Goal: Task Accomplishment & Management: Complete application form

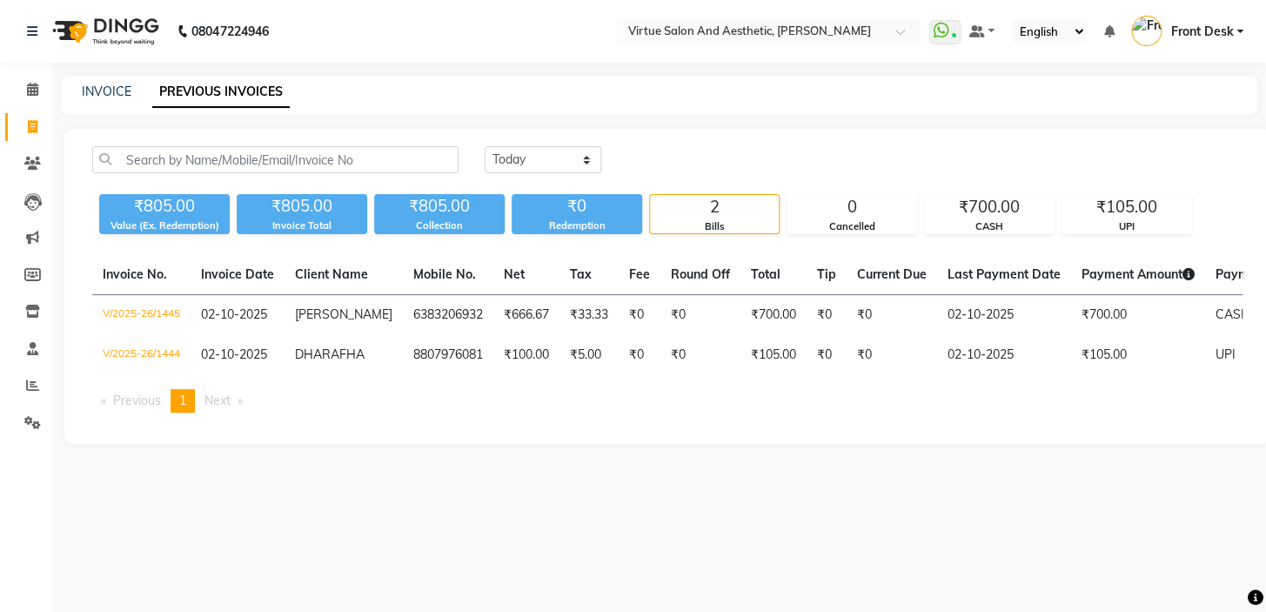
drag, startPoint x: 104, startPoint y: 83, endPoint x: 118, endPoint y: 103, distance: 24.4
click at [104, 84] on div "INVOICE" at bounding box center [107, 92] width 50 height 18
click at [101, 87] on link "INVOICE" at bounding box center [107, 92] width 50 height 16
select select "7053"
select select "service"
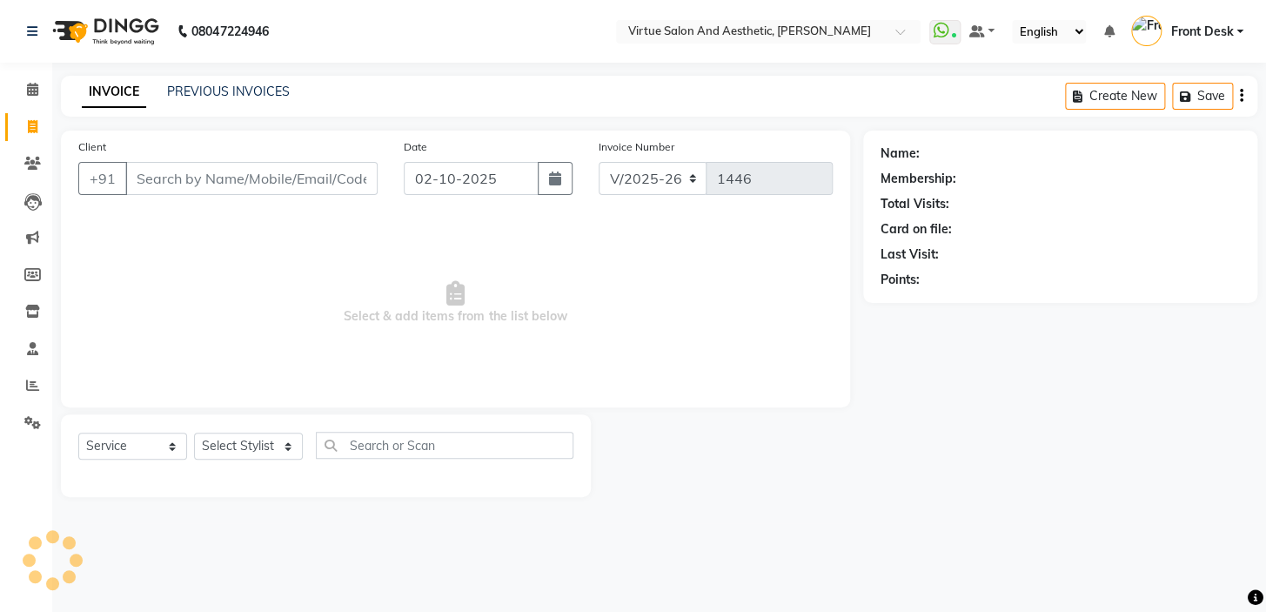
click at [171, 193] on input "Client" at bounding box center [251, 178] width 252 height 33
type input "8939011660"
click at [354, 189] on button "Add Client" at bounding box center [333, 178] width 90 height 33
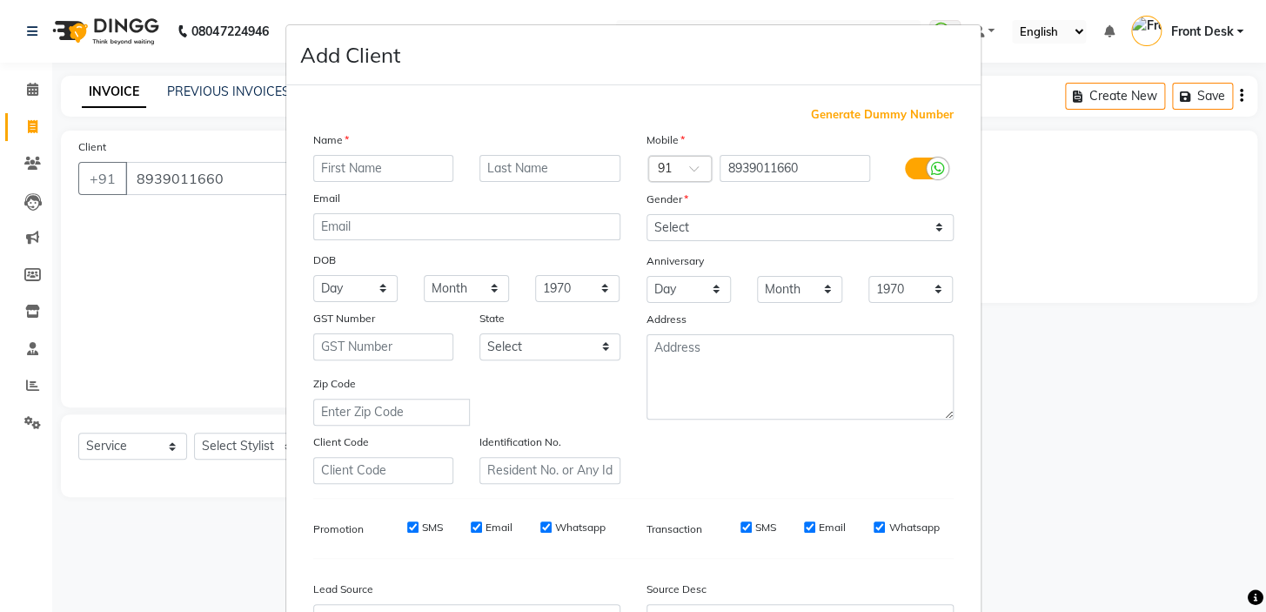
click at [407, 179] on input "text" at bounding box center [383, 168] width 141 height 27
type input "imran"
click at [670, 231] on select "Select [DEMOGRAPHIC_DATA] [DEMOGRAPHIC_DATA] Other Prefer Not To Say" at bounding box center [799, 227] width 307 height 27
select select "[DEMOGRAPHIC_DATA]"
click at [646, 214] on select "Select [DEMOGRAPHIC_DATA] [DEMOGRAPHIC_DATA] Other Prefer Not To Say" at bounding box center [799, 227] width 307 height 27
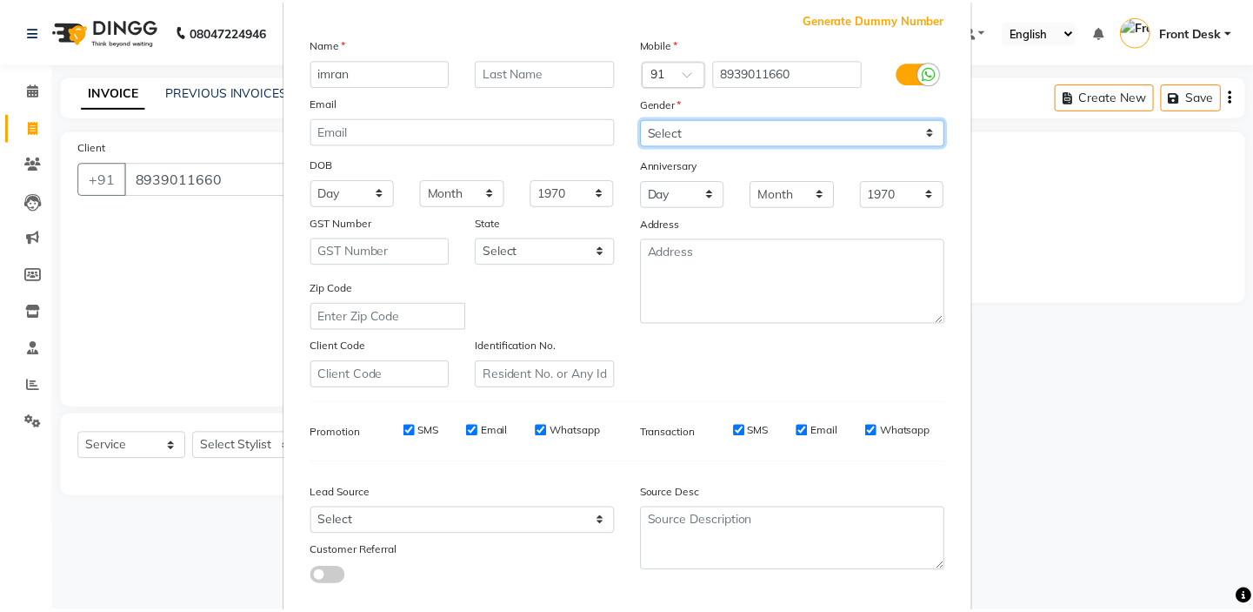
scroll to position [197, 0]
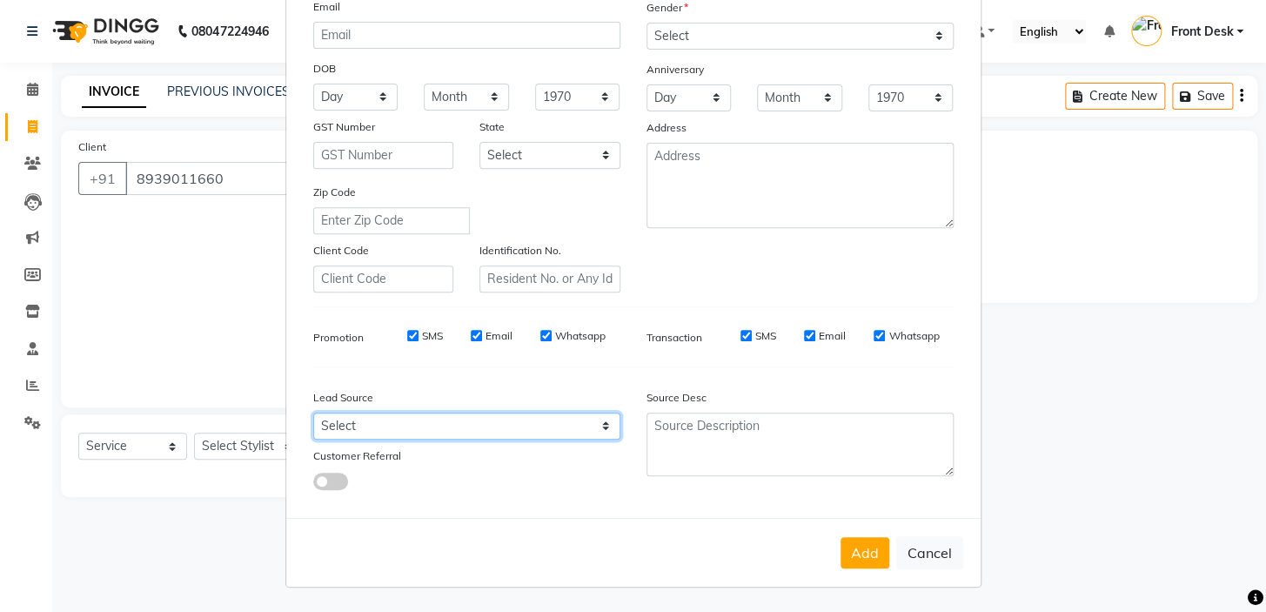
click at [511, 415] on select "Select Walk-in Referral Internet Friend Word of Mouth Advertisement Facebook Ju…" at bounding box center [466, 425] width 307 height 27
select select "48933"
click at [313, 412] on select "Select Walk-in Referral Internet Friend Word of Mouth Advertisement Facebook Ju…" at bounding box center [466, 425] width 307 height 27
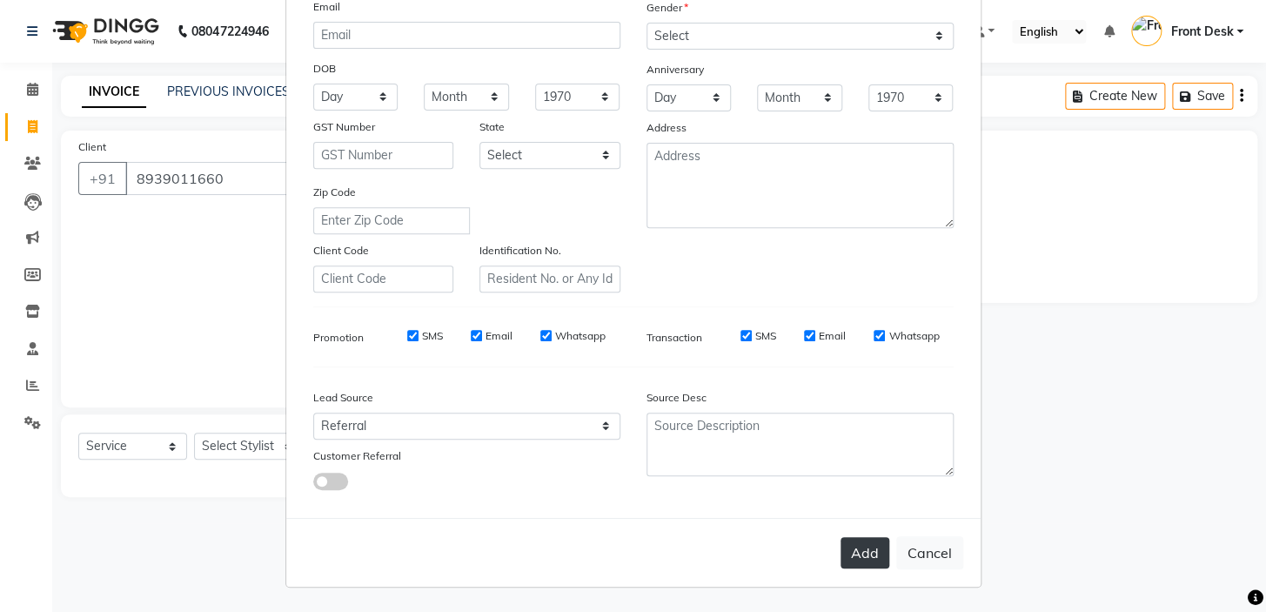
click at [855, 539] on button "Add" at bounding box center [864, 552] width 49 height 31
select select
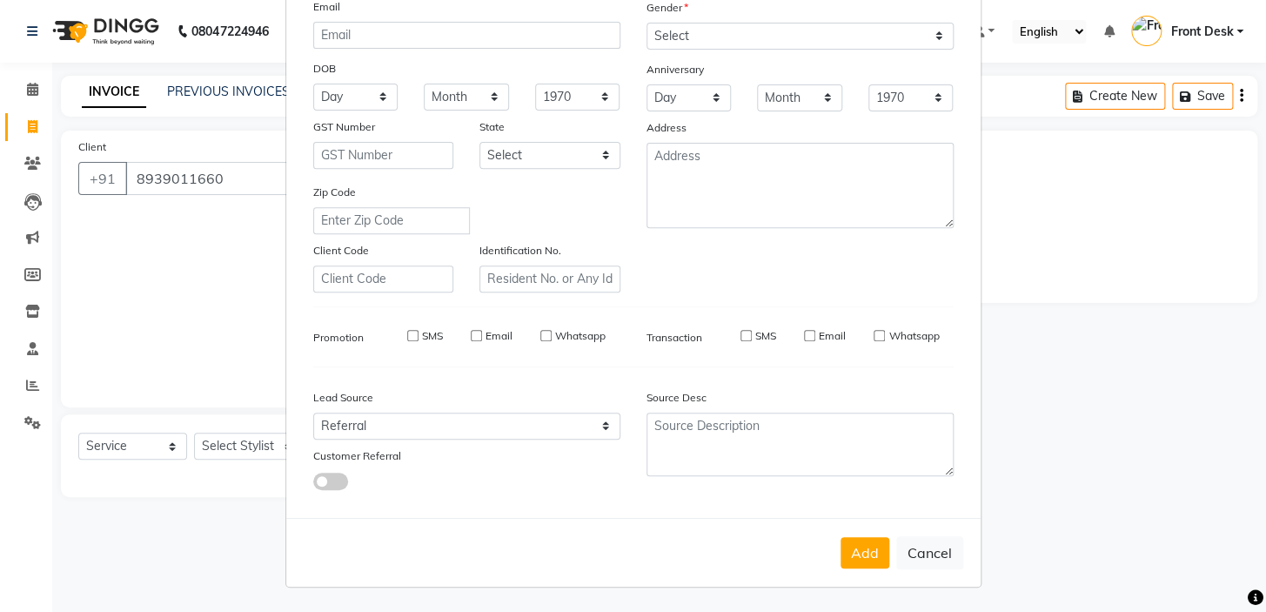
select select
checkbox input "false"
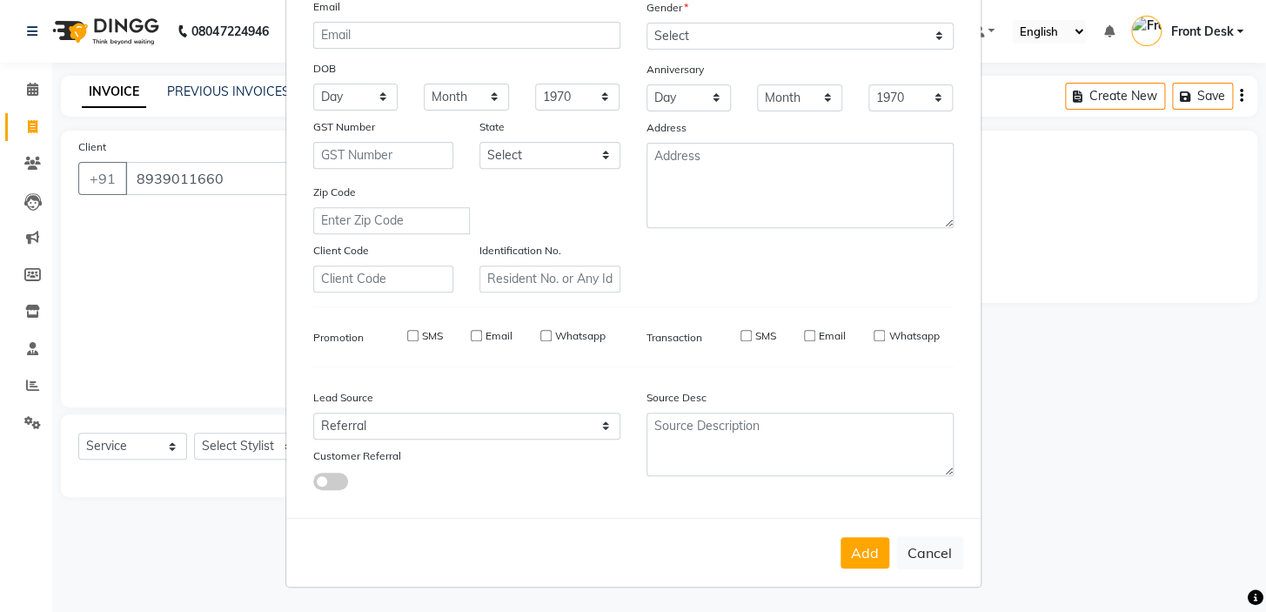
checkbox input "false"
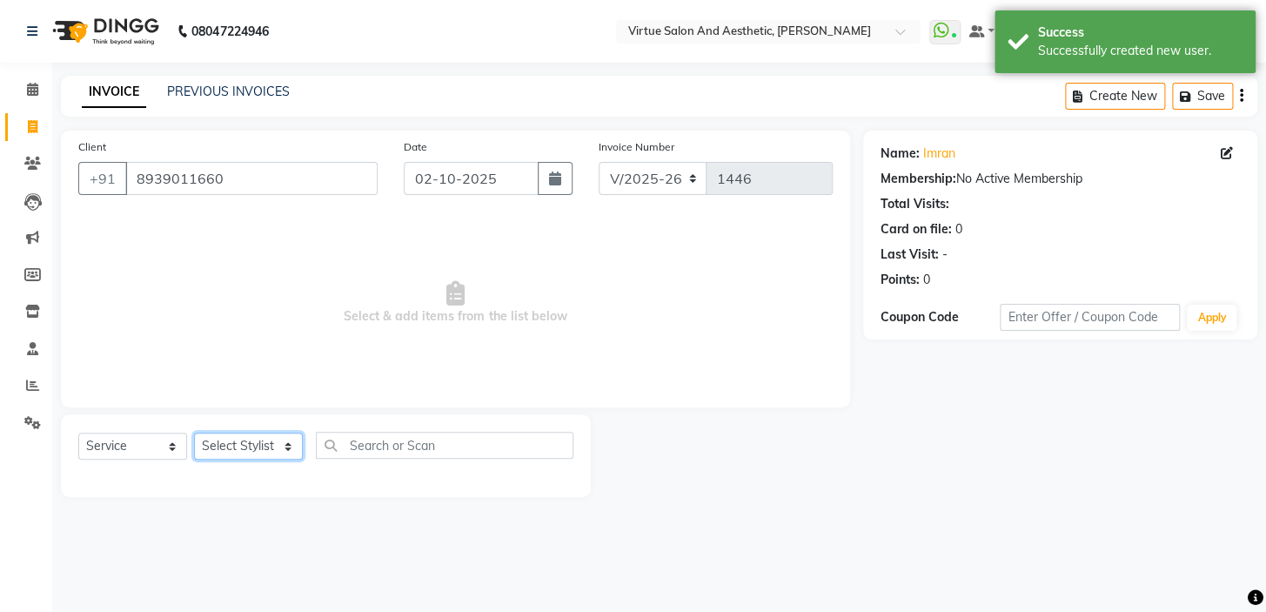
drag, startPoint x: 257, startPoint y: 443, endPoint x: 259, endPoint y: 433, distance: 9.7
click at [259, 443] on select "Select Stylist BALAJI DIVYA FAMITHA Front Desk ILAKKIYA [PERSON_NAME] [PERSON_N…" at bounding box center [248, 445] width 109 height 27
select select "59059"
click at [194, 432] on select "Select Stylist BALAJI DIVYA FAMITHA Front Desk ILAKKIYA [PERSON_NAME] [PERSON_N…" at bounding box center [248, 445] width 109 height 27
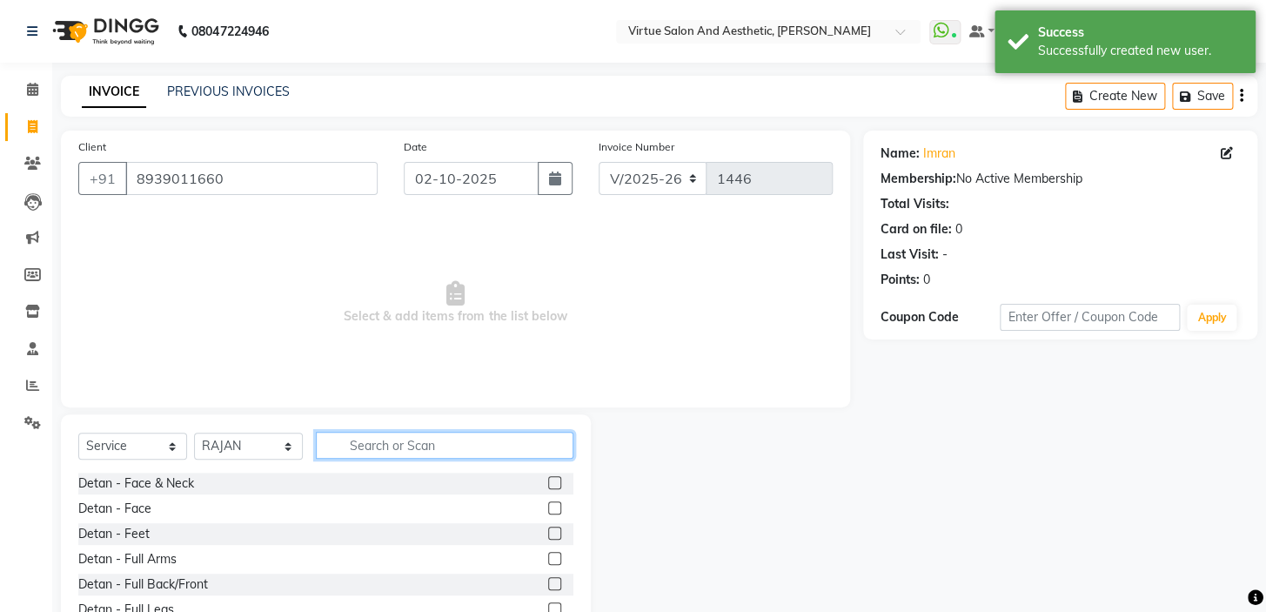
click at [431, 450] on input "text" at bounding box center [444, 444] width 257 height 27
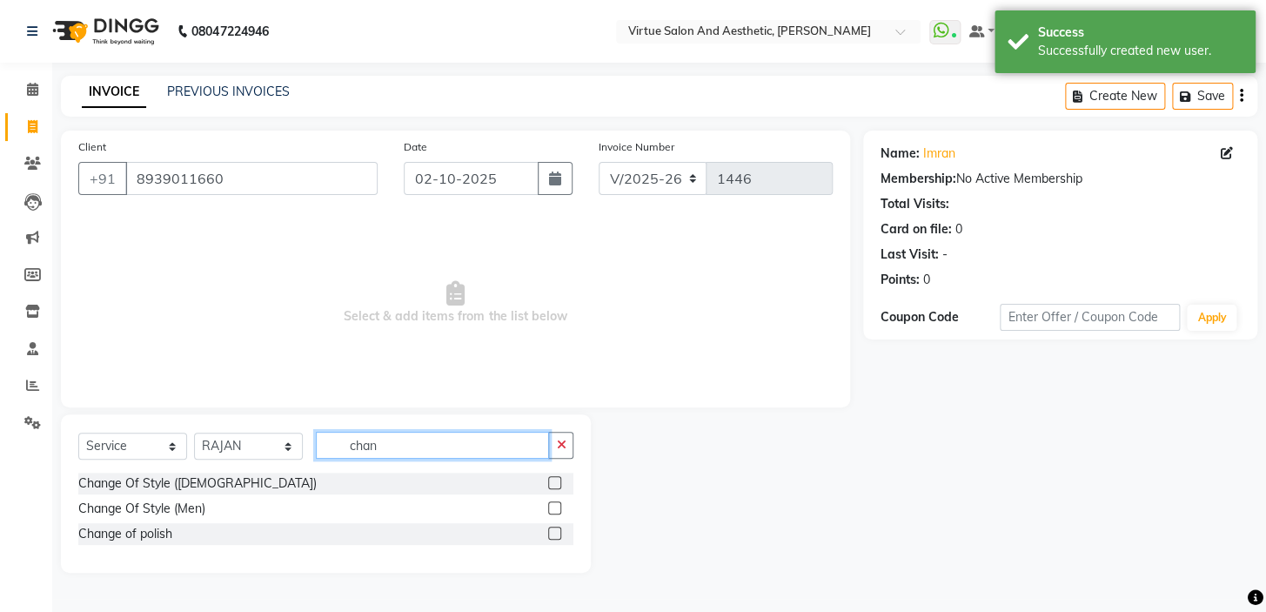
type input "chan"
click at [556, 505] on label at bounding box center [554, 507] width 13 height 13
click at [556, 505] on input "checkbox" at bounding box center [553, 508] width 11 height 11
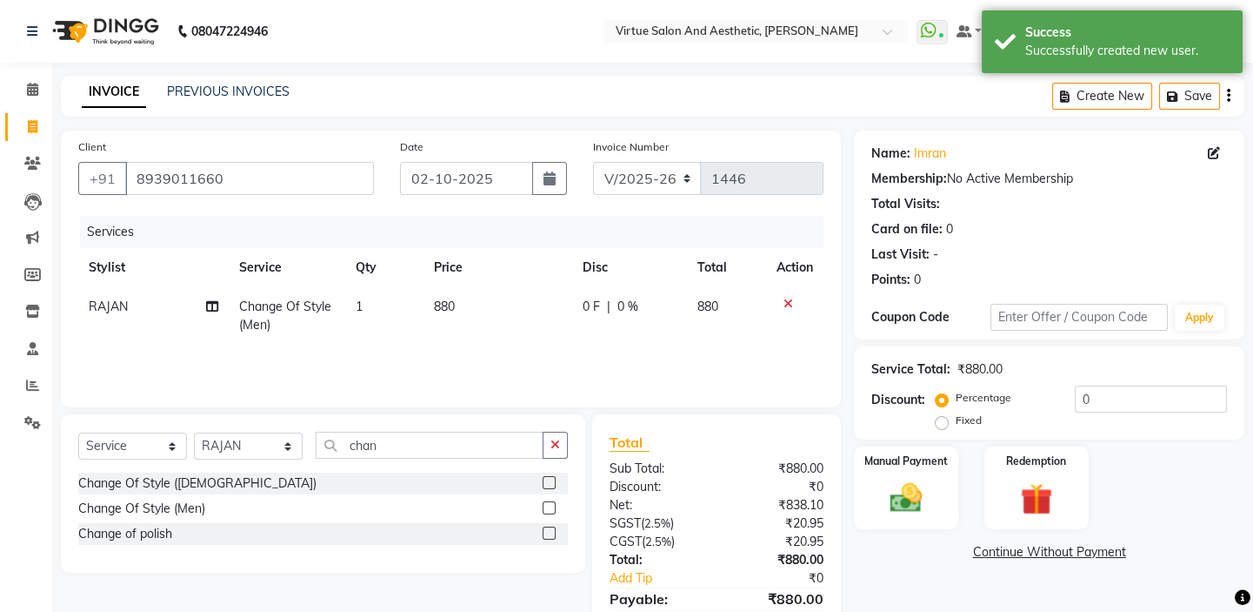
checkbox input "false"
click at [488, 340] on td "880" at bounding box center [498, 315] width 149 height 57
select select "59059"
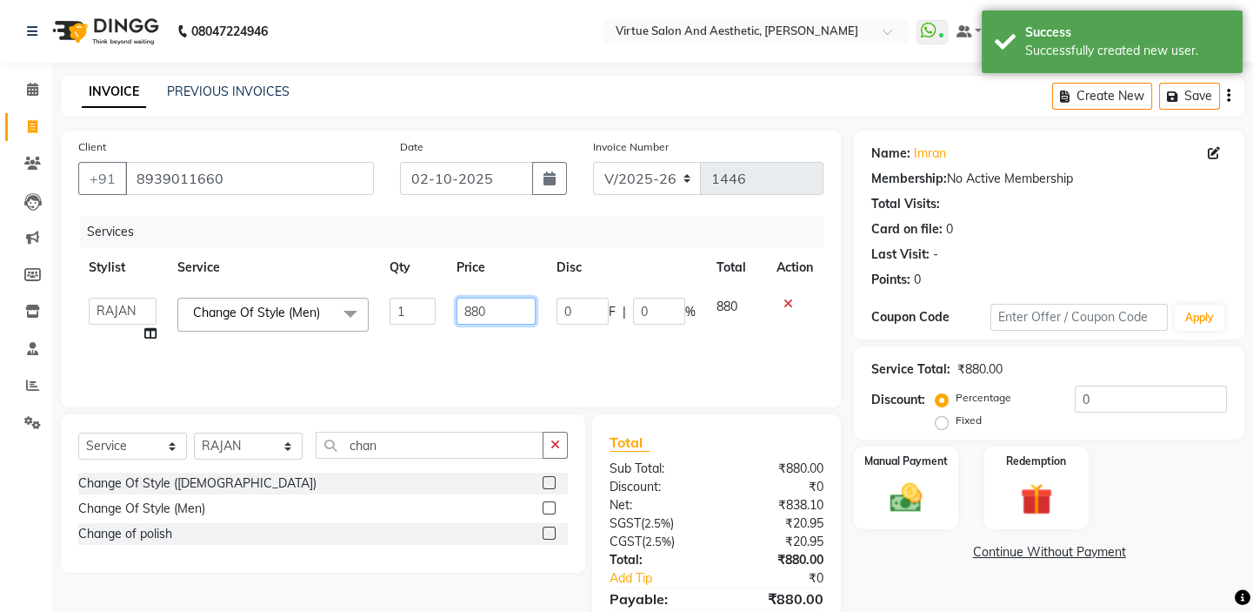
drag, startPoint x: 506, startPoint y: 304, endPoint x: 451, endPoint y: 311, distance: 55.2
click at [451, 311] on td "880" at bounding box center [496, 320] width 100 height 66
type input "550"
drag, startPoint x: 477, startPoint y: 342, endPoint x: 482, endPoint y: 358, distance: 16.5
click at [477, 343] on td "550" at bounding box center [496, 320] width 100 height 66
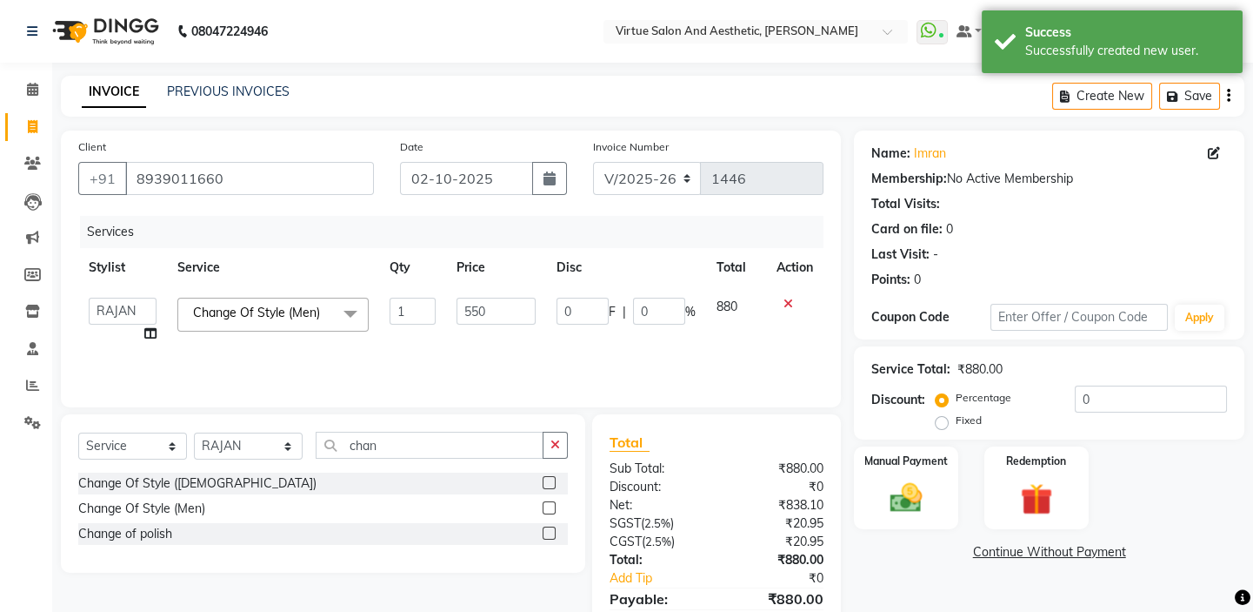
select select "59059"
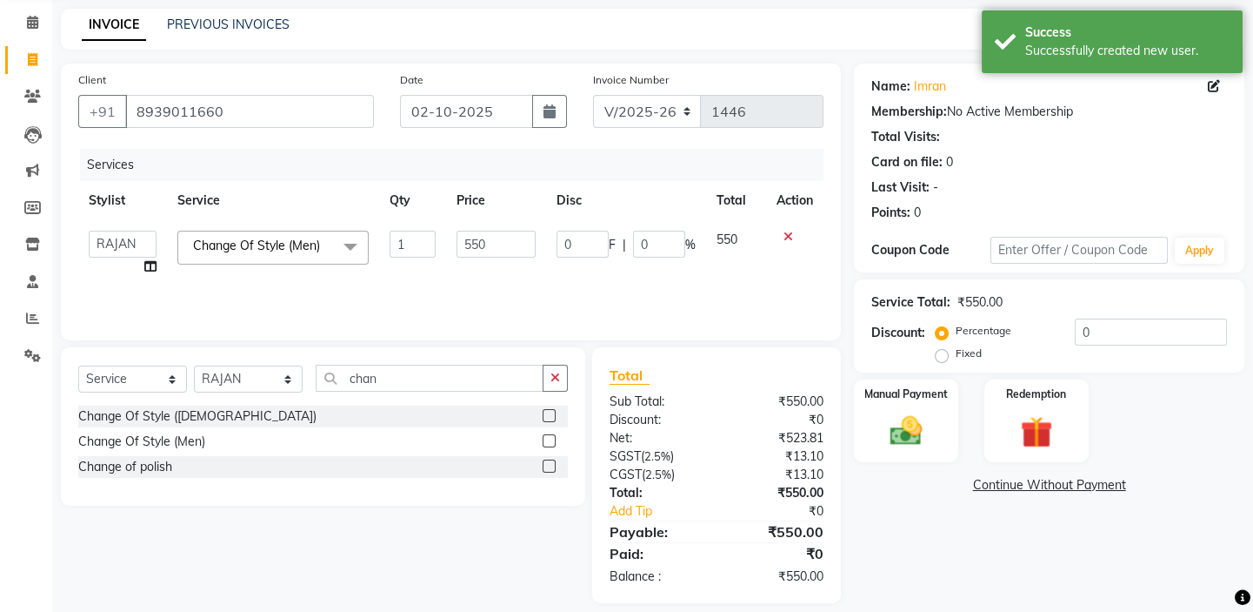
scroll to position [85, 0]
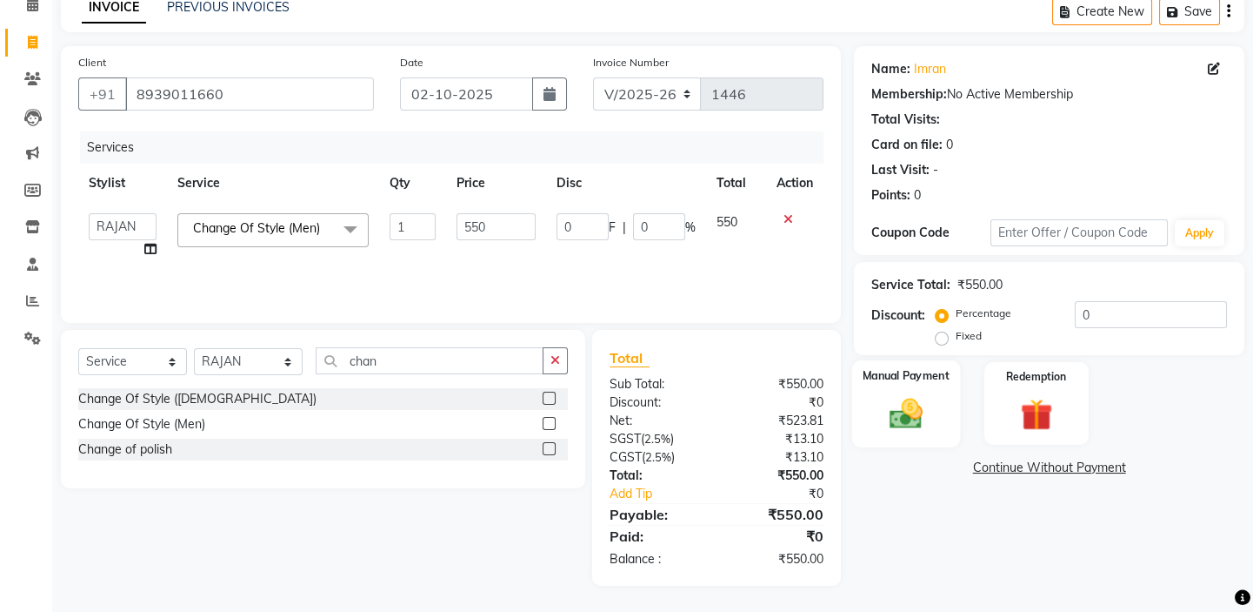
drag, startPoint x: 933, startPoint y: 393, endPoint x: 959, endPoint y: 393, distance: 26.1
click at [939, 393] on div "Manual Payment" at bounding box center [906, 403] width 108 height 86
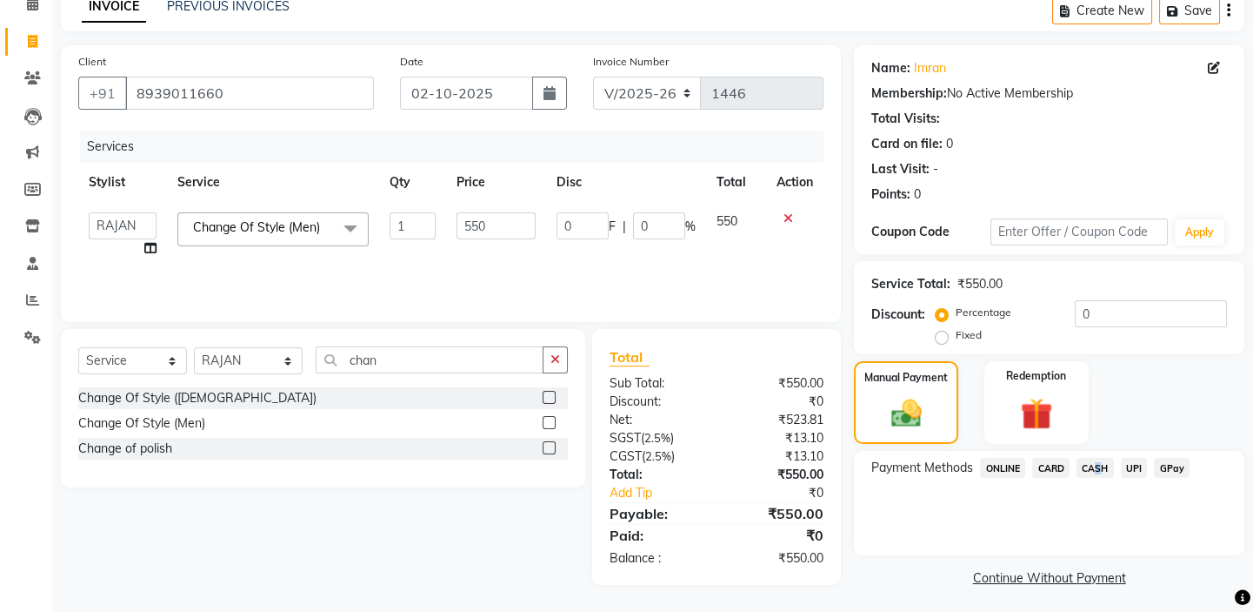
drag, startPoint x: 1091, startPoint y: 465, endPoint x: 1093, endPoint y: 509, distance: 43.5
click at [1094, 481] on div "Payment Methods ONLINE CARD CASH UPI GPay" at bounding box center [1049, 503] width 391 height 104
click at [1094, 471] on span "CASH" at bounding box center [1095, 468] width 37 height 20
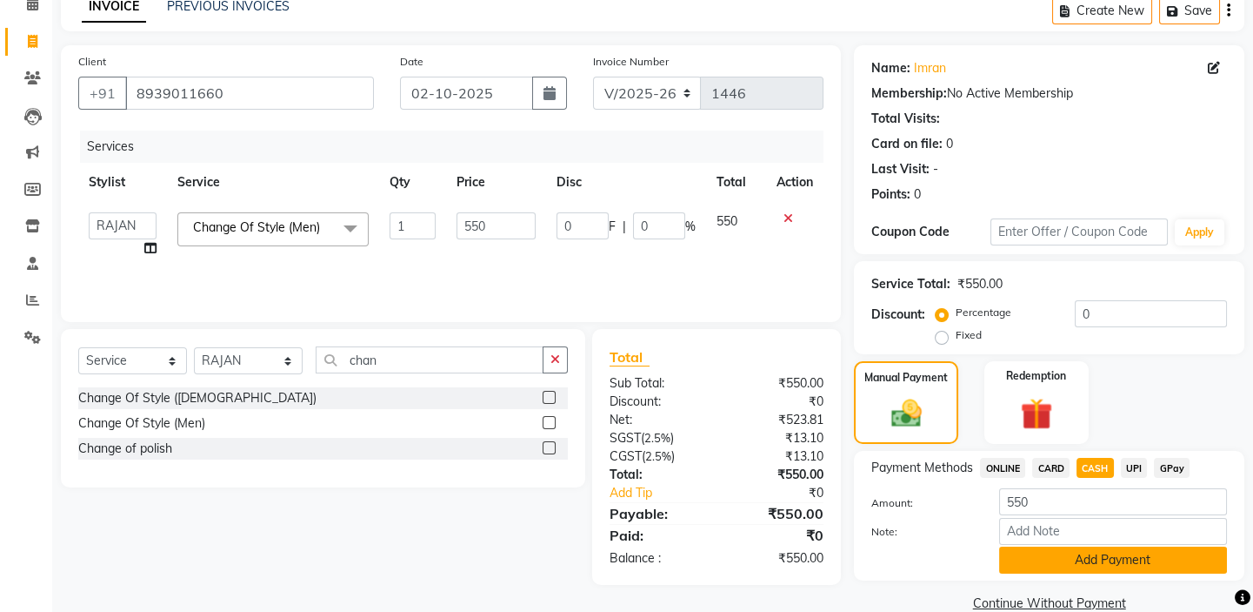
click at [1080, 572] on button "Add Payment" at bounding box center [1113, 559] width 228 height 27
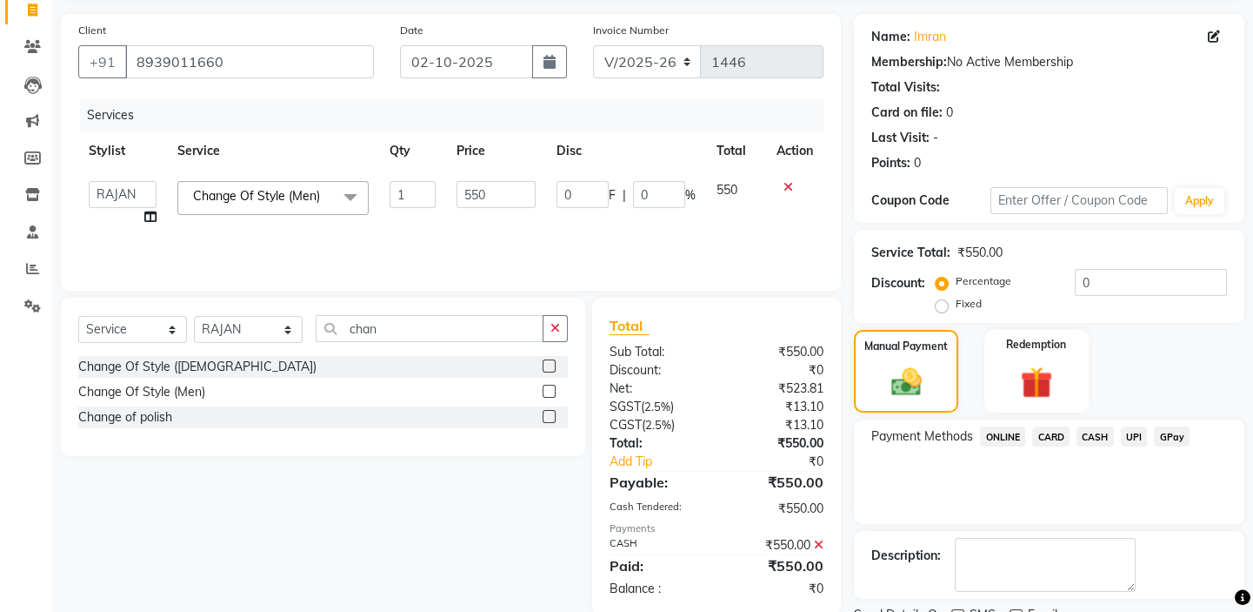
scroll to position [188, 0]
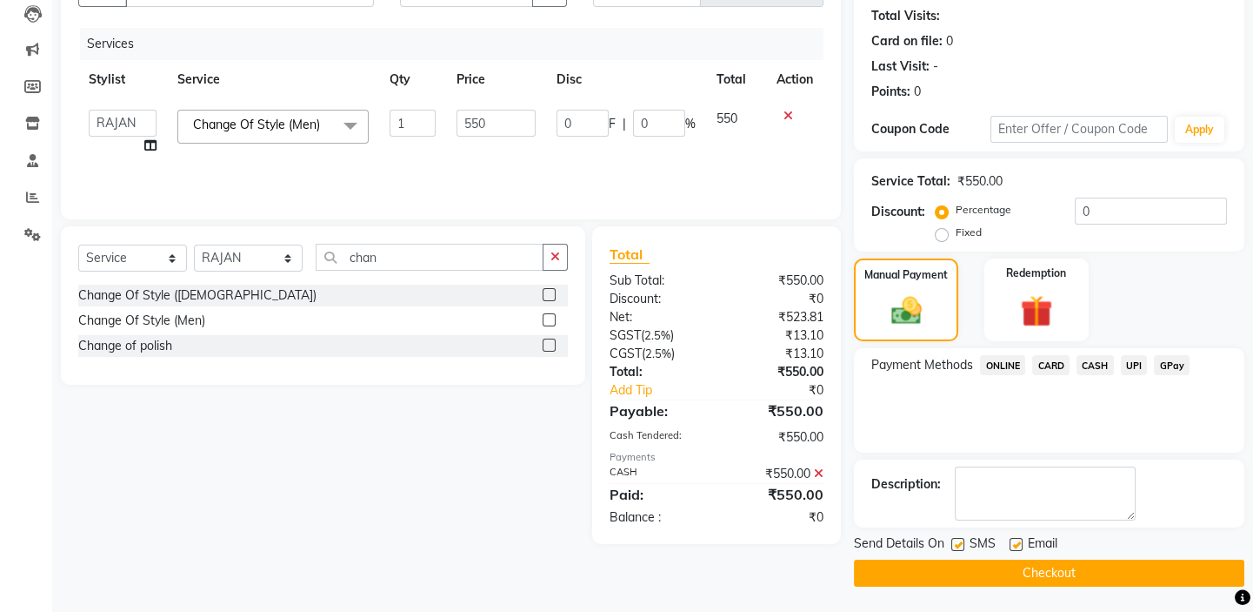
click at [885, 567] on button "Checkout" at bounding box center [1049, 572] width 391 height 27
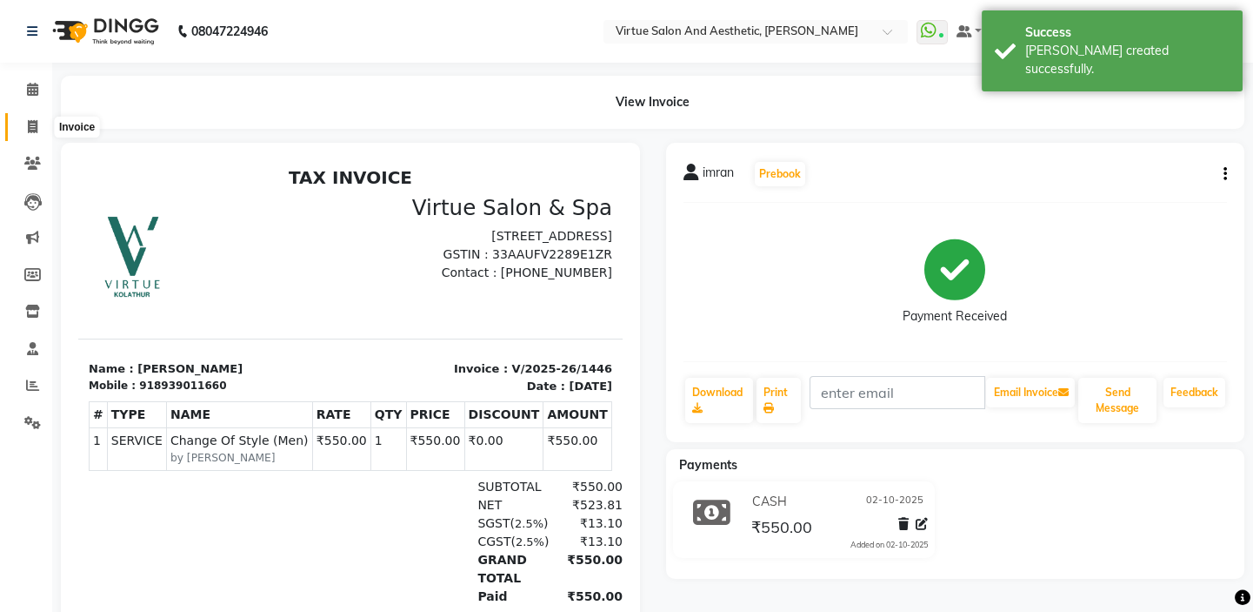
click at [35, 127] on icon at bounding box center [33, 126] width 10 height 13
select select "7053"
select select "service"
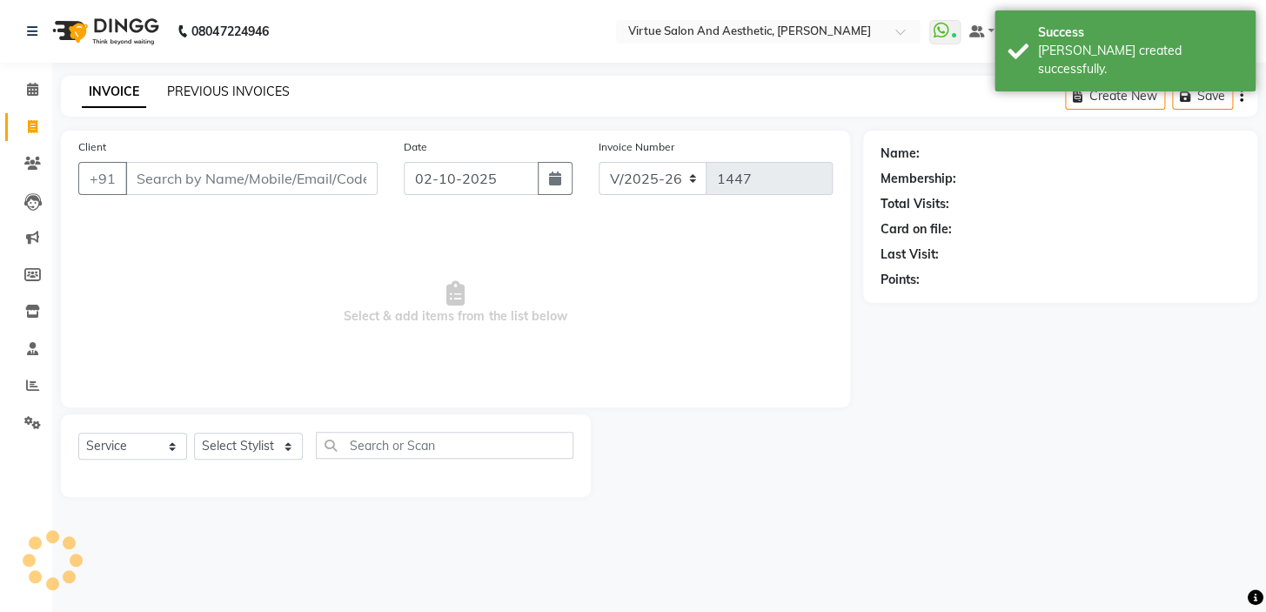
click at [229, 91] on link "PREVIOUS INVOICES" at bounding box center [228, 92] width 123 height 16
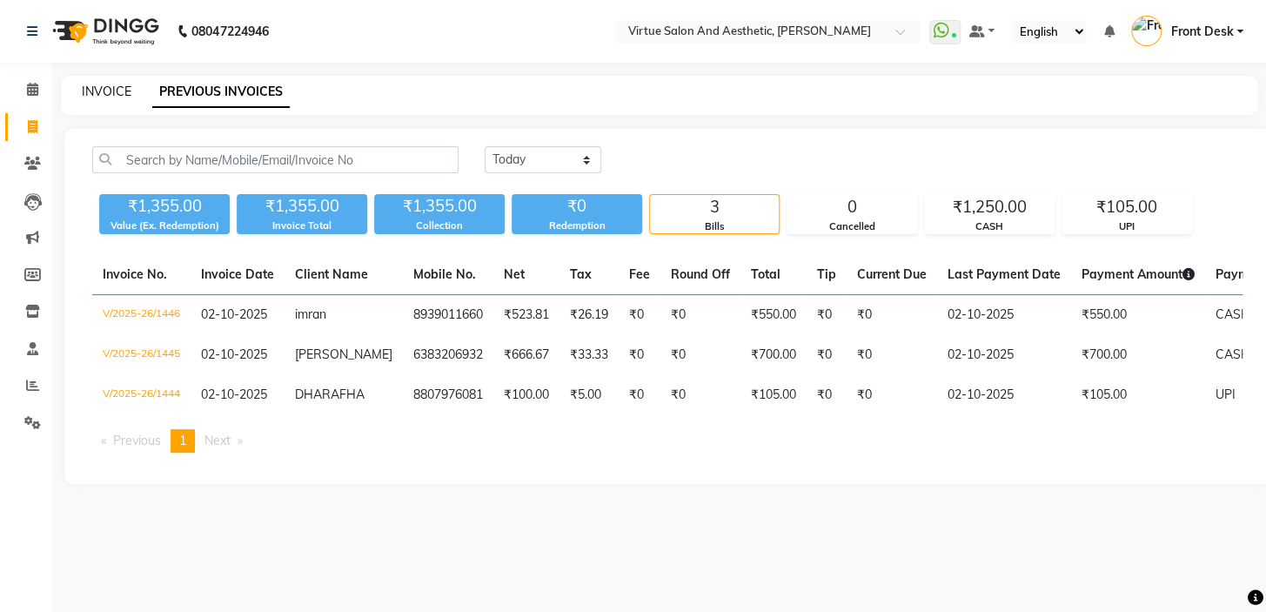
click at [84, 89] on link "INVOICE" at bounding box center [107, 92] width 50 height 16
select select "7053"
select select "service"
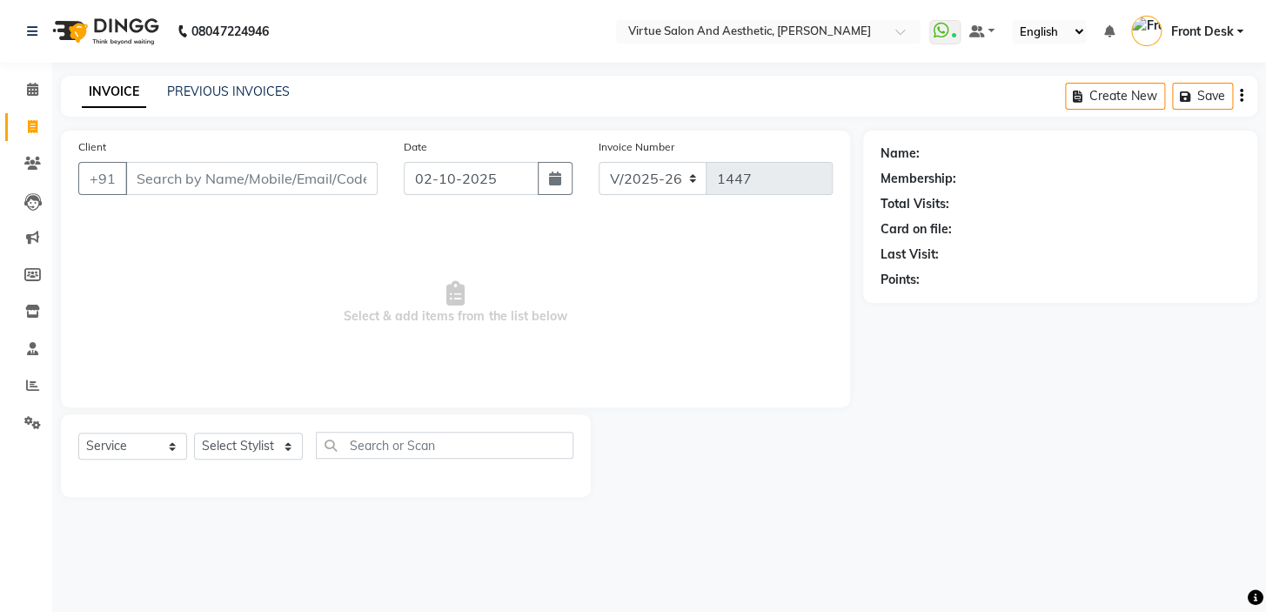
click at [180, 173] on input "Client" at bounding box center [251, 178] width 252 height 33
drag, startPoint x: 183, startPoint y: 177, endPoint x: 195, endPoint y: 183, distance: 13.6
click at [195, 183] on input "Client" at bounding box center [251, 178] width 252 height 33
click at [196, 183] on input "Client" at bounding box center [251, 178] width 252 height 33
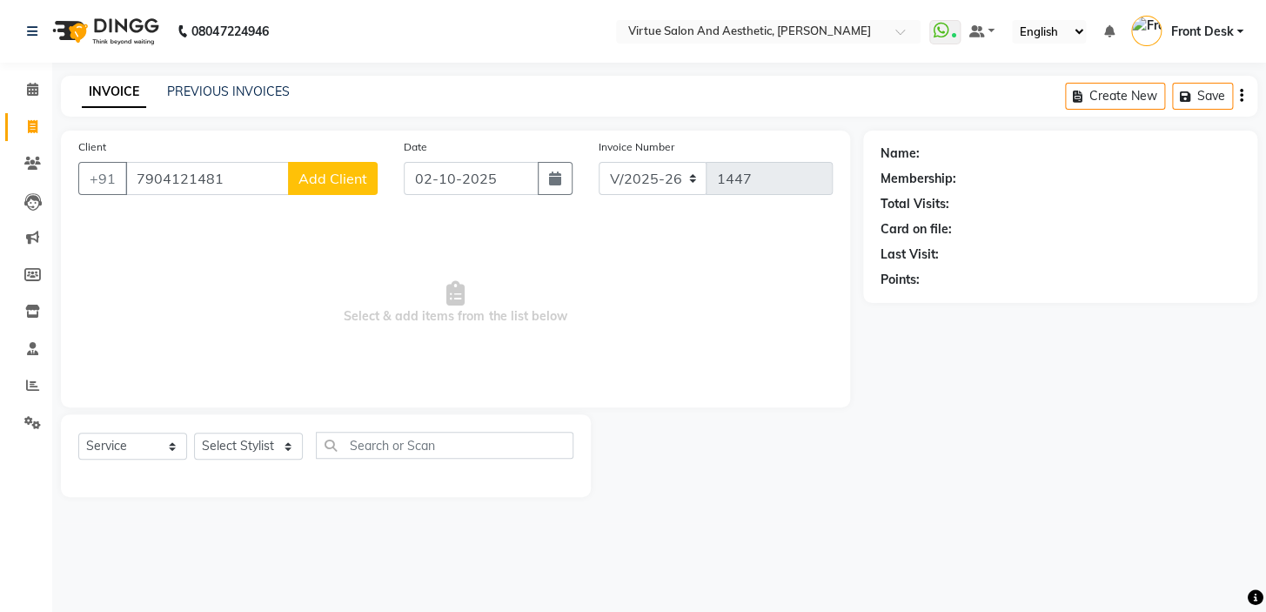
type input "7904121481"
click at [327, 179] on span "Add Client" at bounding box center [332, 178] width 69 height 17
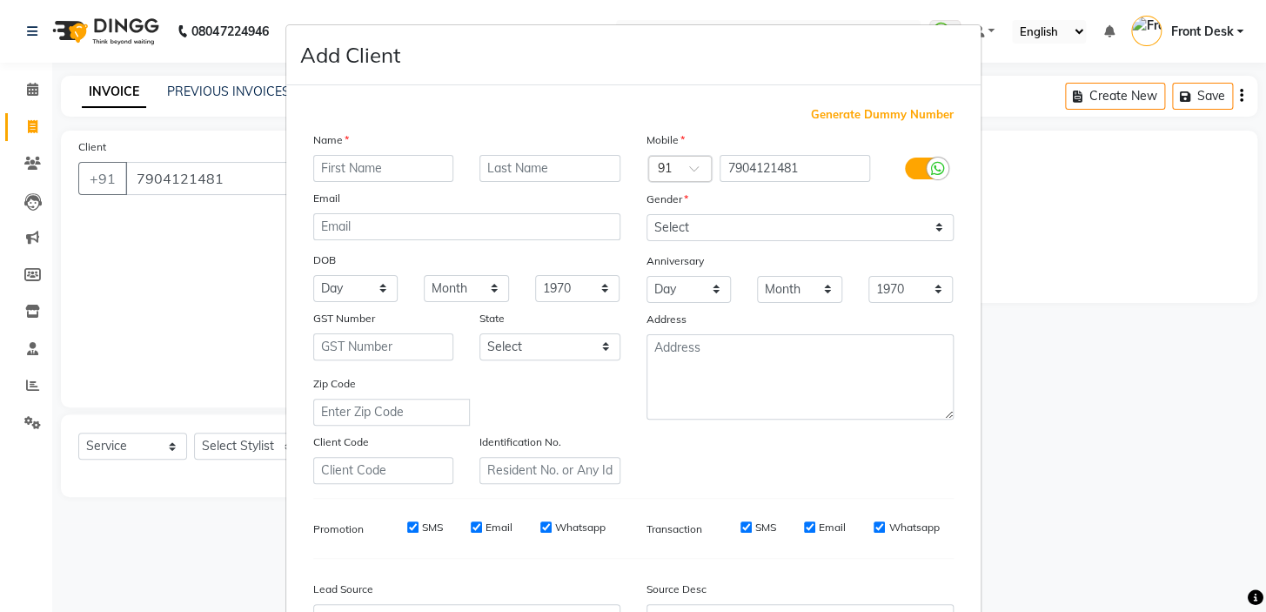
click at [421, 161] on input "text" at bounding box center [383, 168] width 141 height 27
type input "l"
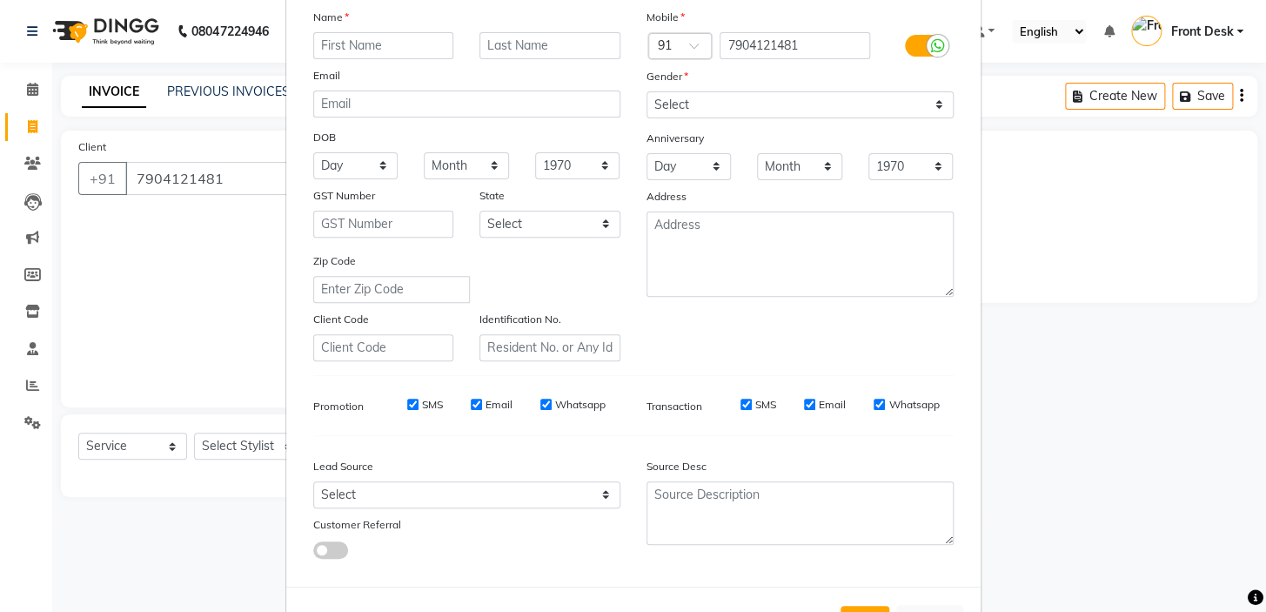
scroll to position [197, 0]
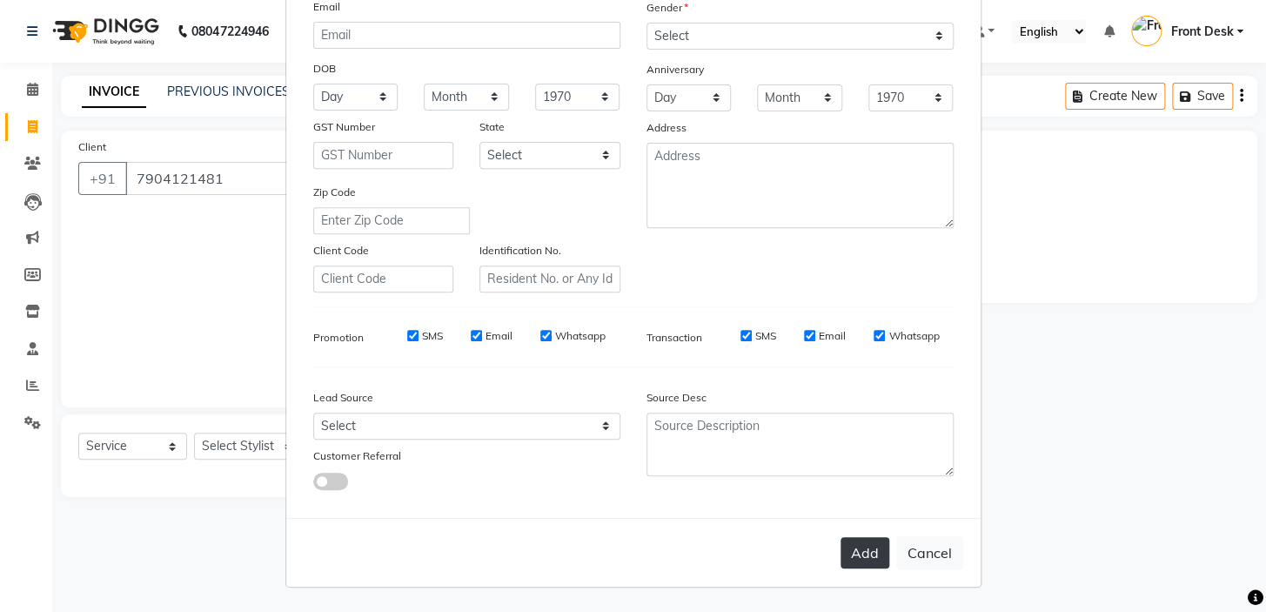
click at [869, 547] on button "Add" at bounding box center [864, 552] width 49 height 31
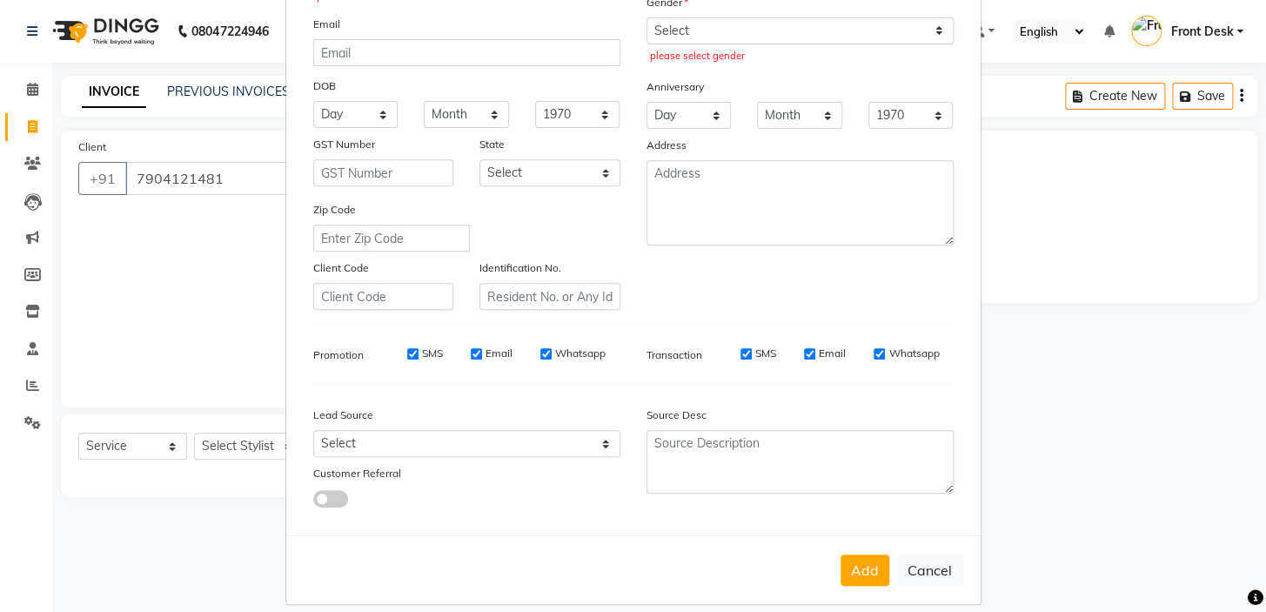
scroll to position [219, 0]
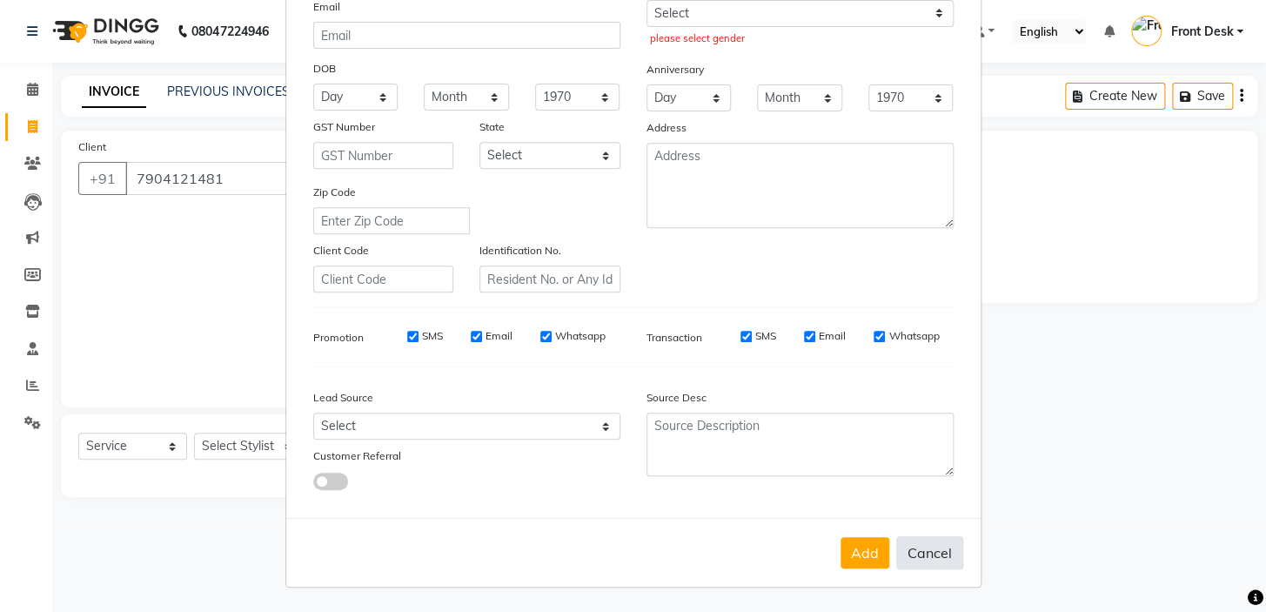
click at [913, 548] on button "Cancel" at bounding box center [929, 552] width 67 height 33
select select
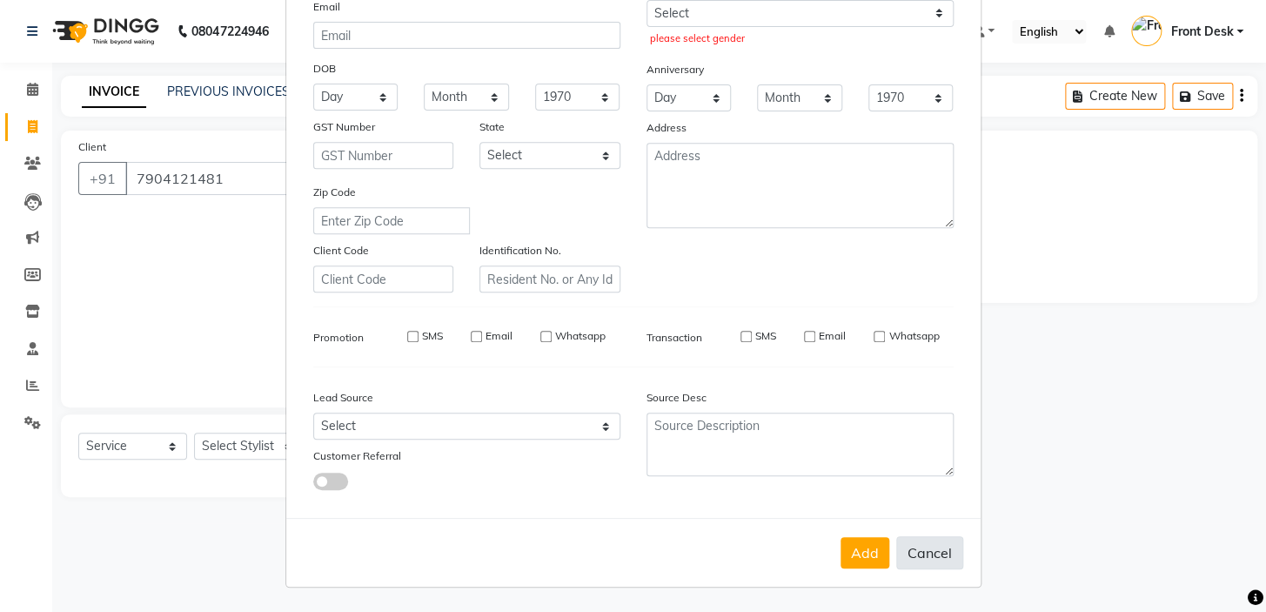
select select
checkbox input "false"
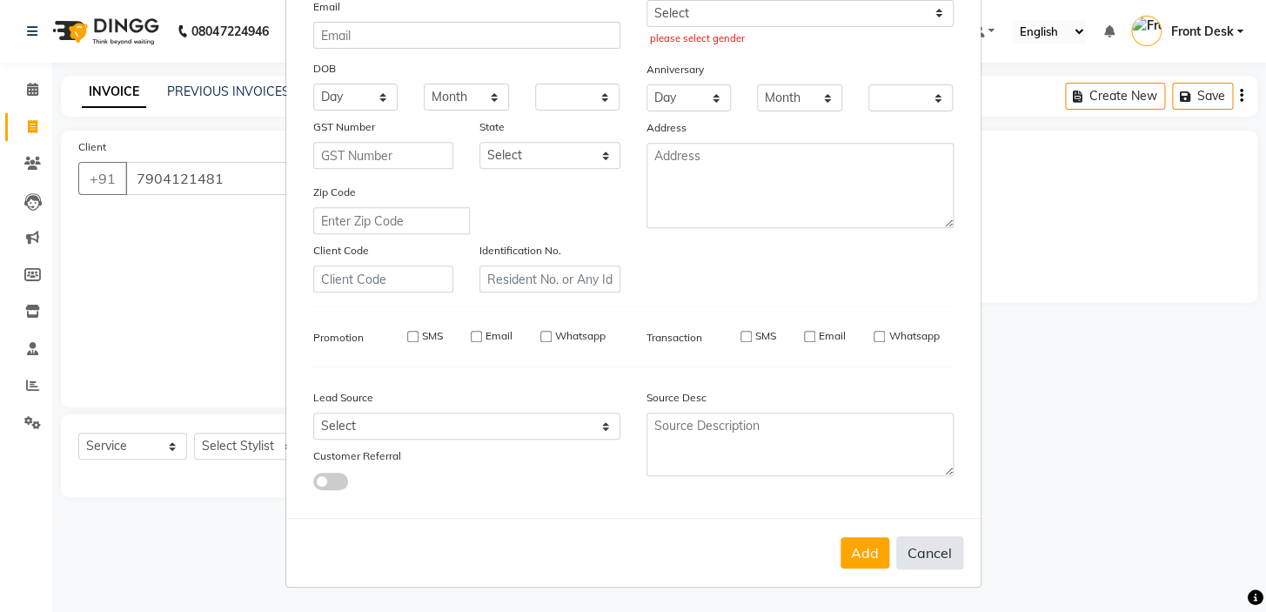
checkbox input "false"
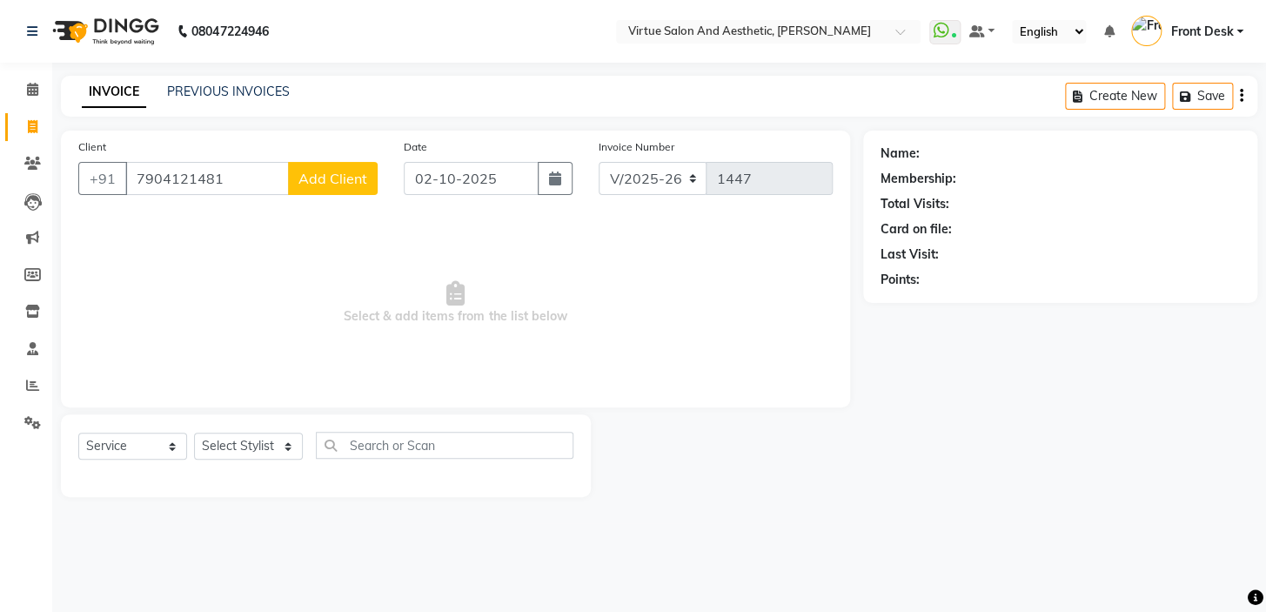
scroll to position [215, 0]
drag, startPoint x: 128, startPoint y: 163, endPoint x: 93, endPoint y: 151, distance: 36.6
click at [93, 151] on div "Client [PHONE_NUMBER] Add Client" at bounding box center [227, 172] width 325 height 71
click at [242, 181] on input "7200431135" at bounding box center [207, 178] width 164 height 33
type input "7"
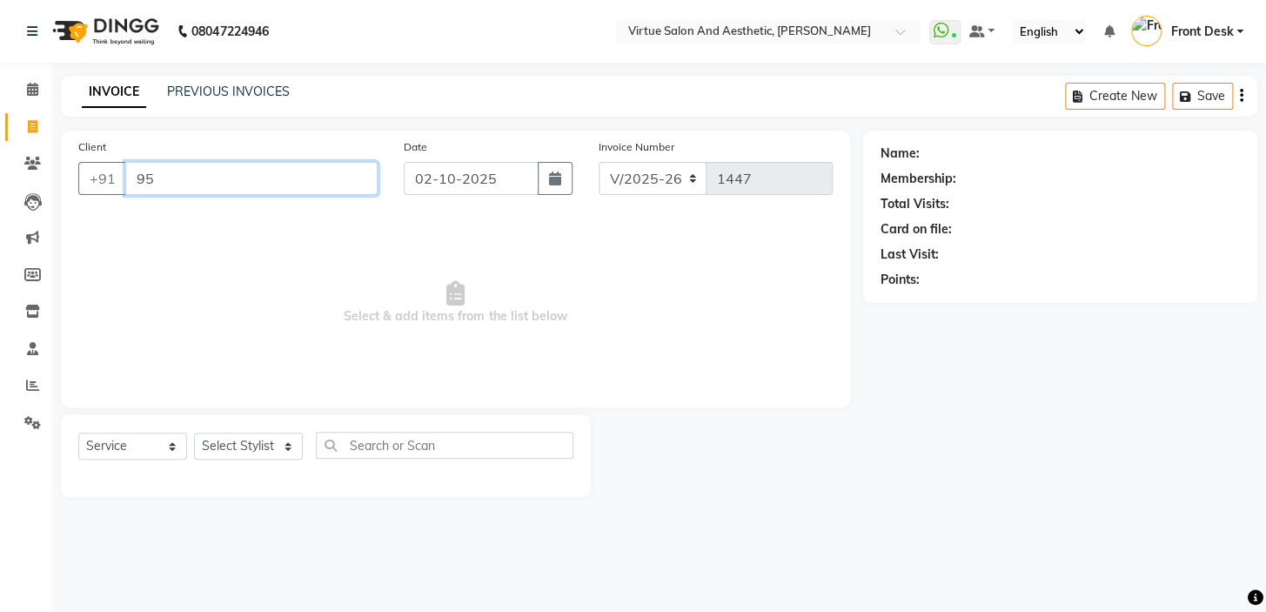
type input "9"
type input "7200431135"
click at [318, 190] on button "Add Client" at bounding box center [333, 178] width 90 height 33
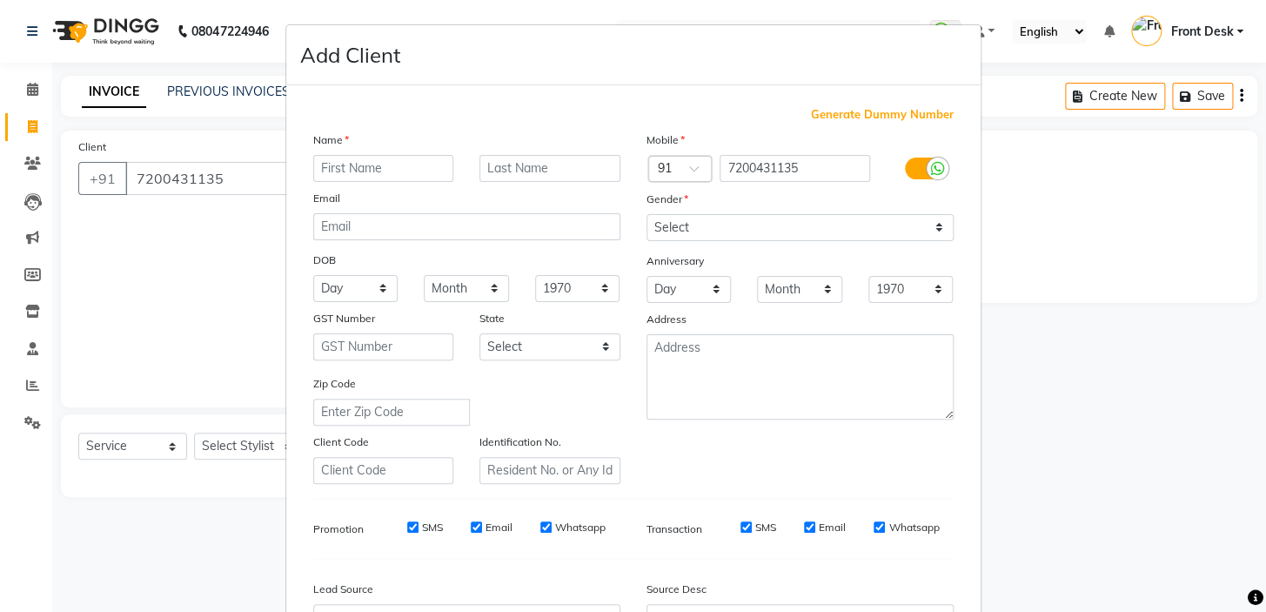
click at [398, 170] on input "text" at bounding box center [383, 168] width 141 height 27
click at [323, 168] on input "[PERSON_NAME]" at bounding box center [383, 168] width 141 height 27
type input "[PERSON_NAME]"
drag, startPoint x: 656, startPoint y: 223, endPoint x: 665, endPoint y: 235, distance: 15.5
click at [659, 224] on select "Select [DEMOGRAPHIC_DATA] [DEMOGRAPHIC_DATA] Other Prefer Not To Say" at bounding box center [799, 227] width 307 height 27
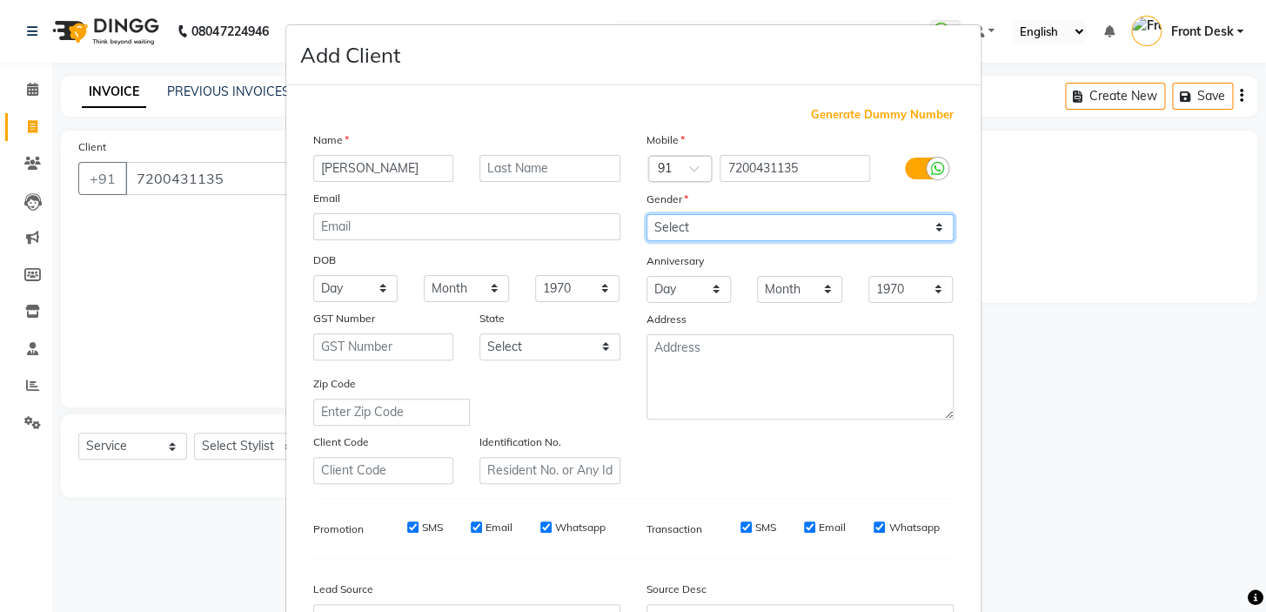
select select "[DEMOGRAPHIC_DATA]"
click at [646, 214] on select "Select [DEMOGRAPHIC_DATA] [DEMOGRAPHIC_DATA] Other Prefer Not To Say" at bounding box center [799, 227] width 307 height 27
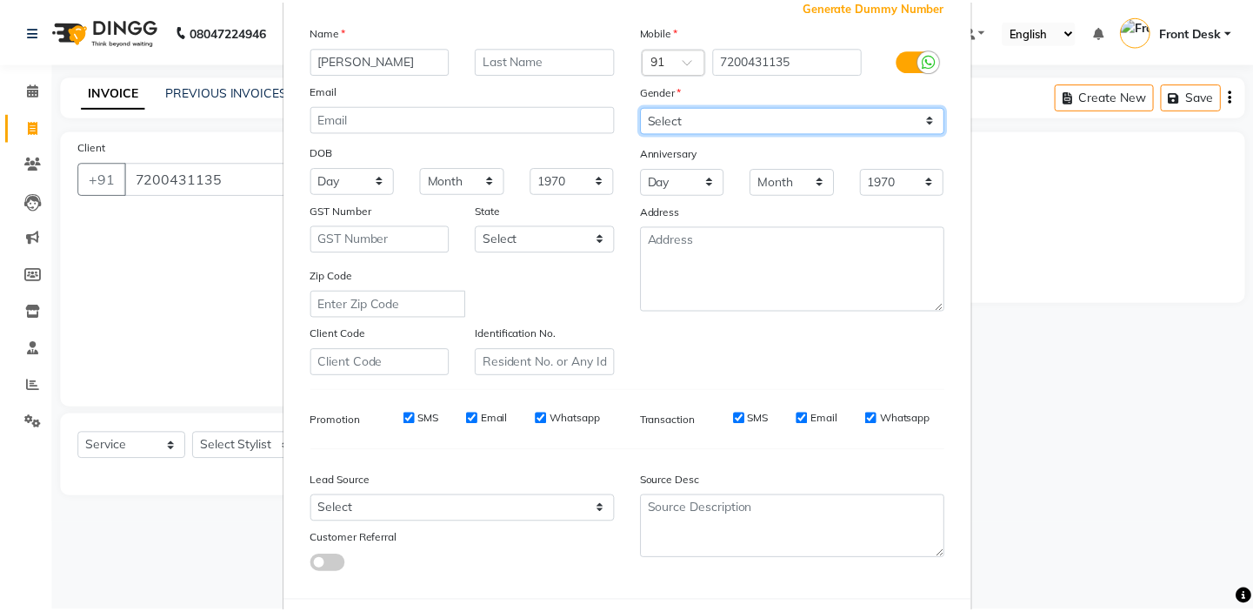
scroll to position [197, 0]
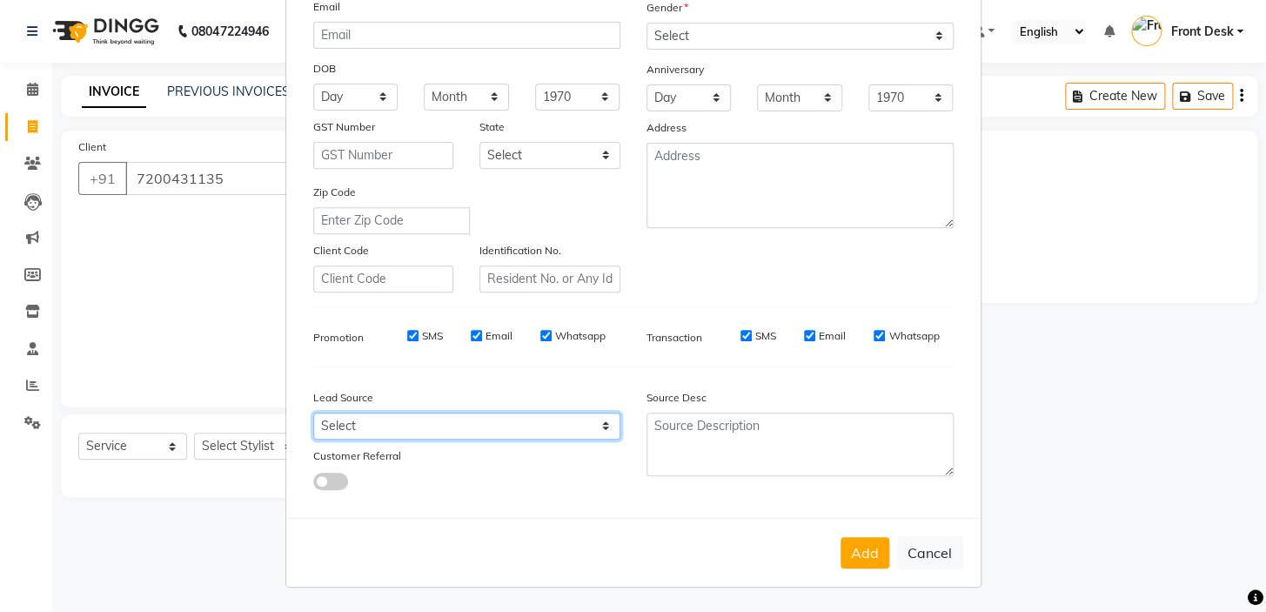
drag, startPoint x: 470, startPoint y: 423, endPoint x: 486, endPoint y: 413, distance: 19.1
click at [472, 422] on select "Select Walk-in Referral Internet Friend Word of Mouth Advertisement Facebook Ju…" at bounding box center [466, 425] width 307 height 27
select select "48935"
click at [313, 412] on select "Select Walk-in Referral Internet Friend Word of Mouth Advertisement Facebook Ju…" at bounding box center [466, 425] width 307 height 27
drag, startPoint x: 859, startPoint y: 555, endPoint x: 482, endPoint y: 558, distance: 376.7
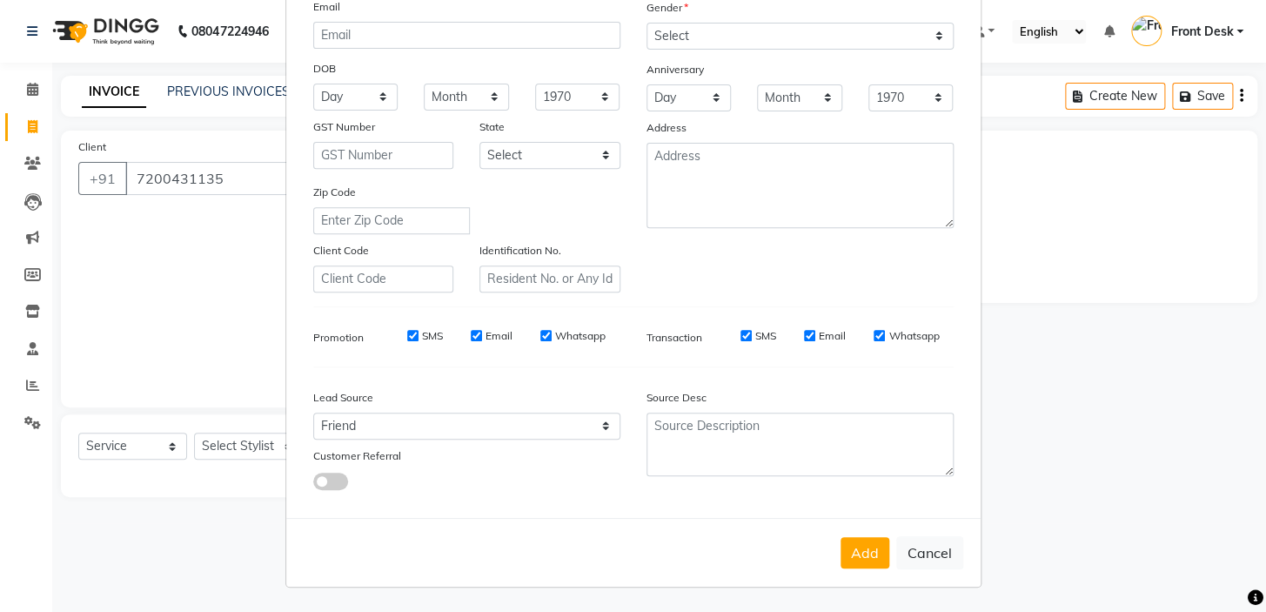
click at [859, 556] on button "Add" at bounding box center [864, 552] width 49 height 31
click at [239, 447] on ngb-modal-window "Add Client Generate Dummy Number Name [PERSON_NAME] Email DOB Day 01 02 03 04 0…" at bounding box center [633, 306] width 1266 height 612
select select
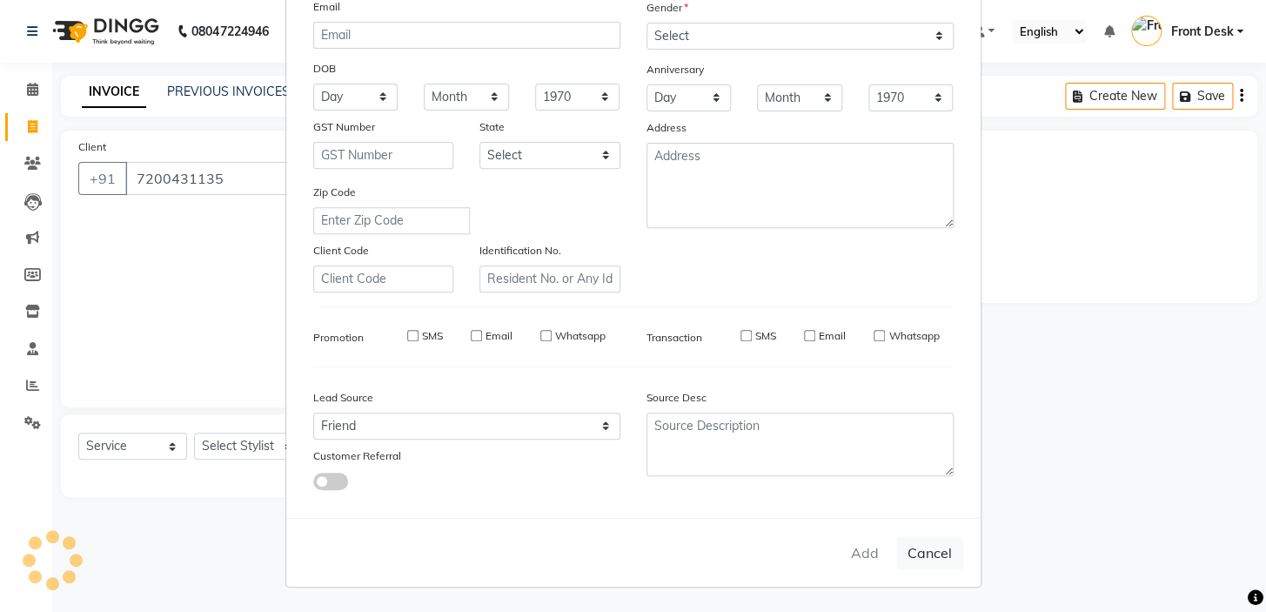
select select
checkbox input "false"
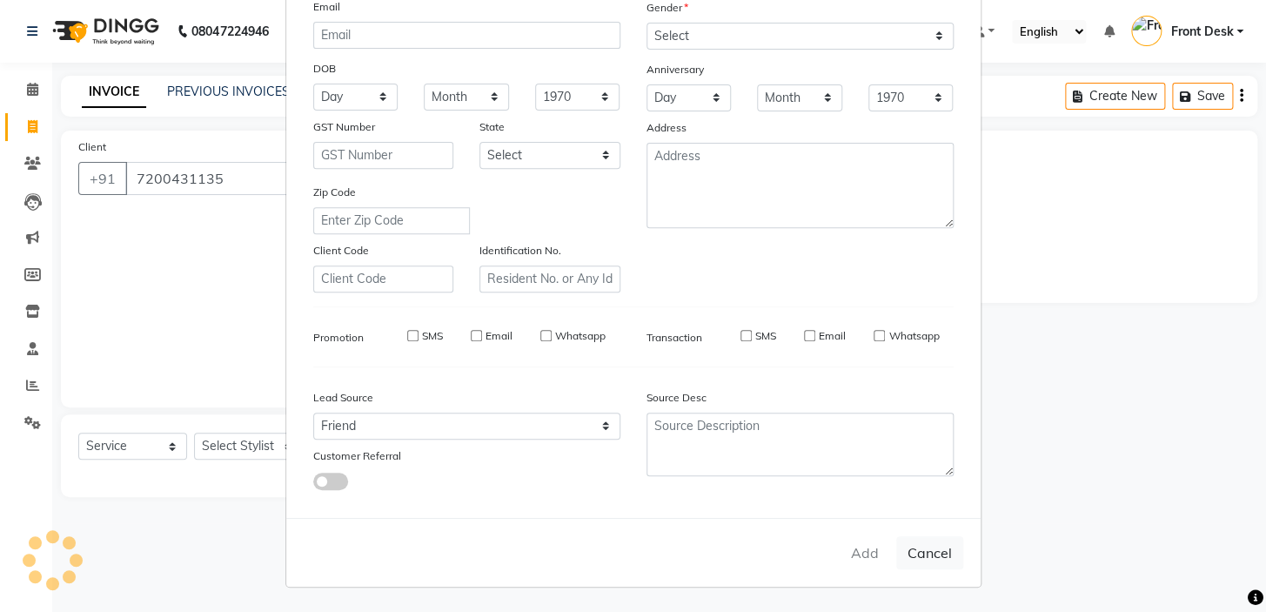
checkbox input "false"
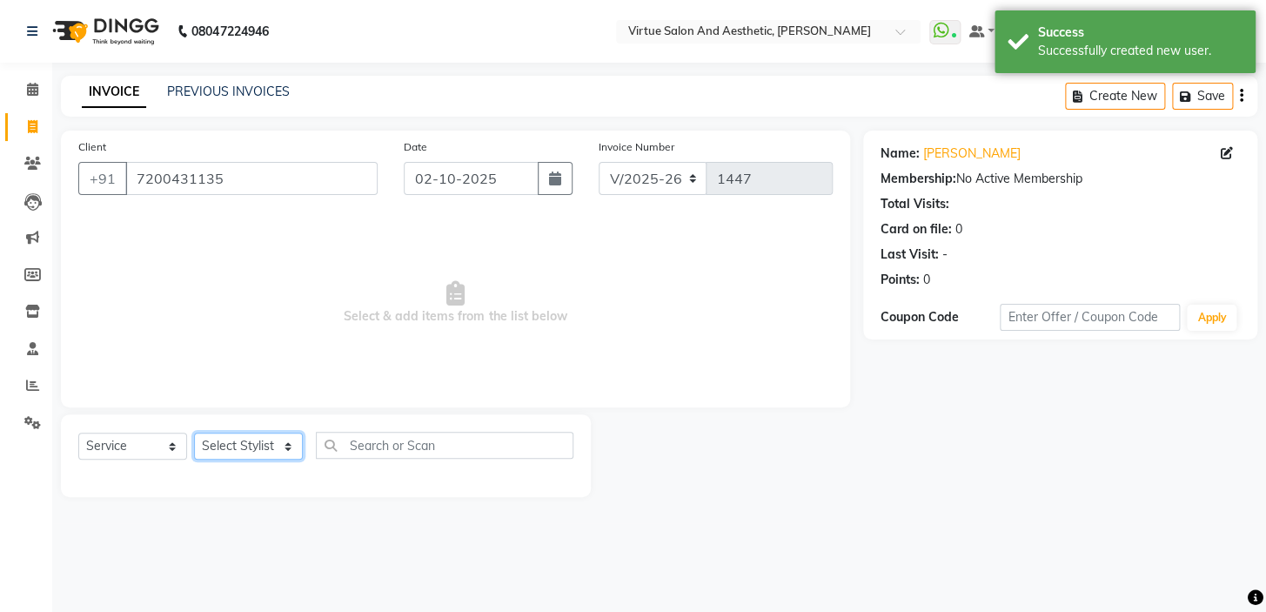
click at [265, 445] on select "Select Stylist BALAJI DIVYA FAMITHA Front Desk ILAKKIYA [PERSON_NAME] [PERSON_N…" at bounding box center [248, 445] width 109 height 27
select select "59059"
click at [194, 432] on select "Select Stylist BALAJI DIVYA FAMITHA Front Desk ILAKKIYA [PERSON_NAME] [PERSON_N…" at bounding box center [248, 445] width 109 height 27
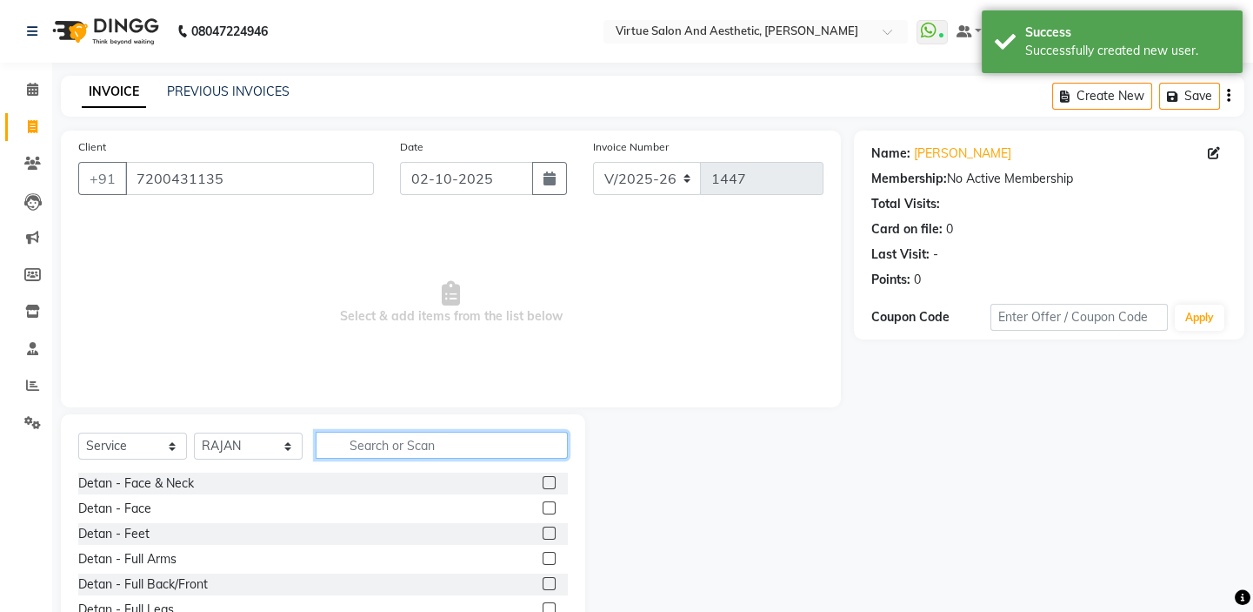
click at [365, 443] on input "text" at bounding box center [442, 444] width 252 height 27
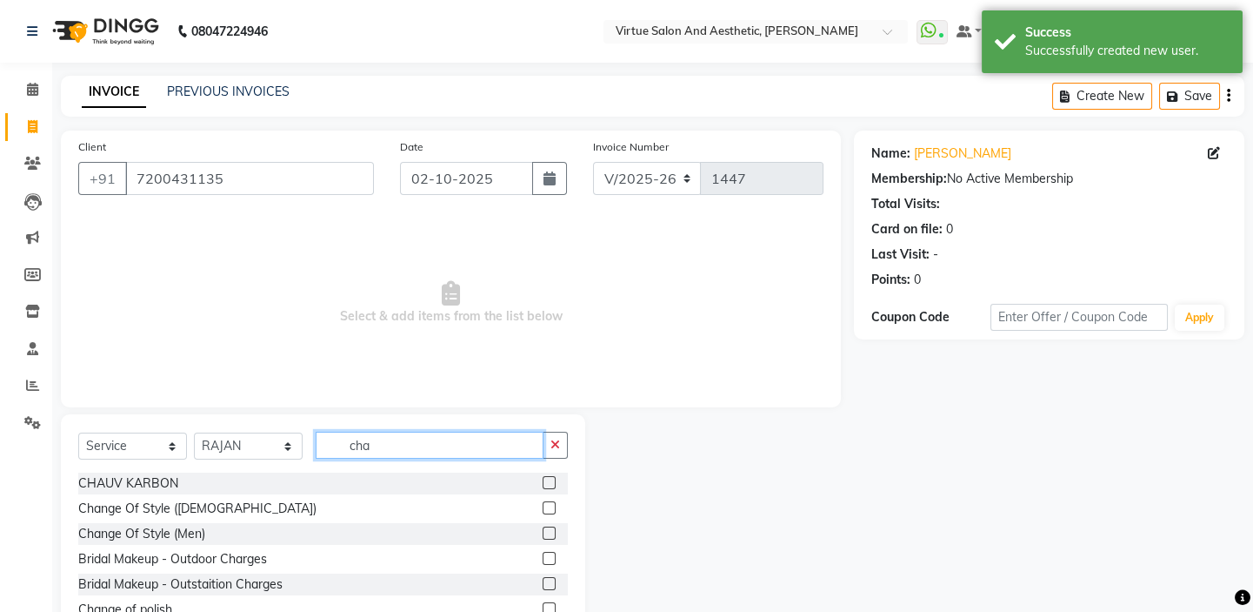
type input "cha"
drag, startPoint x: 549, startPoint y: 531, endPoint x: 498, endPoint y: 447, distance: 97.6
click at [541, 516] on div "CHAUV KARBON Change Of Style ([DEMOGRAPHIC_DATA]) Change Of Style (Men) Bridal …" at bounding box center [323, 547] width 490 height 151
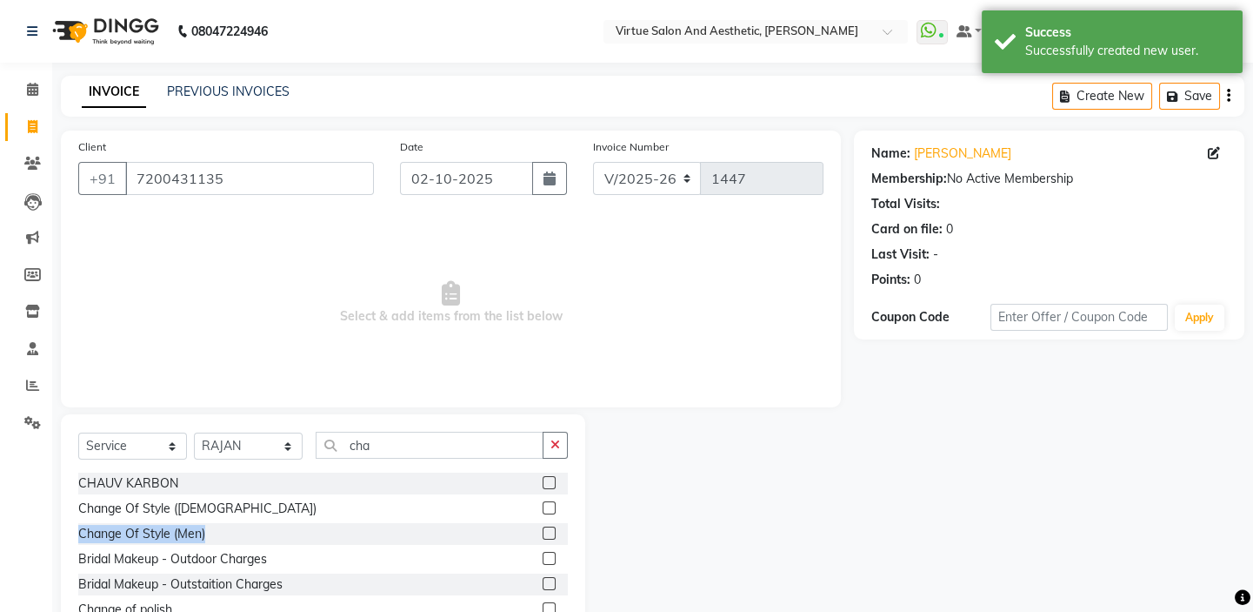
click at [548, 531] on label at bounding box center [549, 532] width 13 height 13
click at [548, 531] on input "checkbox" at bounding box center [548, 533] width 11 height 11
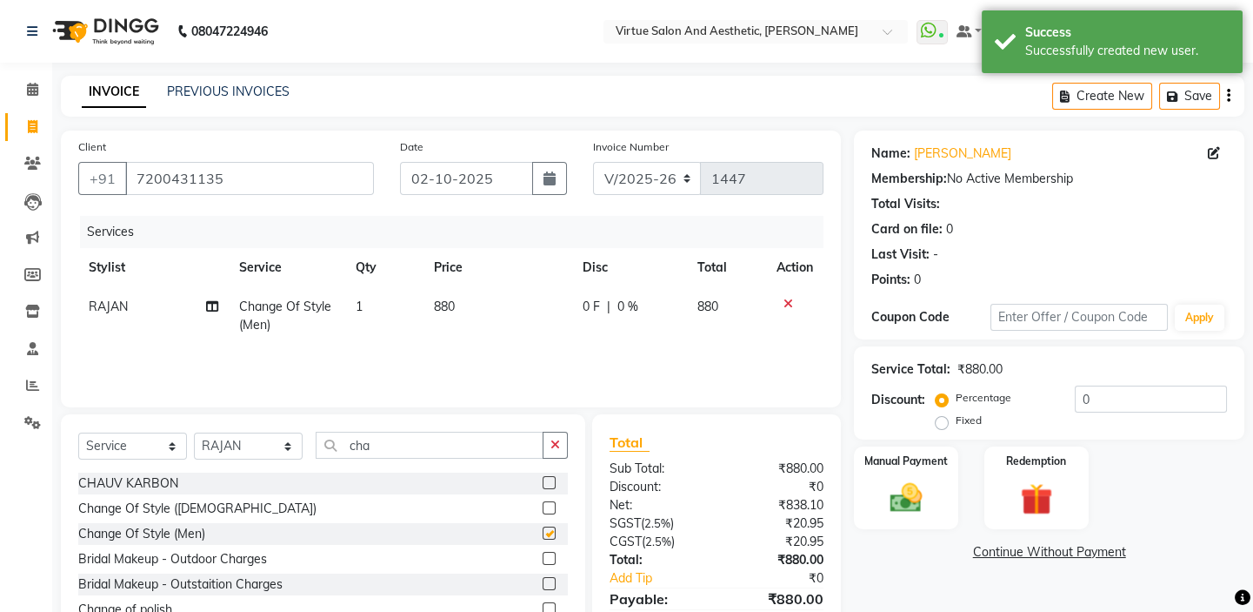
checkbox input "false"
click at [500, 337] on td "880" at bounding box center [498, 315] width 149 height 57
select select "59059"
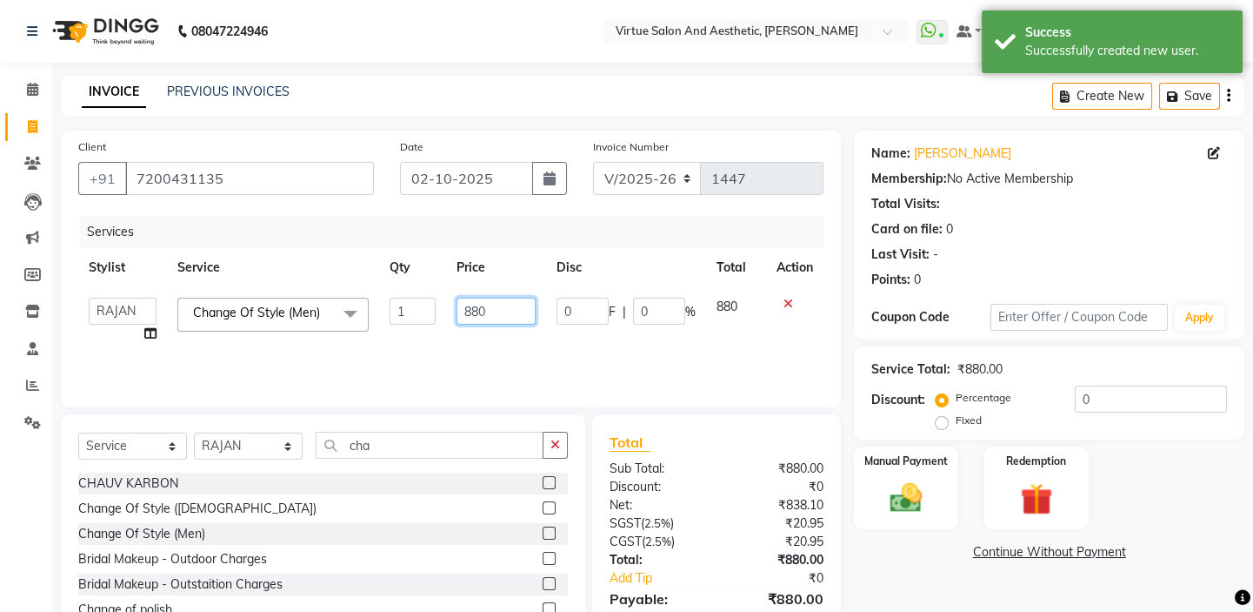
drag, startPoint x: 512, startPoint y: 311, endPoint x: 471, endPoint y: 312, distance: 41.8
click at [471, 311] on input "880" at bounding box center [496, 310] width 79 height 27
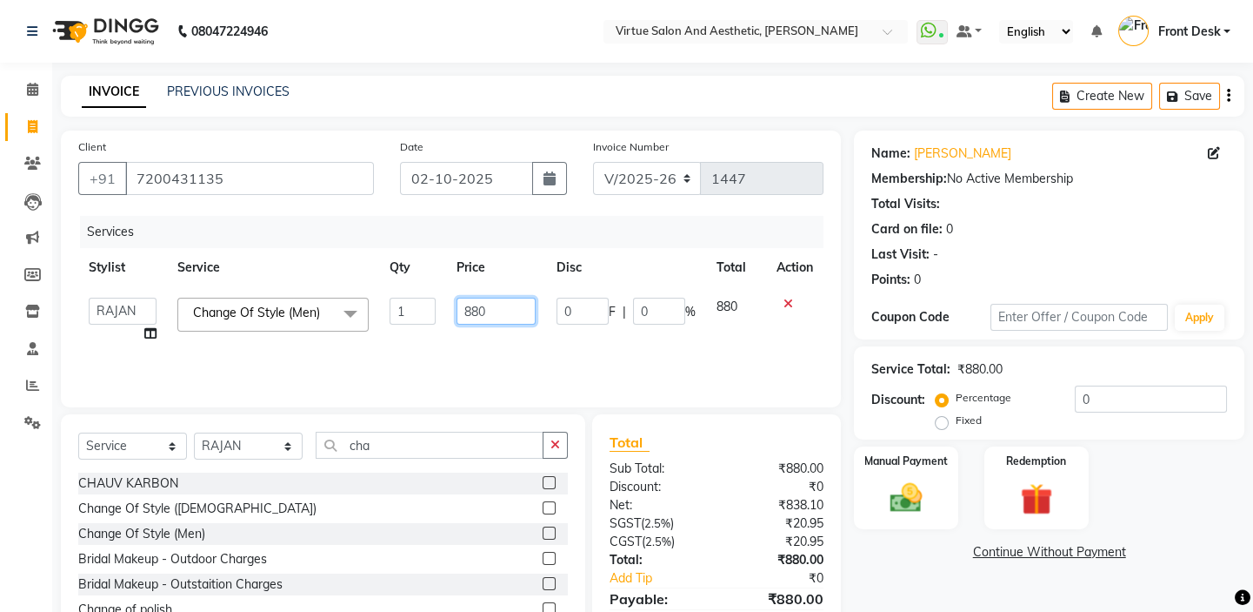
type input "8"
type input "550"
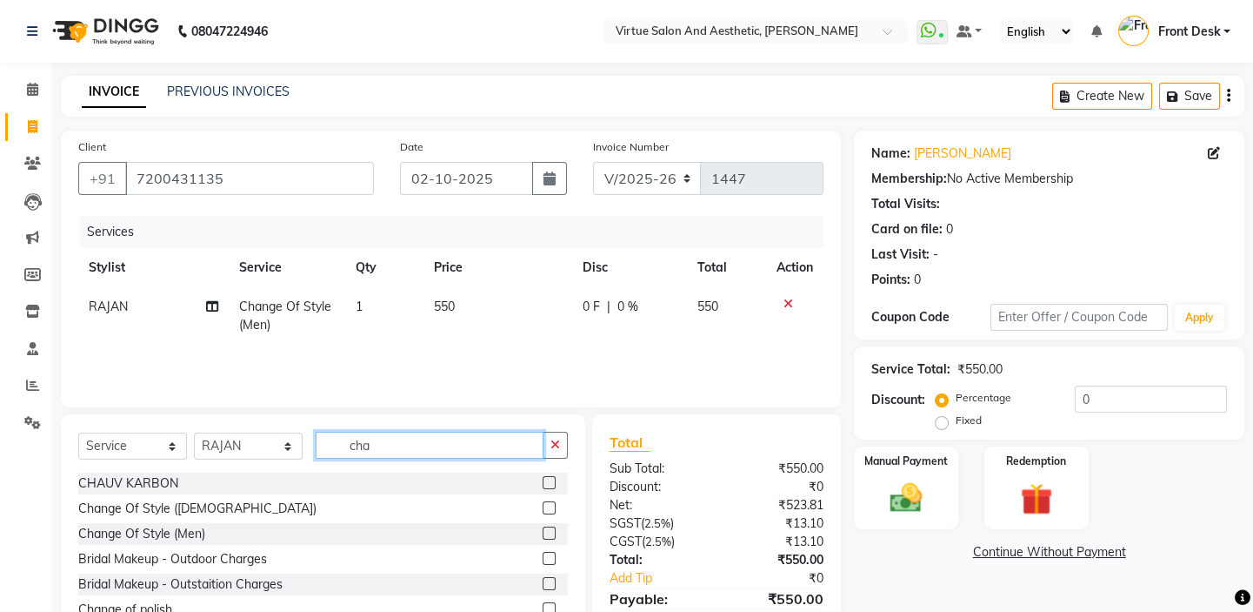
click at [392, 451] on input "cha" at bounding box center [430, 444] width 228 height 27
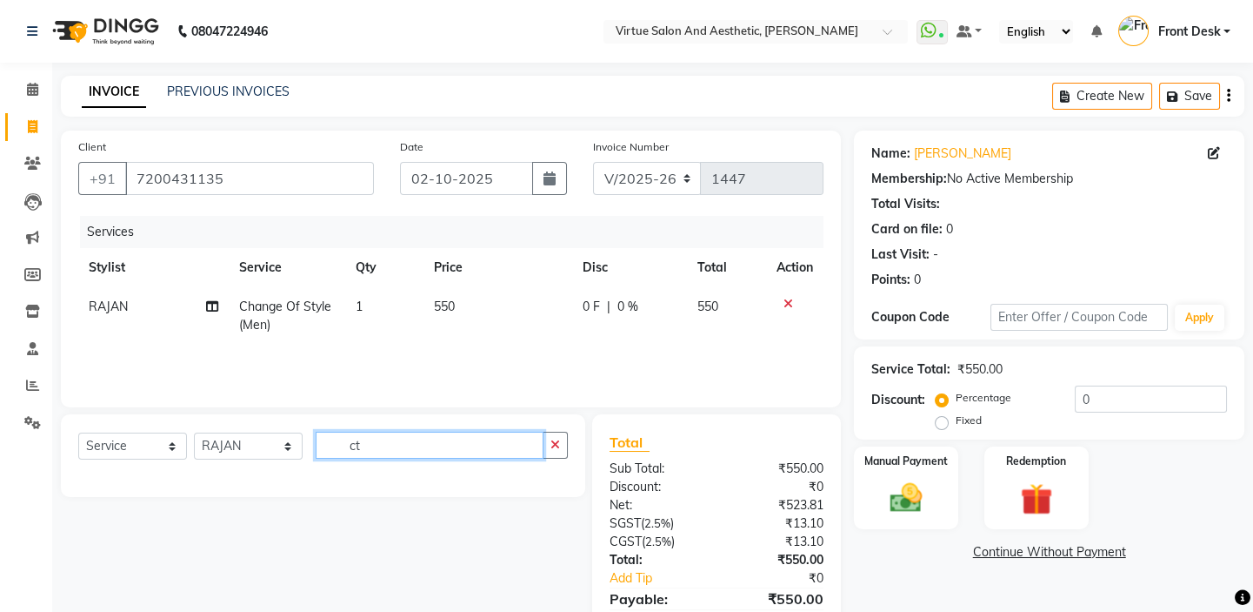
type input "c"
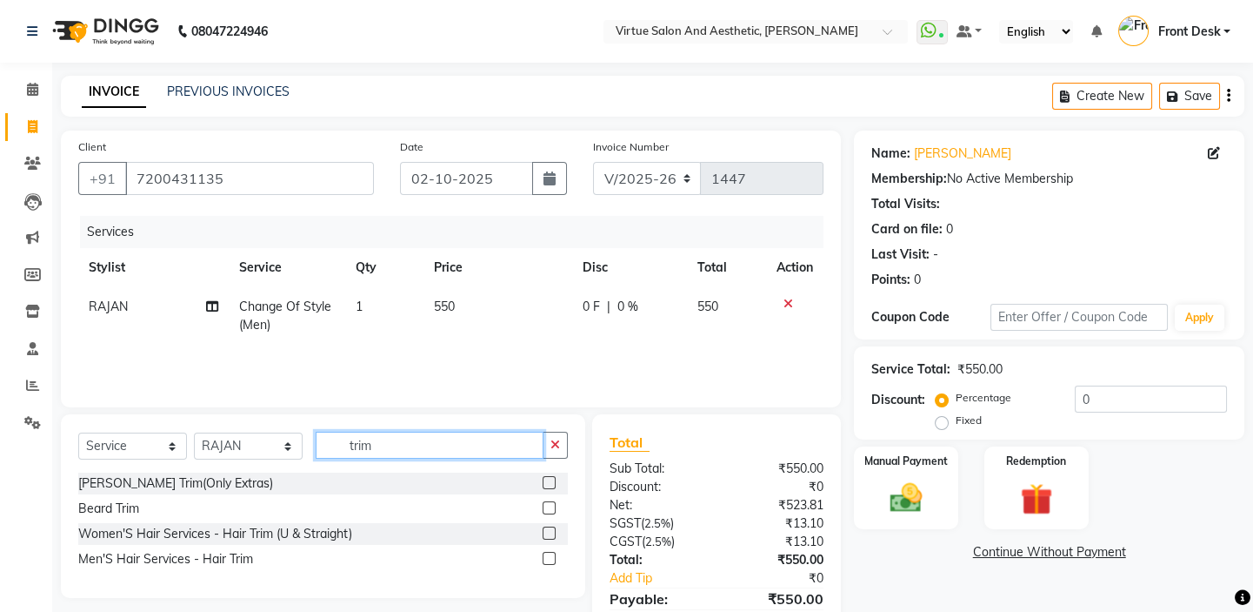
type input "trim"
drag, startPoint x: 552, startPoint y: 504, endPoint x: 518, endPoint y: 447, distance: 65.9
click at [552, 502] on label at bounding box center [549, 507] width 13 height 13
click at [552, 503] on input "checkbox" at bounding box center [548, 508] width 11 height 11
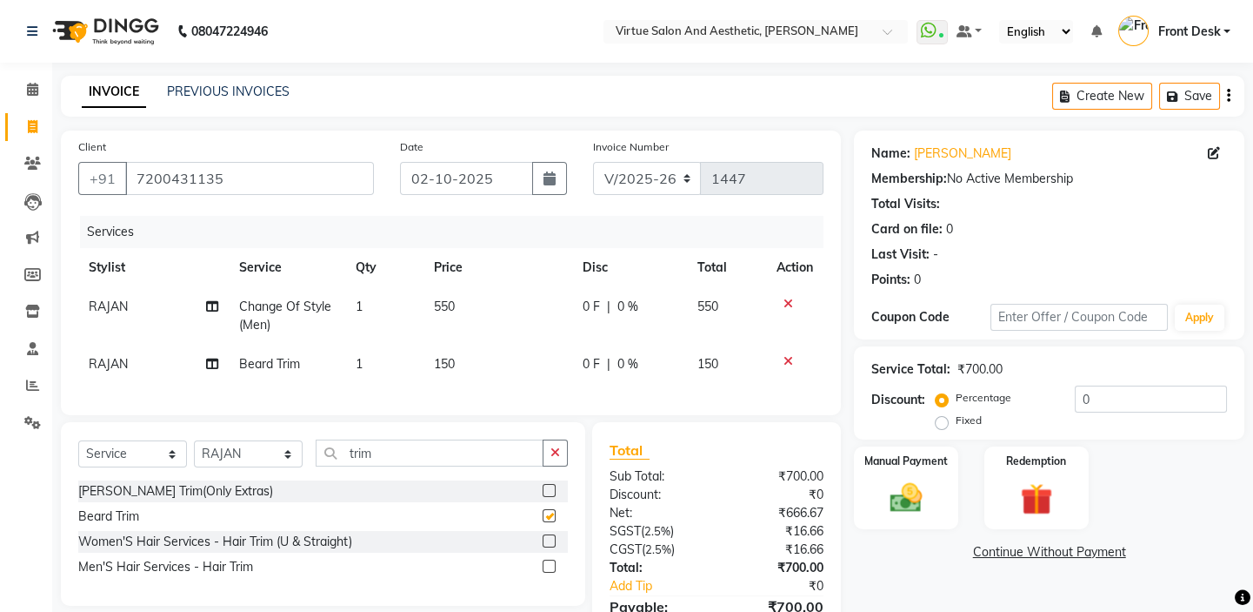
checkbox input "false"
click at [485, 374] on td "150" at bounding box center [498, 363] width 149 height 39
select select "59059"
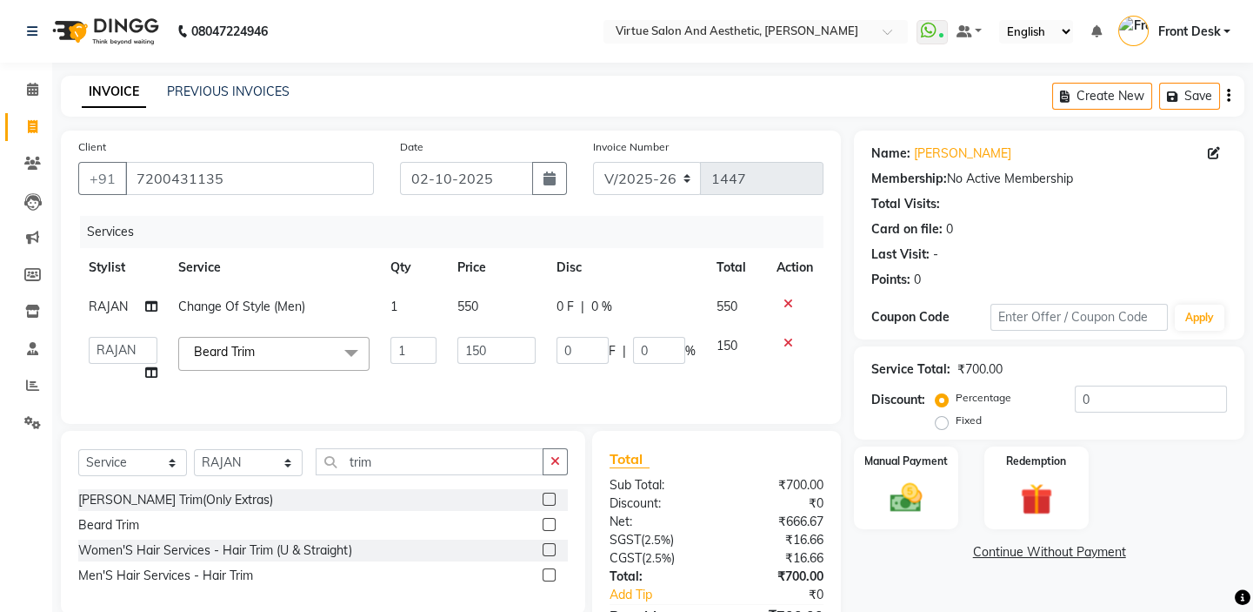
scroll to position [113, 0]
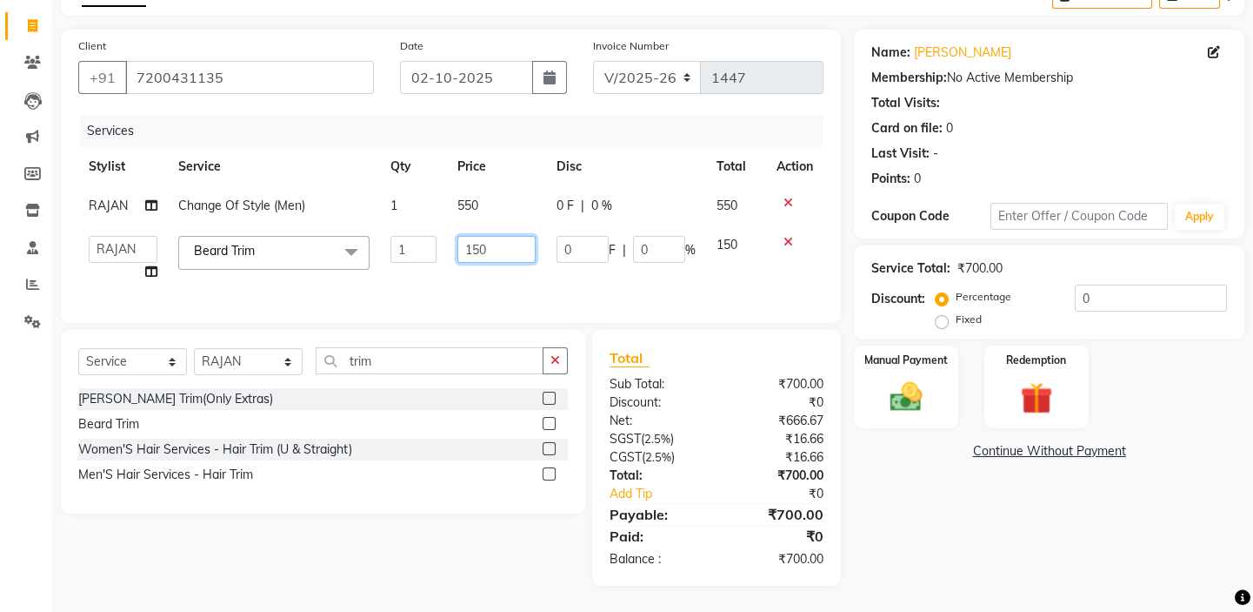
drag, startPoint x: 488, startPoint y: 232, endPoint x: 475, endPoint y: 239, distance: 14.8
click at [475, 236] on input "150" at bounding box center [497, 249] width 78 height 27
type input "160"
click at [382, 367] on input "trim" at bounding box center [430, 360] width 228 height 27
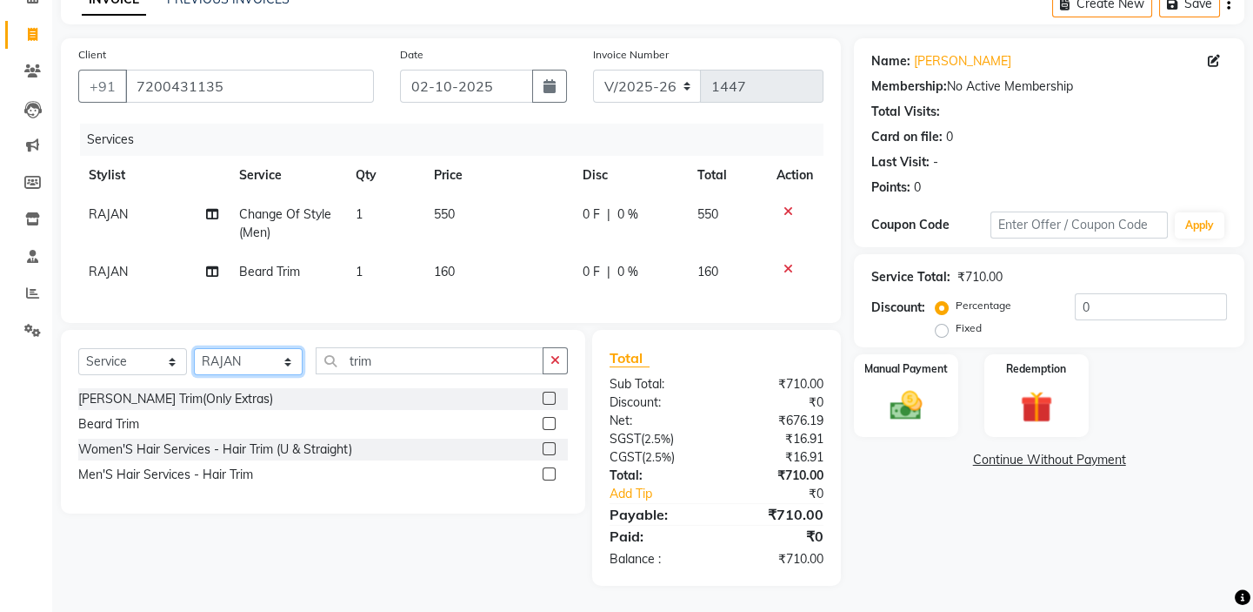
click at [287, 358] on select "Select Stylist BALAJI DIVYA FAMITHA Front Desk ILAKKIYA [PERSON_NAME] [PERSON_N…" at bounding box center [248, 361] width 109 height 27
select select "84323"
click at [194, 348] on select "Select Stylist BALAJI DIVYA FAMITHA Front Desk ILAKKIYA [PERSON_NAME] [PERSON_N…" at bounding box center [248, 361] width 109 height 27
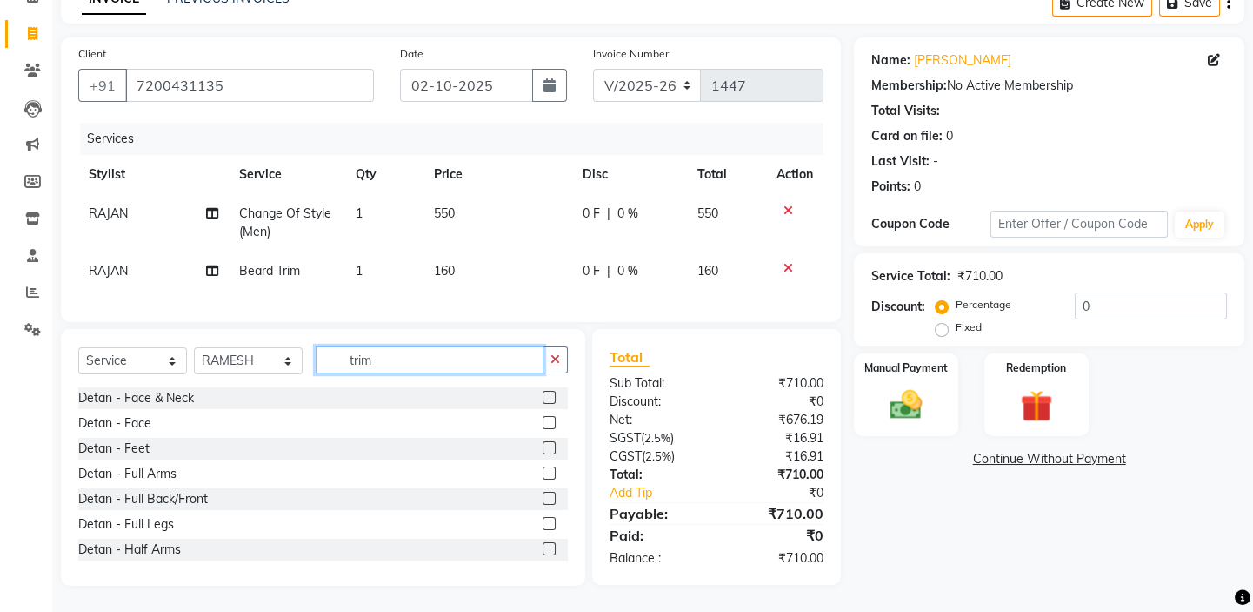
drag, startPoint x: 395, startPoint y: 359, endPoint x: 319, endPoint y: 352, distance: 76.0
click at [319, 352] on input "trim" at bounding box center [430, 359] width 228 height 27
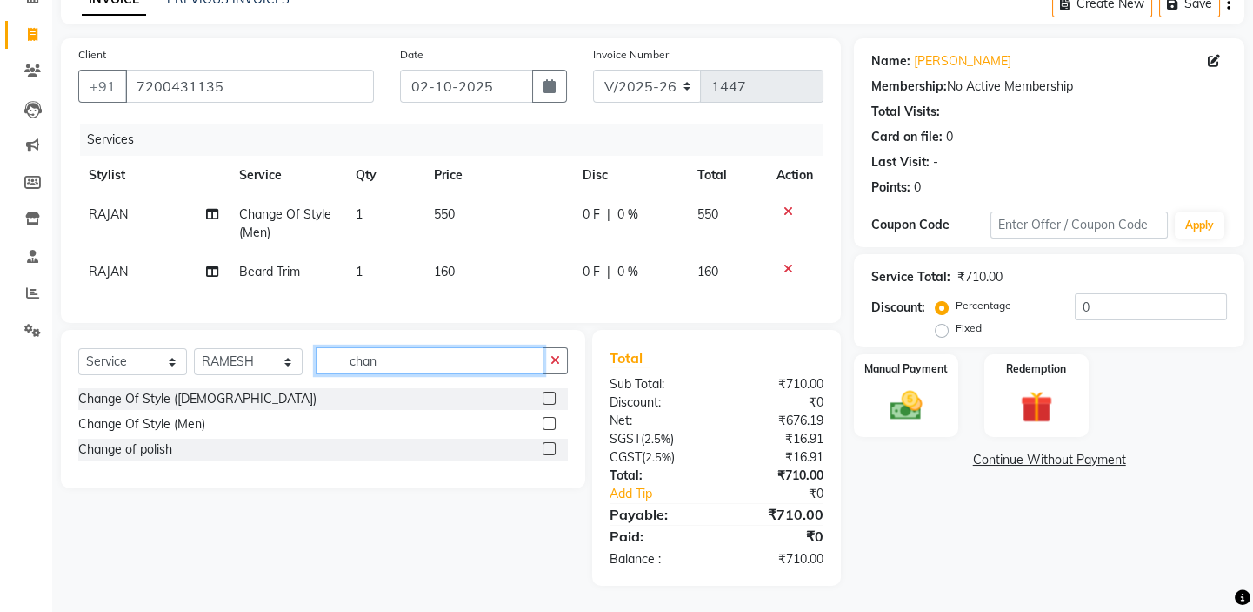
type input "chan"
click at [544, 419] on label at bounding box center [549, 423] width 13 height 13
click at [544, 419] on input "checkbox" at bounding box center [548, 423] width 11 height 11
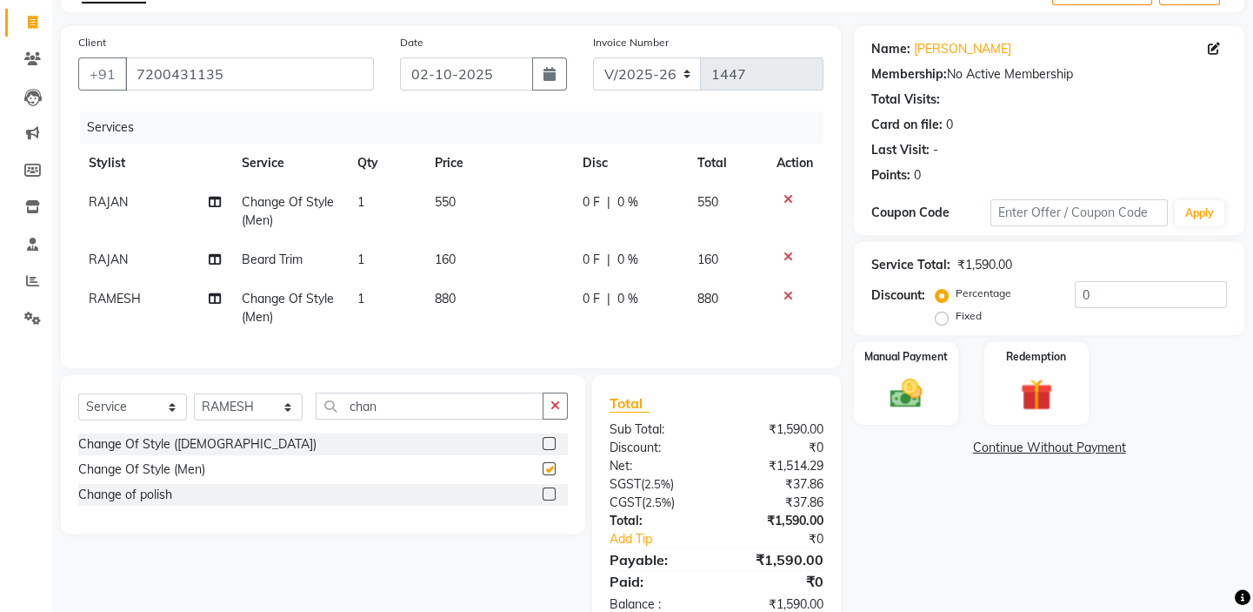
checkbox input "false"
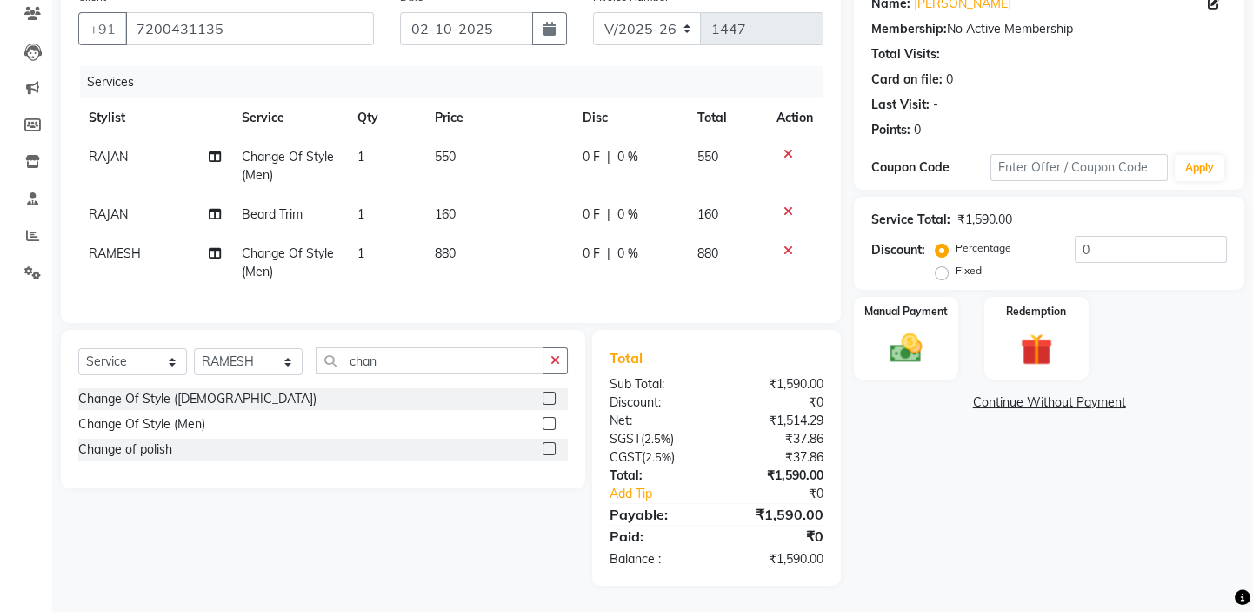
click at [460, 256] on td "880" at bounding box center [498, 262] width 148 height 57
select select "84323"
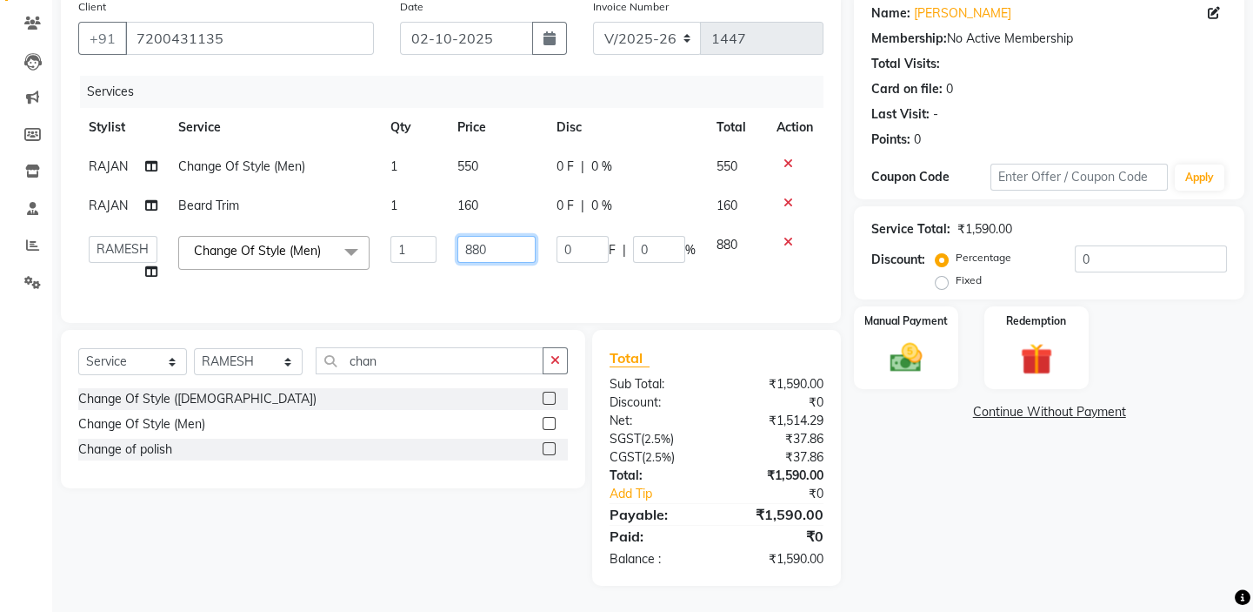
drag, startPoint x: 477, startPoint y: 235, endPoint x: 414, endPoint y: 239, distance: 62.8
click at [414, 237] on tr "BALAJI DIVYA FAMITHA Front Desk ILAKKIYA [PERSON_NAME] [PERSON_NAME] MILLI [PER…" at bounding box center [450, 258] width 745 height 66
type input "550"
click at [642, 319] on div "Client [PHONE_NUMBER] Date [DATE] Invoice Number V/2025 V/[PHONE_NUMBER] Servic…" at bounding box center [451, 156] width 780 height 332
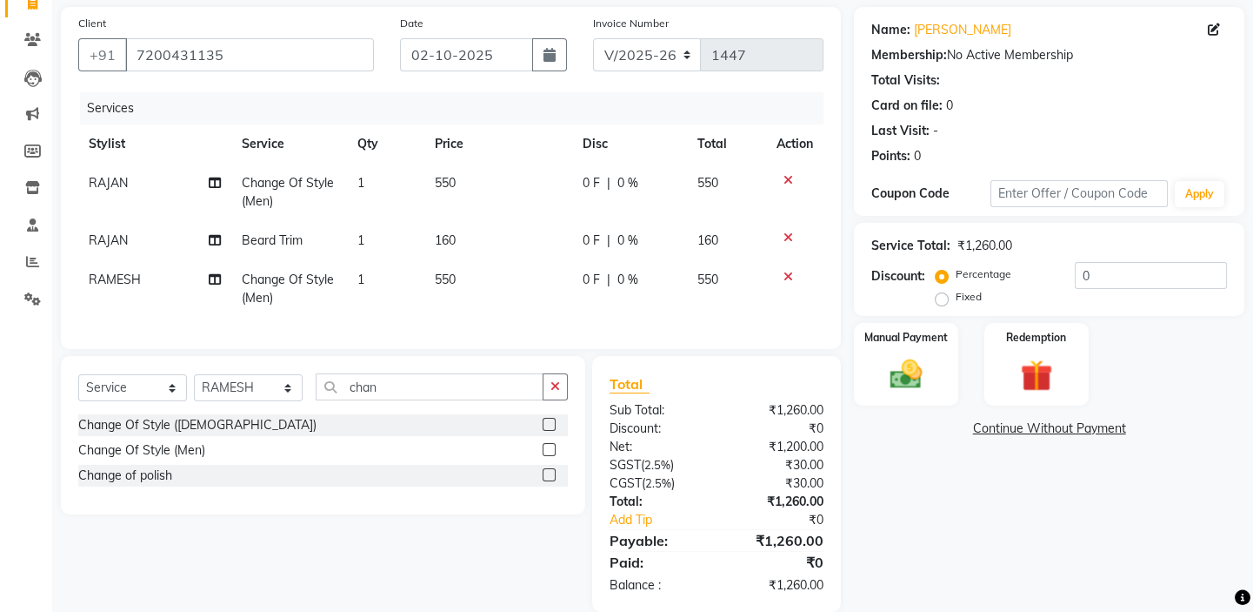
scroll to position [162, 0]
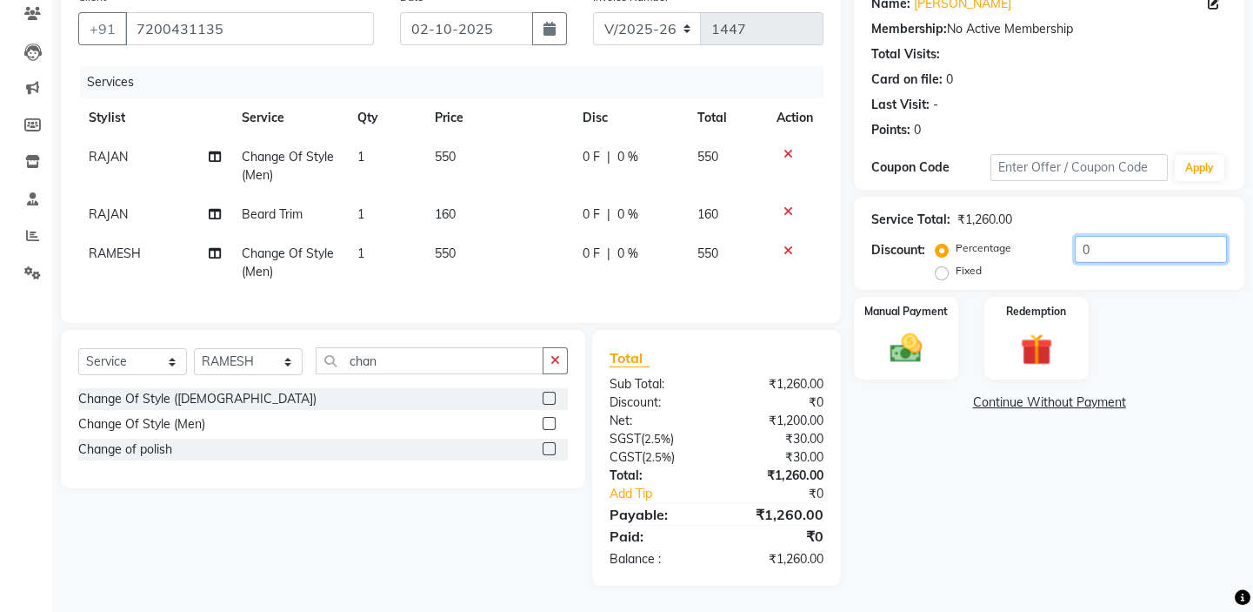
click at [1082, 237] on input "0" at bounding box center [1151, 249] width 152 height 27
type input "7.26"
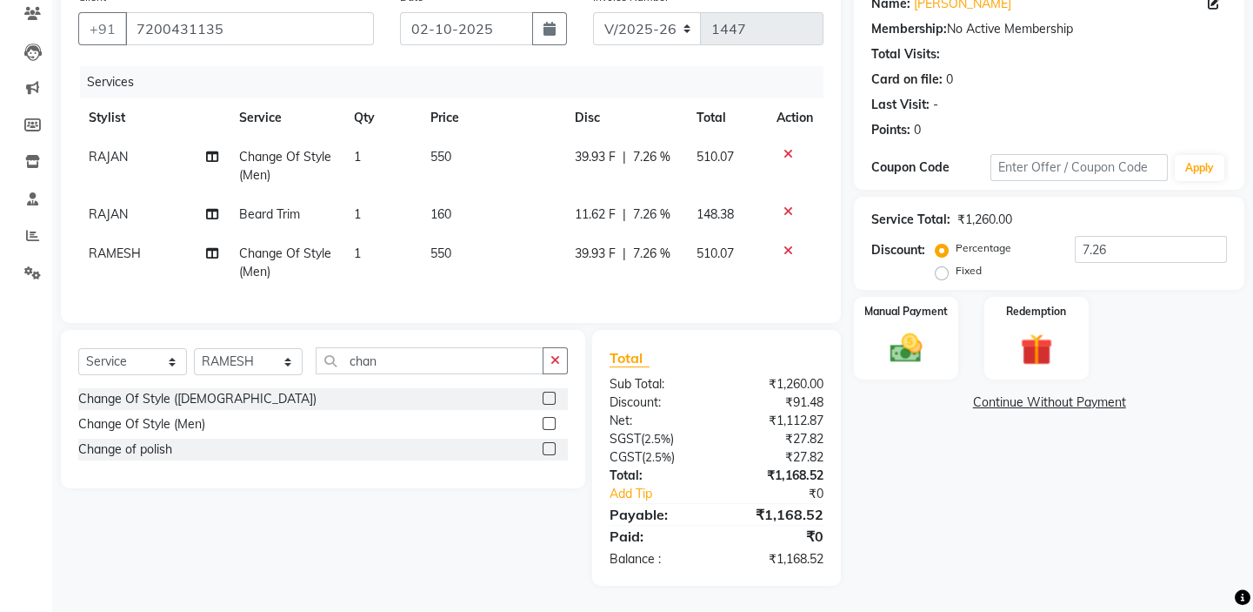
click at [749, 312] on div "Client [PHONE_NUMBER] Date [DATE] Invoice Number V/2025 V/[PHONE_NUMBER] Servic…" at bounding box center [451, 152] width 780 height 342
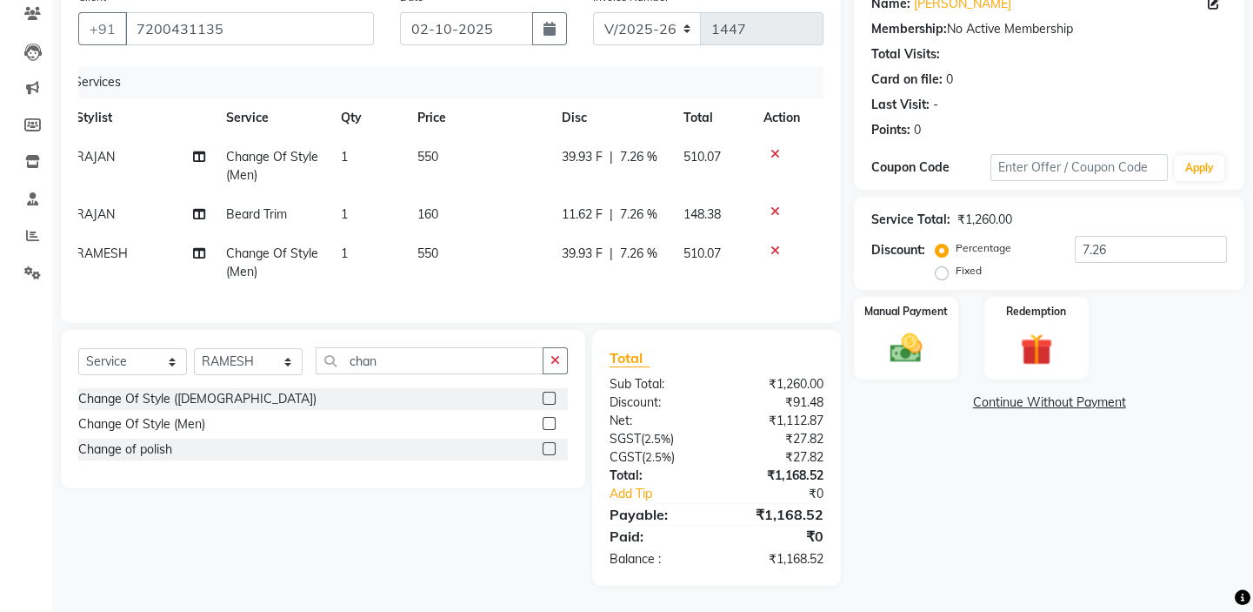
scroll to position [0, 0]
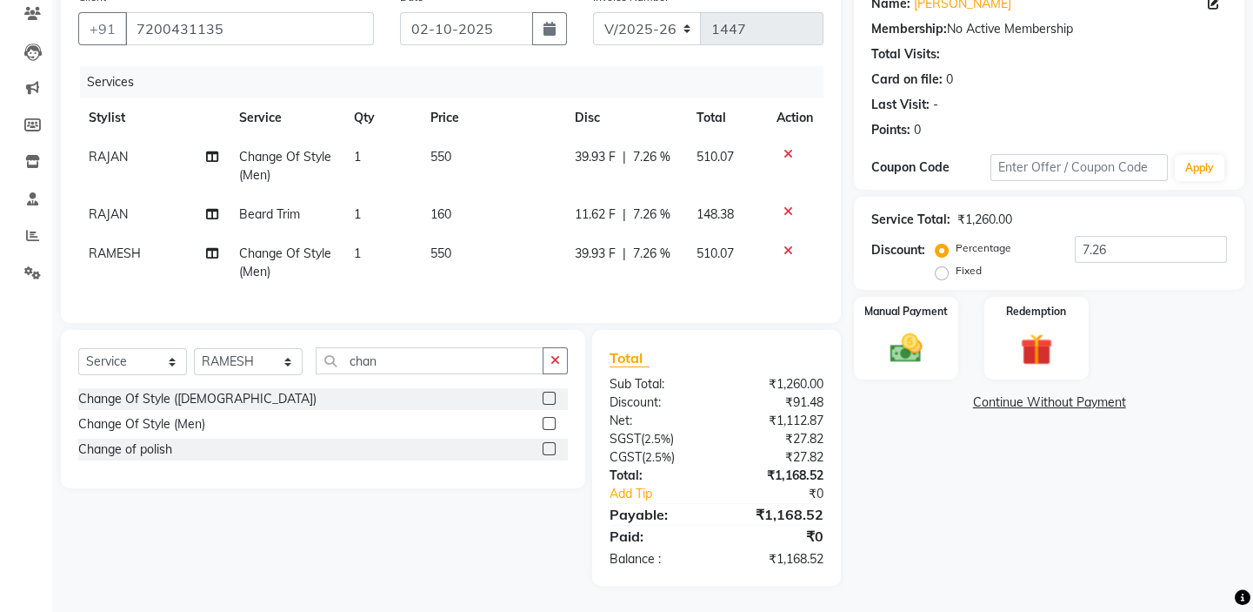
click at [763, 360] on div "Total" at bounding box center [717, 357] width 214 height 21
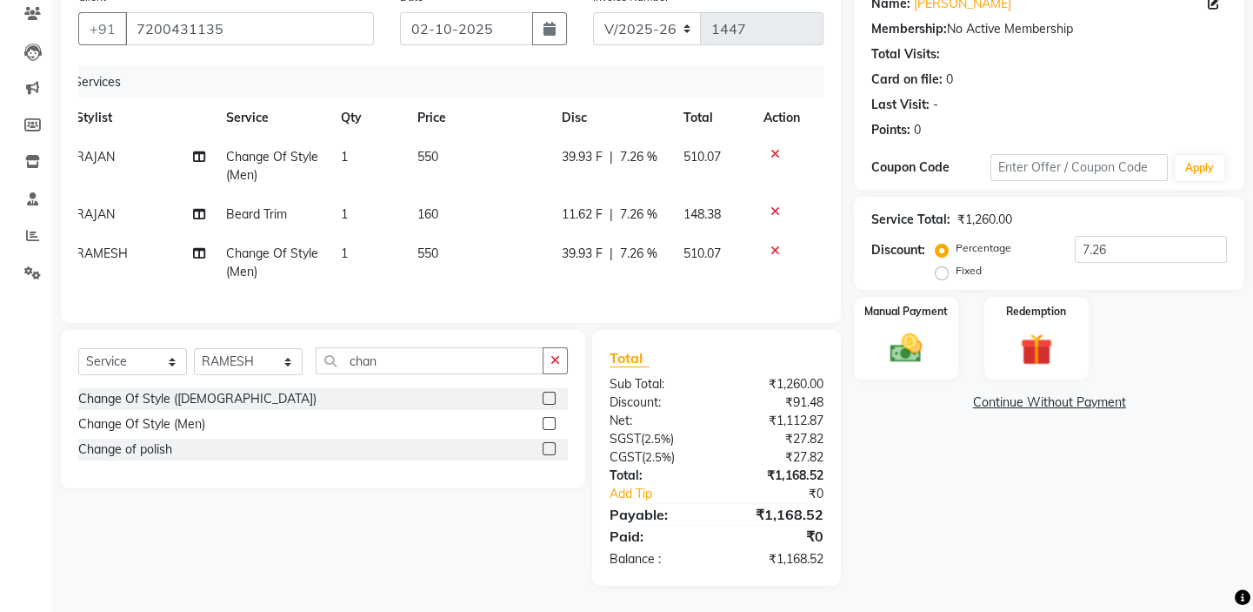
click at [803, 305] on div "Client [PHONE_NUMBER] Date [DATE] Invoice Number V/2025 V/[PHONE_NUMBER] Servic…" at bounding box center [451, 152] width 780 height 342
click at [731, 386] on div "₹1,260.00" at bounding box center [777, 384] width 120 height 18
drag, startPoint x: 1116, startPoint y: 234, endPoint x: 1070, endPoint y: 235, distance: 46.1
click at [1070, 236] on div "Percentage Fixed 7.26" at bounding box center [1083, 259] width 288 height 47
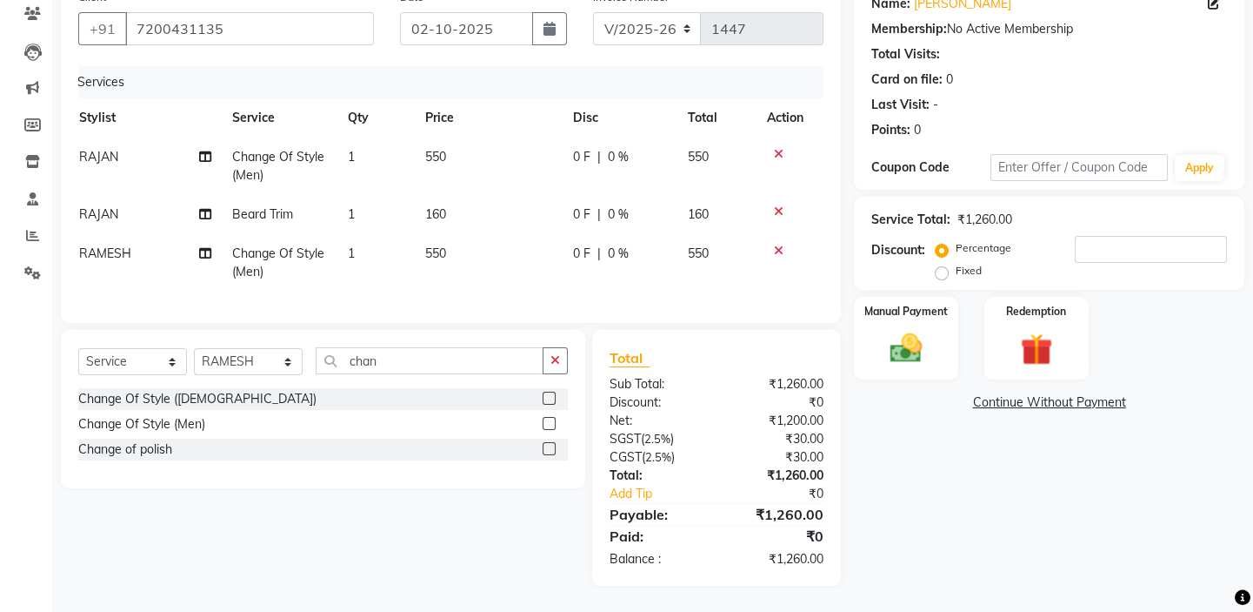
click at [802, 339] on div "Total Sub Total: ₹1,260.00 Discount: ₹0 Net: ₹1,200.00 SGST ( 2.5% ) ₹30.00 CGS…" at bounding box center [716, 458] width 249 height 256
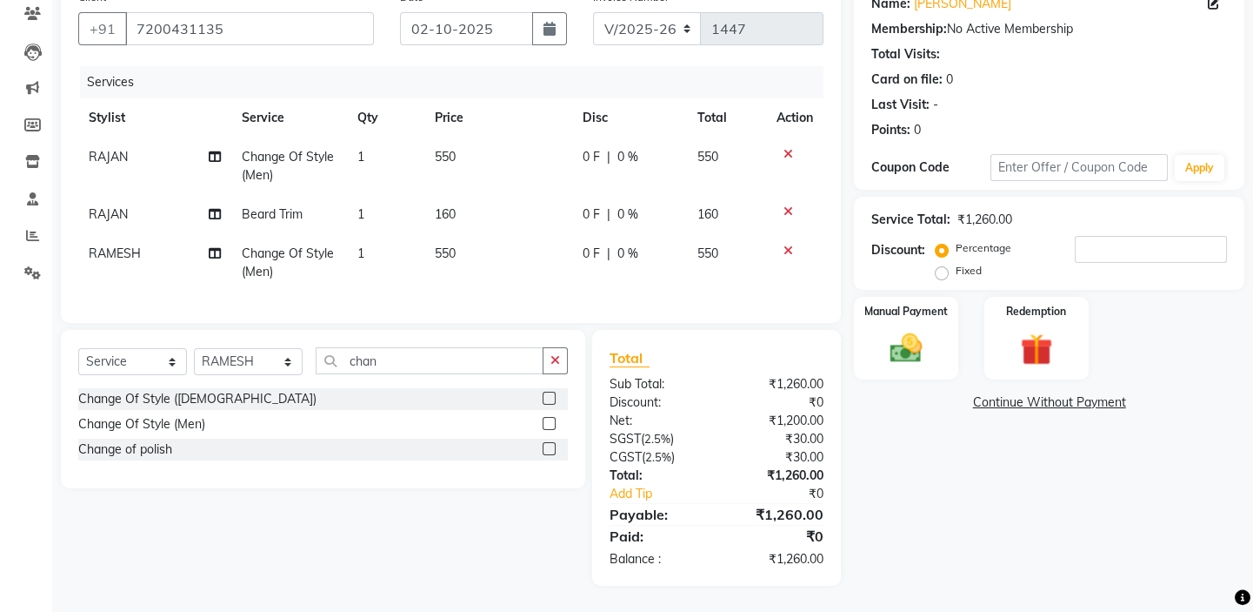
click at [471, 165] on td "550" at bounding box center [498, 165] width 148 height 57
select select "59059"
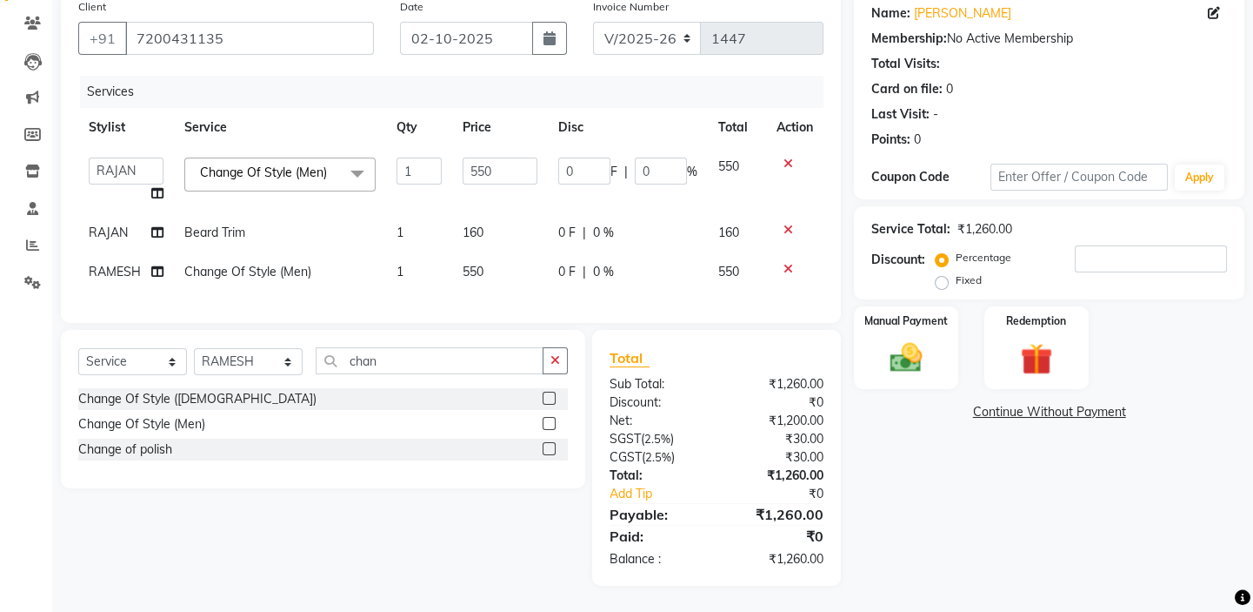
scroll to position [152, 0]
click at [485, 157] on input "550" at bounding box center [500, 170] width 75 height 27
drag, startPoint x: 509, startPoint y: 157, endPoint x: 477, endPoint y: 157, distance: 32.2
click at [477, 157] on input "550" at bounding box center [500, 170] width 75 height 27
type input "500"
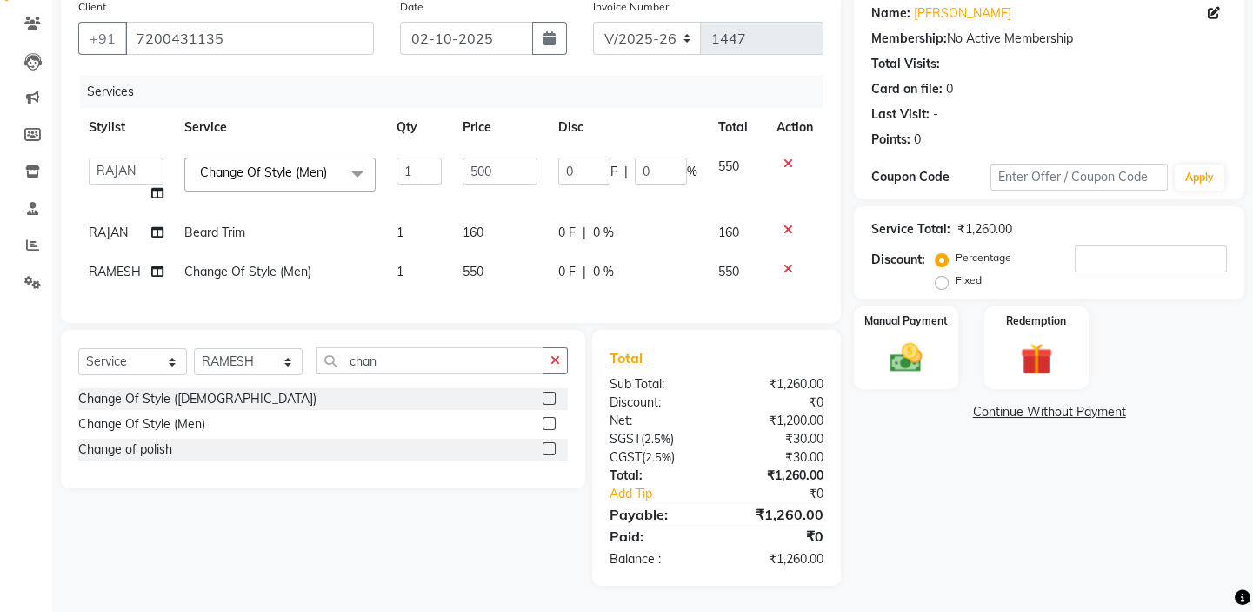
drag, startPoint x: 472, startPoint y: 255, endPoint x: 493, endPoint y: 262, distance: 22.0
click at [473, 257] on td "550" at bounding box center [500, 271] width 96 height 39
select select "84323"
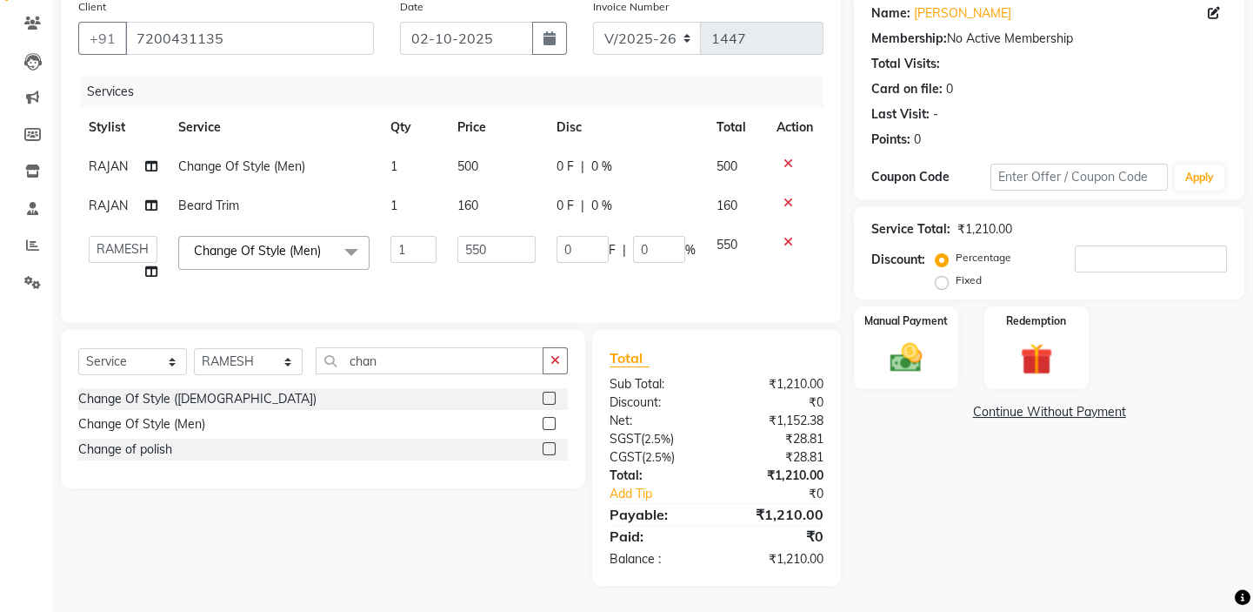
click at [493, 254] on td "550" at bounding box center [496, 258] width 99 height 66
drag, startPoint x: 497, startPoint y: 231, endPoint x: 476, endPoint y: 232, distance: 20.9
click at [476, 236] on input "550" at bounding box center [497, 249] width 78 height 27
type input "500"
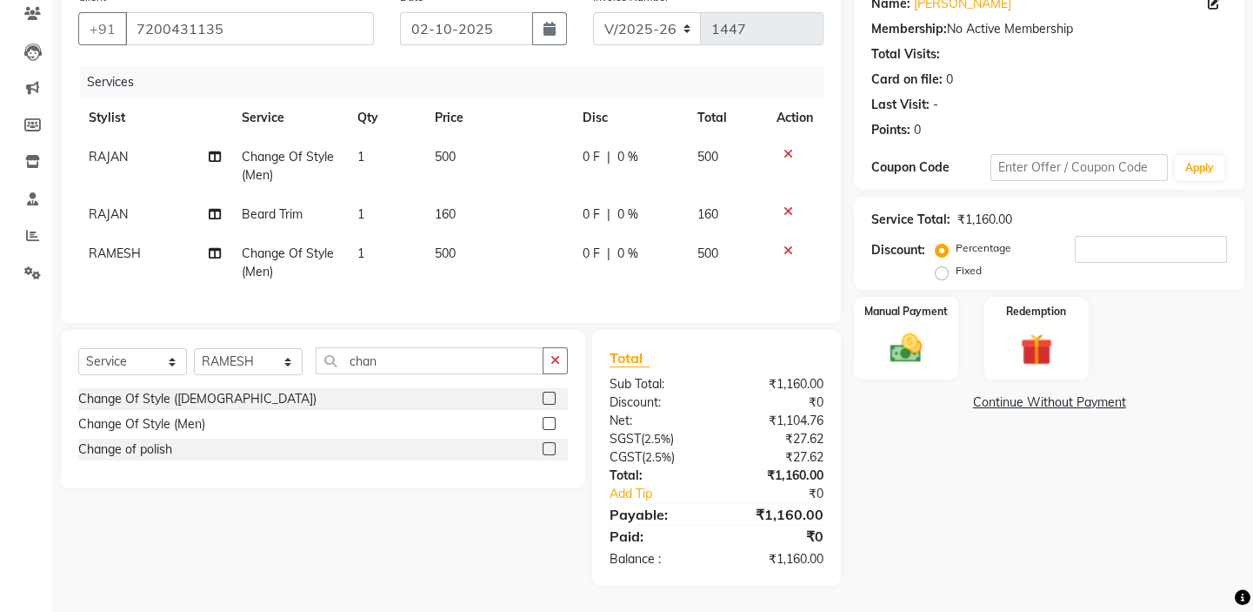
click at [673, 312] on div "Client [PHONE_NUMBER] Date [DATE] Invoice Number V/2025 V/[PHONE_NUMBER] Servic…" at bounding box center [451, 152] width 780 height 342
click at [441, 207] on span "160" at bounding box center [445, 214] width 21 height 16
select select "59059"
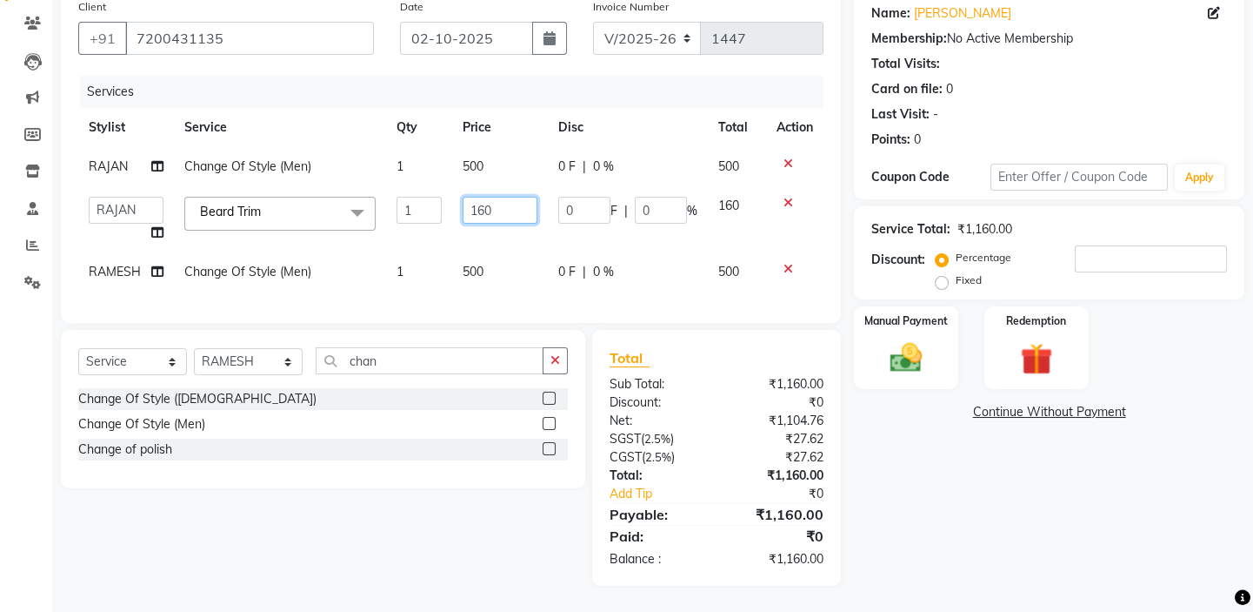
drag, startPoint x: 496, startPoint y: 200, endPoint x: 478, endPoint y: 191, distance: 19.9
click at [478, 197] on input "160" at bounding box center [500, 210] width 75 height 27
type input "179"
click at [776, 352] on div "Total Sub Total: ₹1,160.00 Discount: ₹0 Net: ₹1,104.76 SGST ( 2.5% ) ₹27.62 CGS…" at bounding box center [716, 458] width 249 height 256
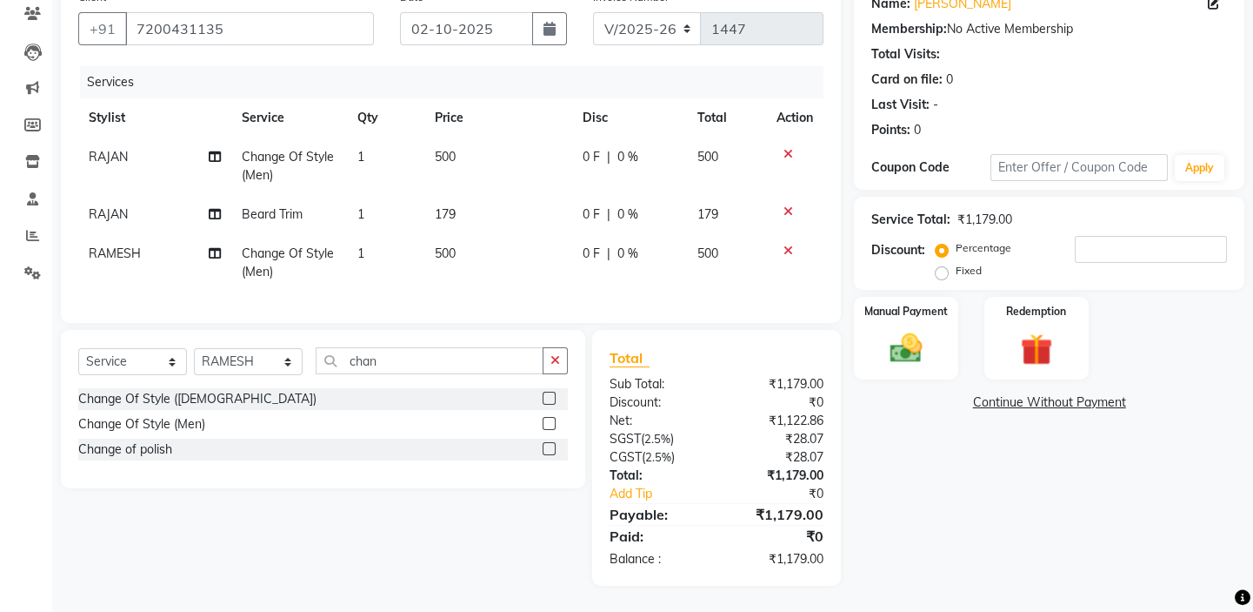
click at [450, 213] on span "179" at bounding box center [445, 214] width 21 height 16
select select "59059"
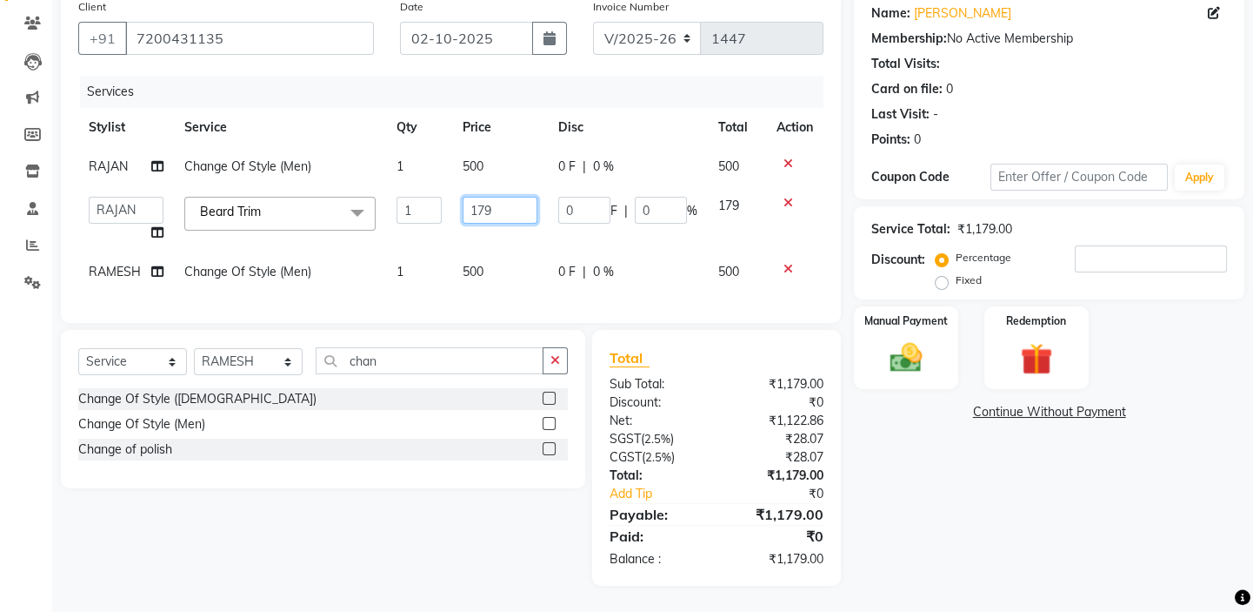
drag, startPoint x: 487, startPoint y: 191, endPoint x: 477, endPoint y: 191, distance: 10.5
click at [477, 197] on input "179" at bounding box center [500, 210] width 75 height 27
type input "169"
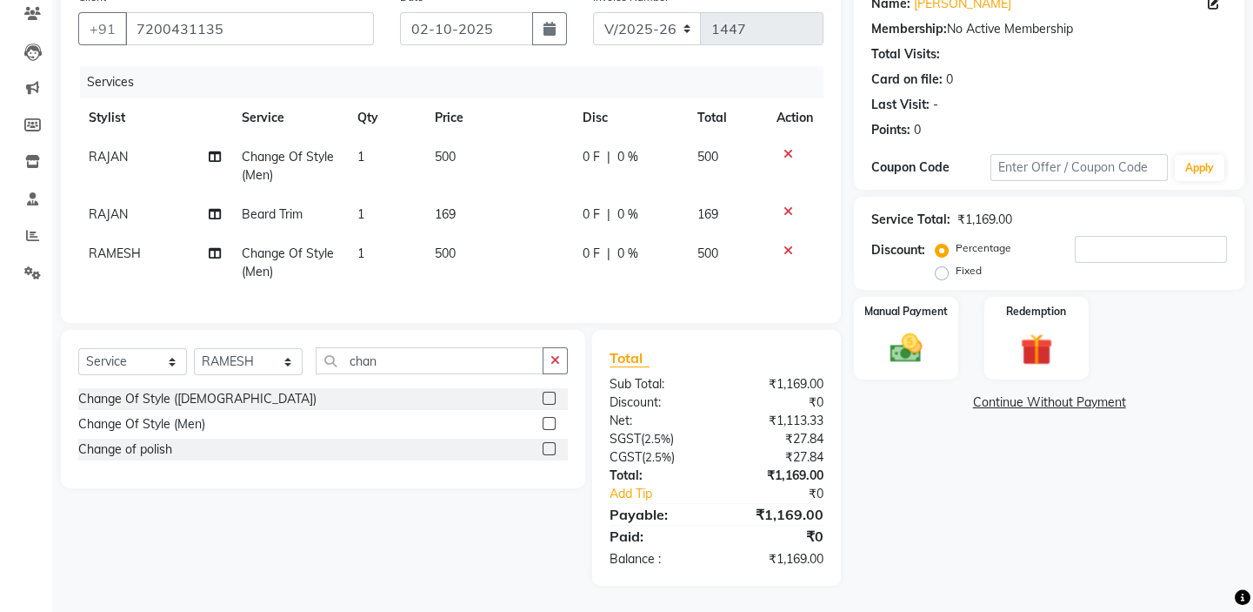
click at [704, 321] on div "Client [PHONE_NUMBER] Date [DATE] Invoice Number V/2025 V/[PHONE_NUMBER] Servic…" at bounding box center [451, 152] width 780 height 342
click at [461, 170] on td "500" at bounding box center [498, 165] width 148 height 57
select select "59059"
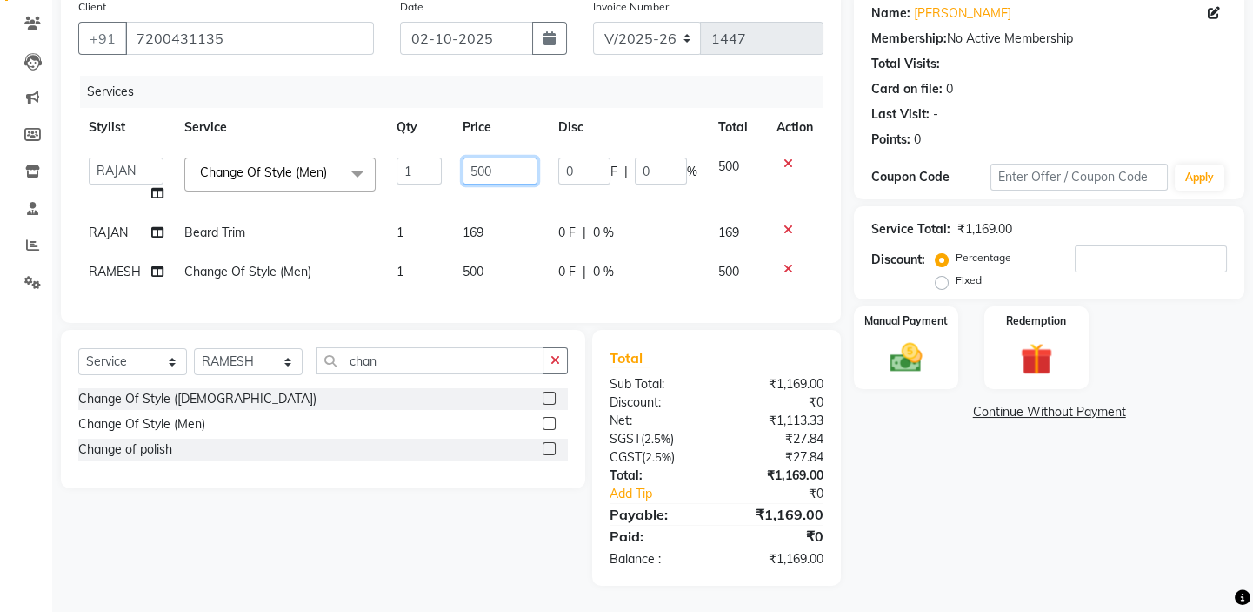
click at [484, 157] on input "500" at bounding box center [500, 170] width 75 height 27
drag, startPoint x: 496, startPoint y: 157, endPoint x: 478, endPoint y: 158, distance: 17.5
click at [478, 157] on input "500" at bounding box center [500, 170] width 75 height 27
type input "550"
click at [476, 214] on td "169" at bounding box center [500, 232] width 96 height 39
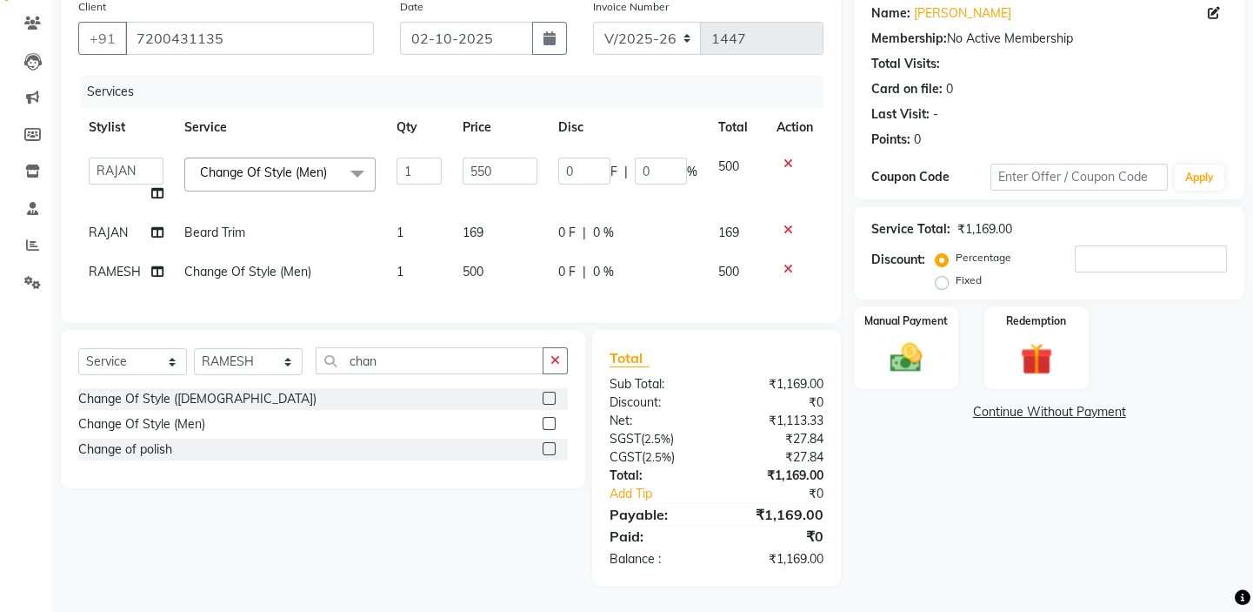
select select "59059"
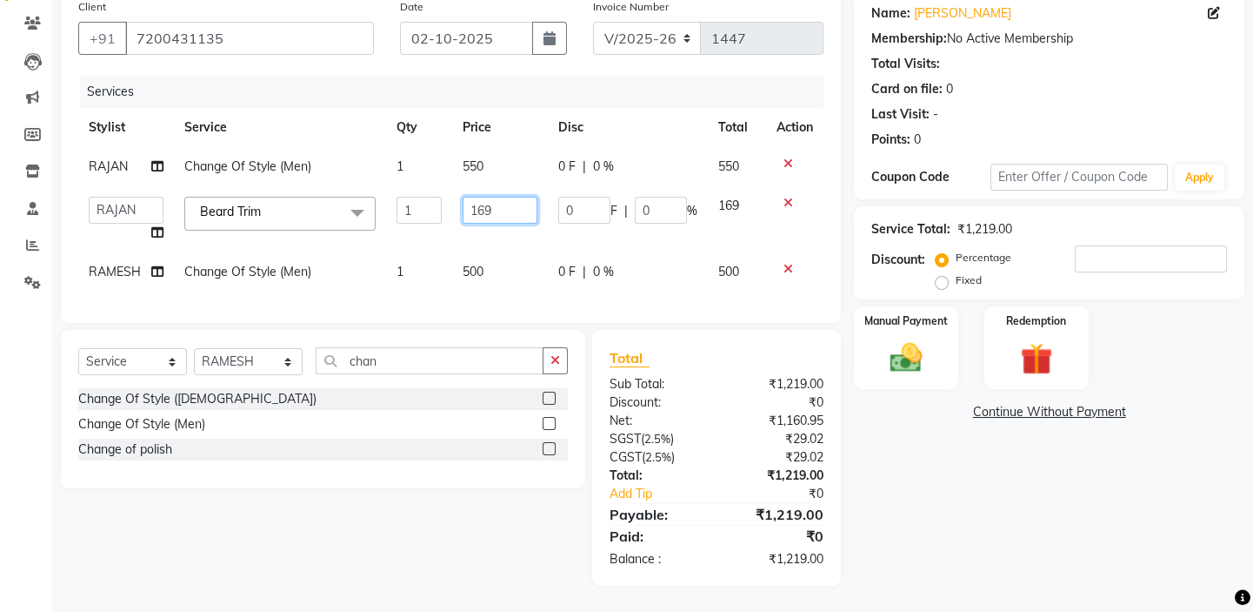
drag, startPoint x: 498, startPoint y: 199, endPoint x: 481, endPoint y: 192, distance: 17.9
click at [481, 197] on input "169" at bounding box center [500, 210] width 75 height 27
type input "160"
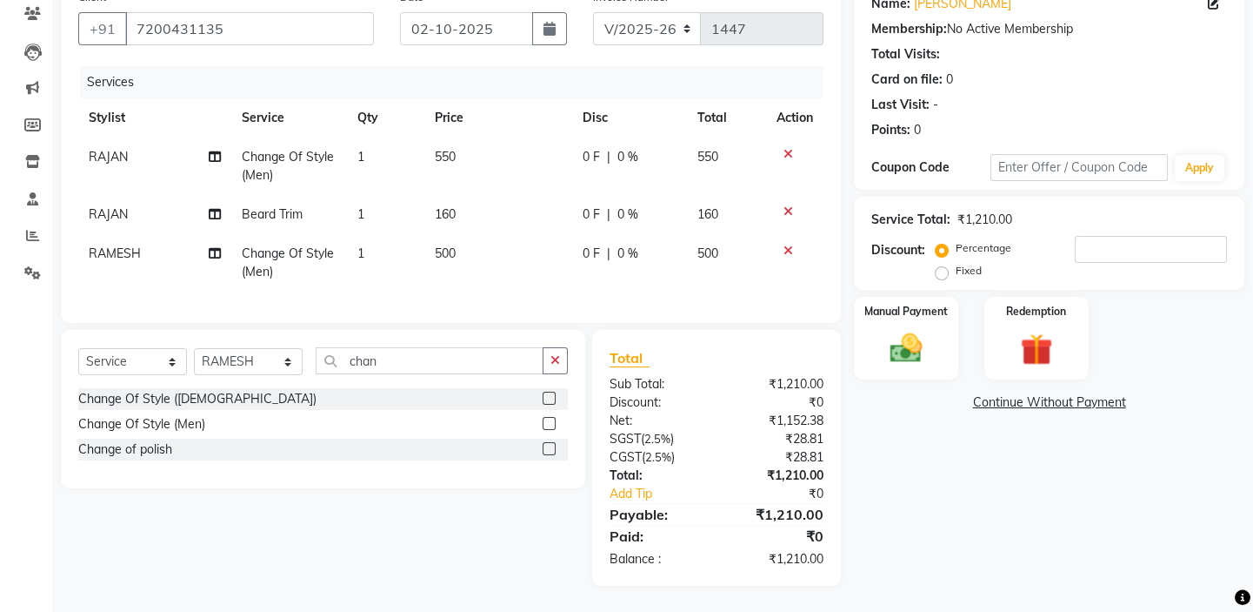
click at [492, 247] on td "500" at bounding box center [498, 262] width 148 height 57
select select "84323"
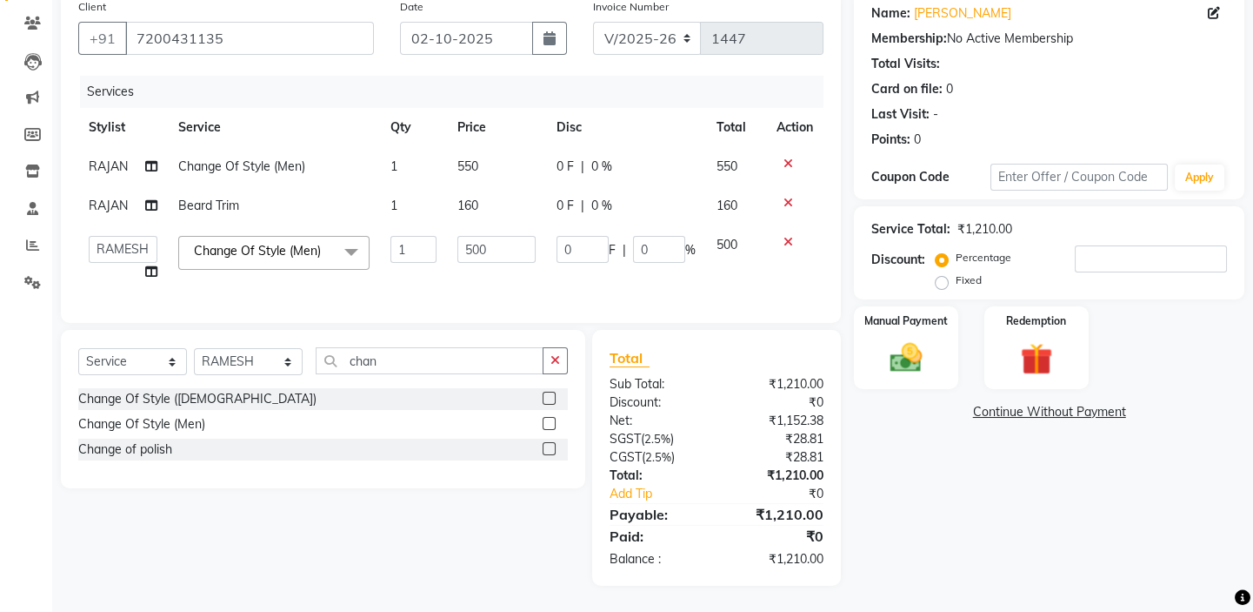
click at [492, 252] on td "500" at bounding box center [496, 258] width 99 height 66
drag, startPoint x: 498, startPoint y: 231, endPoint x: 477, endPoint y: 235, distance: 21.2
click at [475, 236] on input "500" at bounding box center [497, 249] width 78 height 27
type input "550"
click at [666, 344] on div "Total Sub Total: ₹1,210.00 Discount: ₹0 Net: ₹1,152.38 SGST ( 2.5% ) ₹28.81 CGS…" at bounding box center [716, 458] width 249 height 256
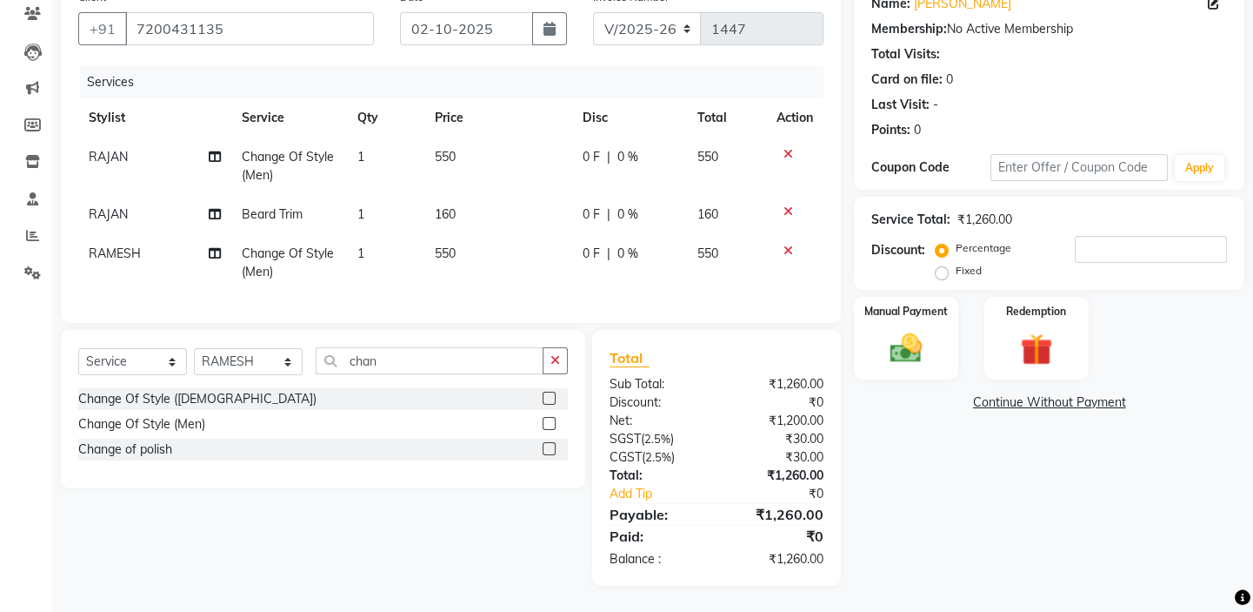
scroll to position [162, 0]
drag, startPoint x: 1087, startPoint y: 235, endPoint x: 1090, endPoint y: 244, distance: 9.9
click at [1088, 239] on input "number" at bounding box center [1151, 249] width 152 height 27
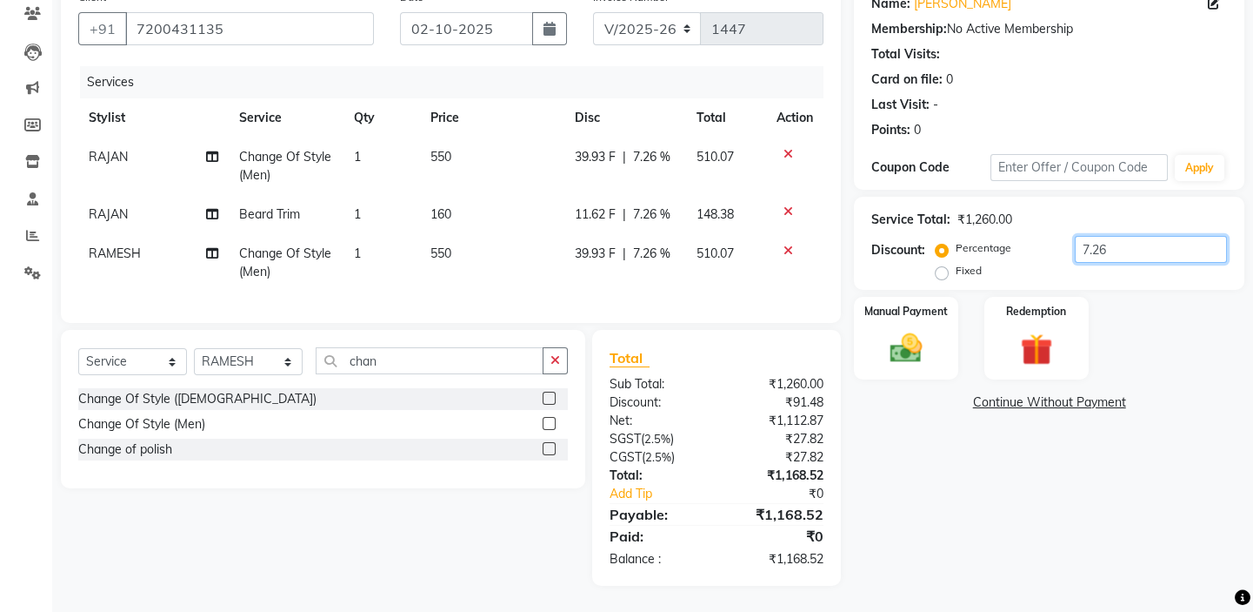
type input "7.26"
click at [747, 316] on div "Client [PHONE_NUMBER] Date [DATE] Invoice Number V/2025 V/[PHONE_NUMBER] Servic…" at bounding box center [451, 152] width 780 height 342
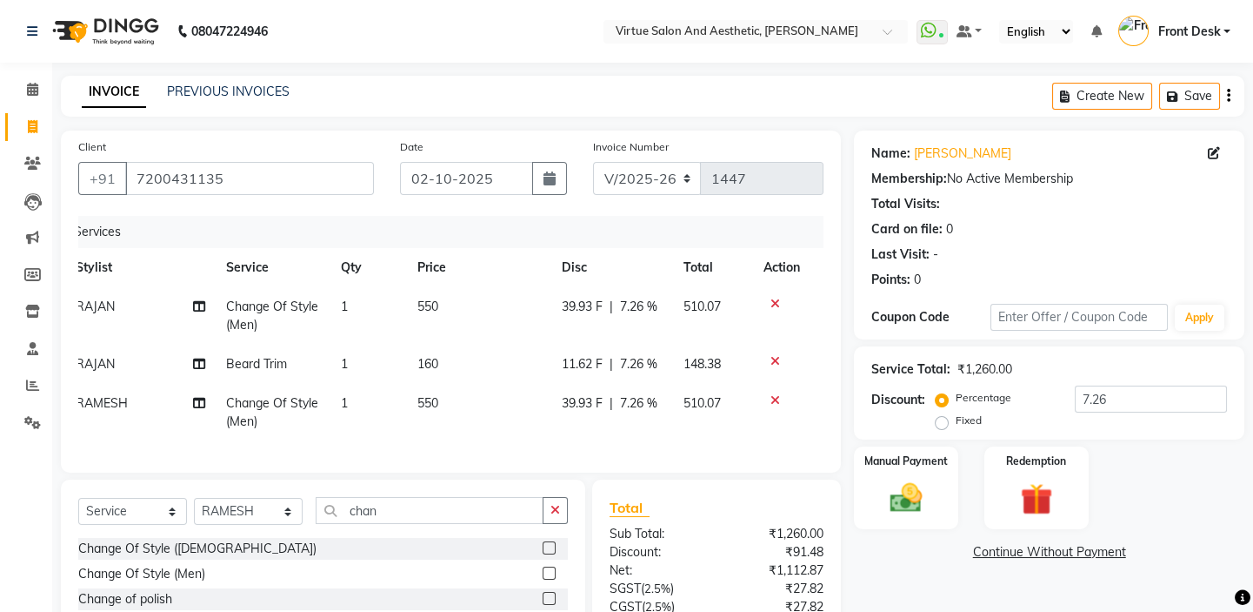
scroll to position [0, 0]
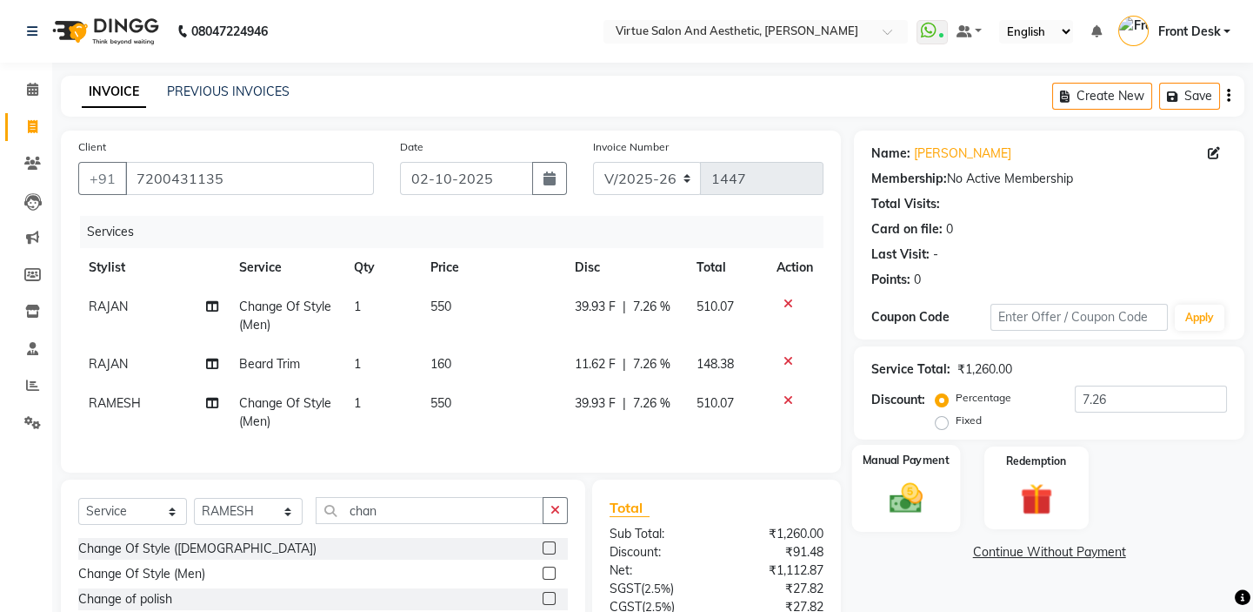
click at [901, 498] on img at bounding box center [906, 497] width 54 height 38
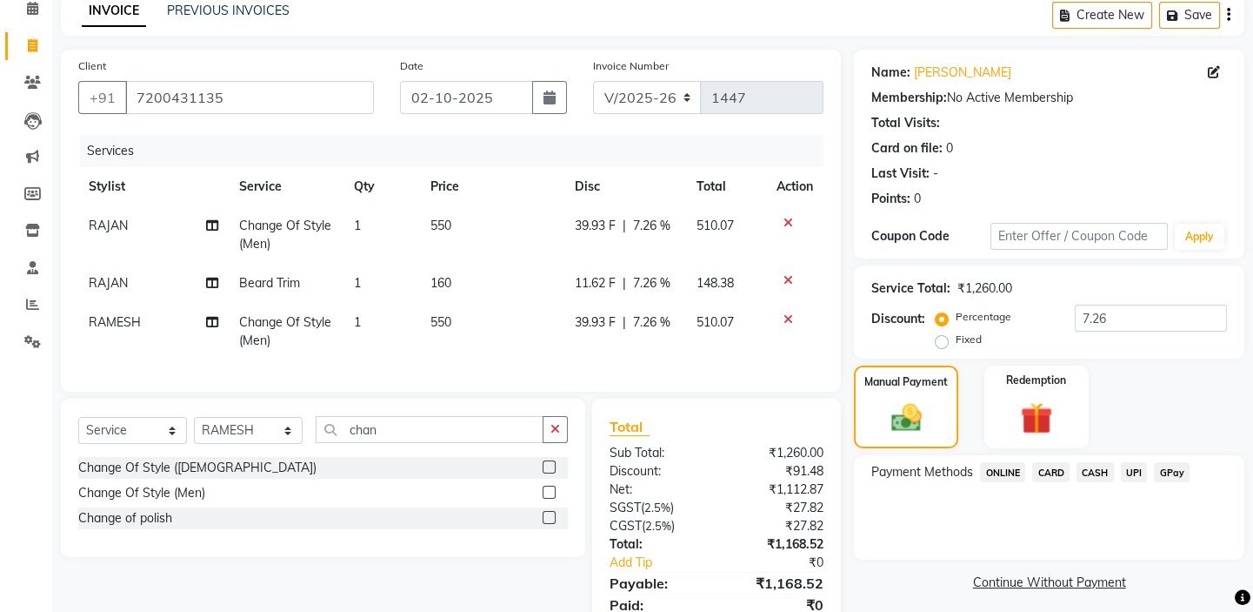
scroll to position [162, 0]
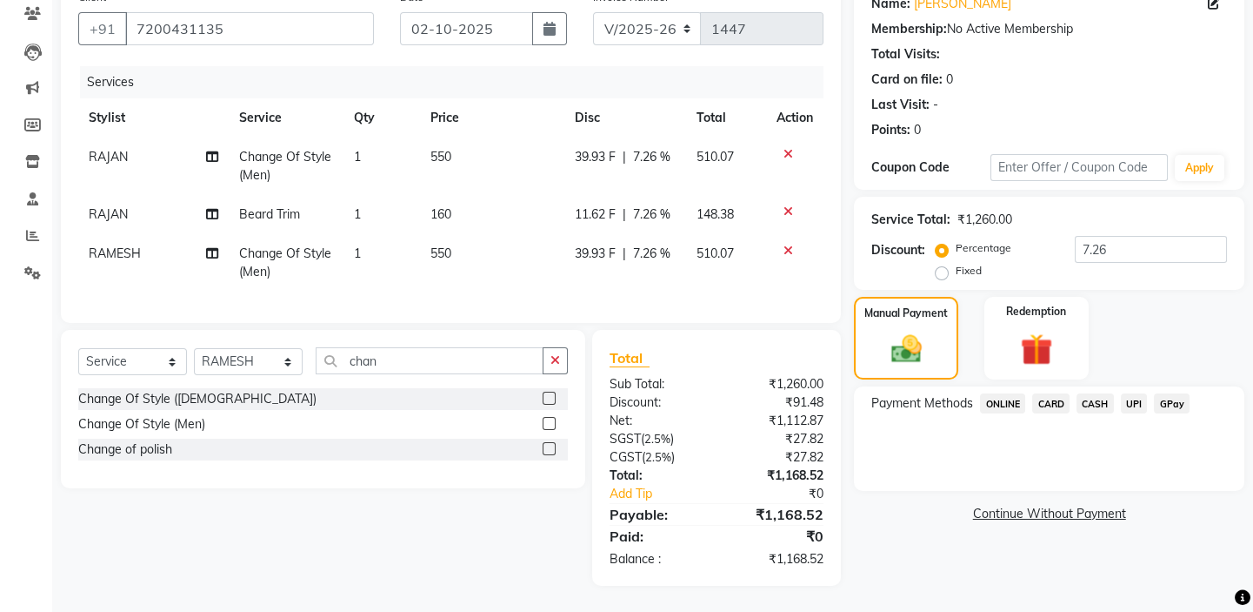
drag, startPoint x: 1137, startPoint y: 392, endPoint x: 1137, endPoint y: 409, distance: 16.5
click at [1137, 394] on span "UPI" at bounding box center [1134, 403] width 27 height 20
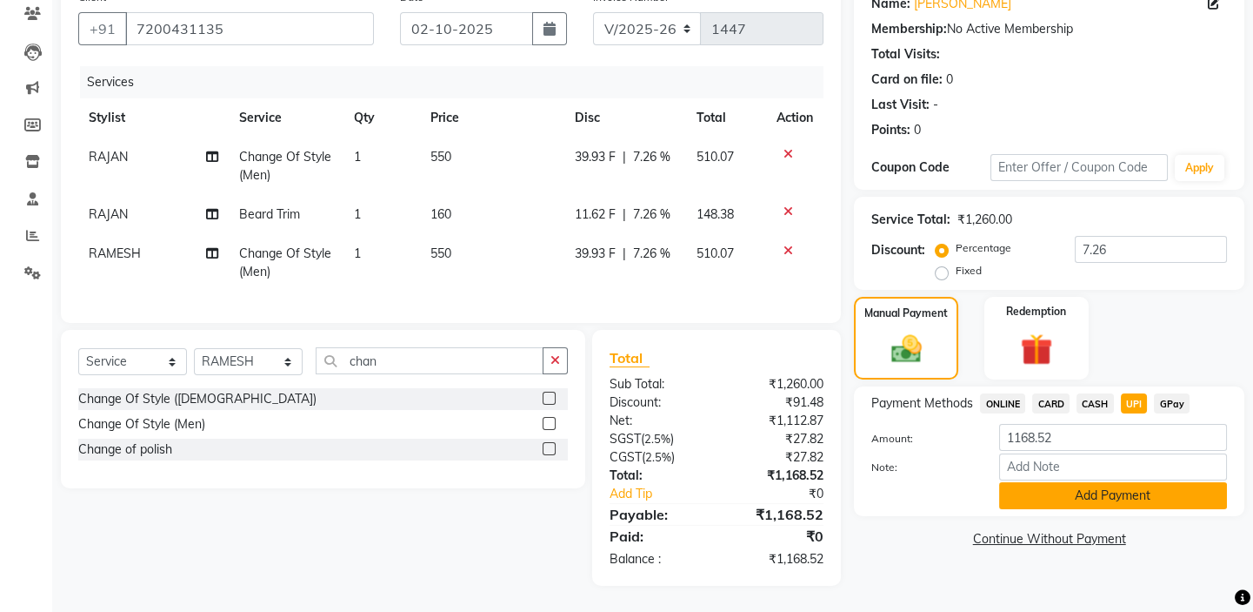
click at [1122, 487] on button "Add Payment" at bounding box center [1113, 495] width 228 height 27
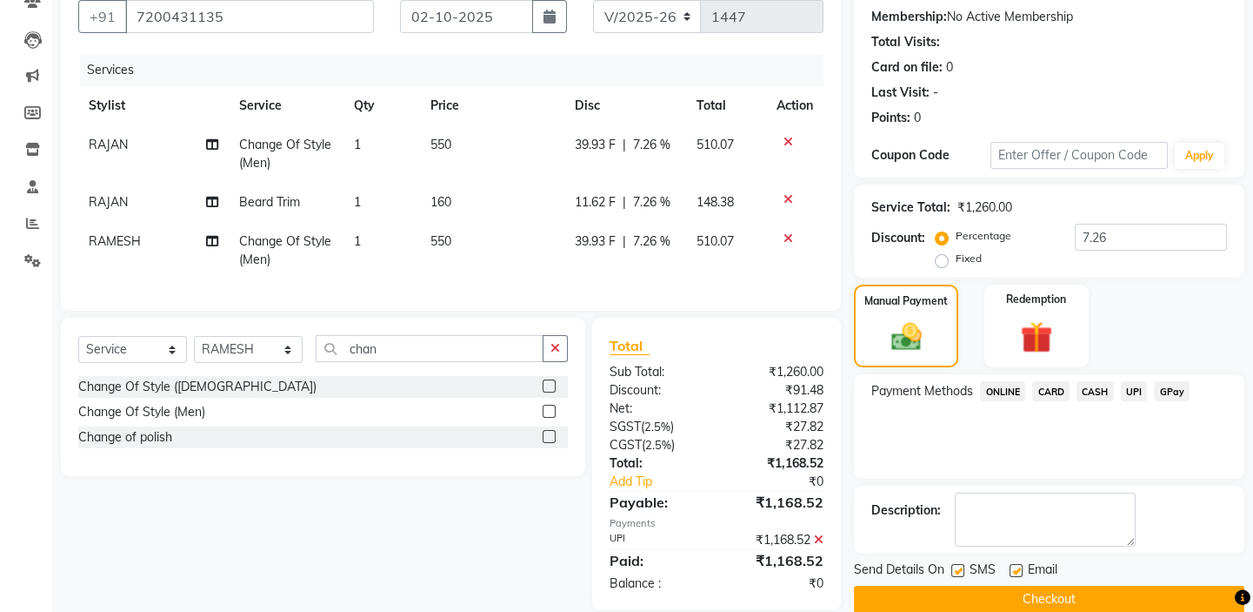
scroll to position [198, 0]
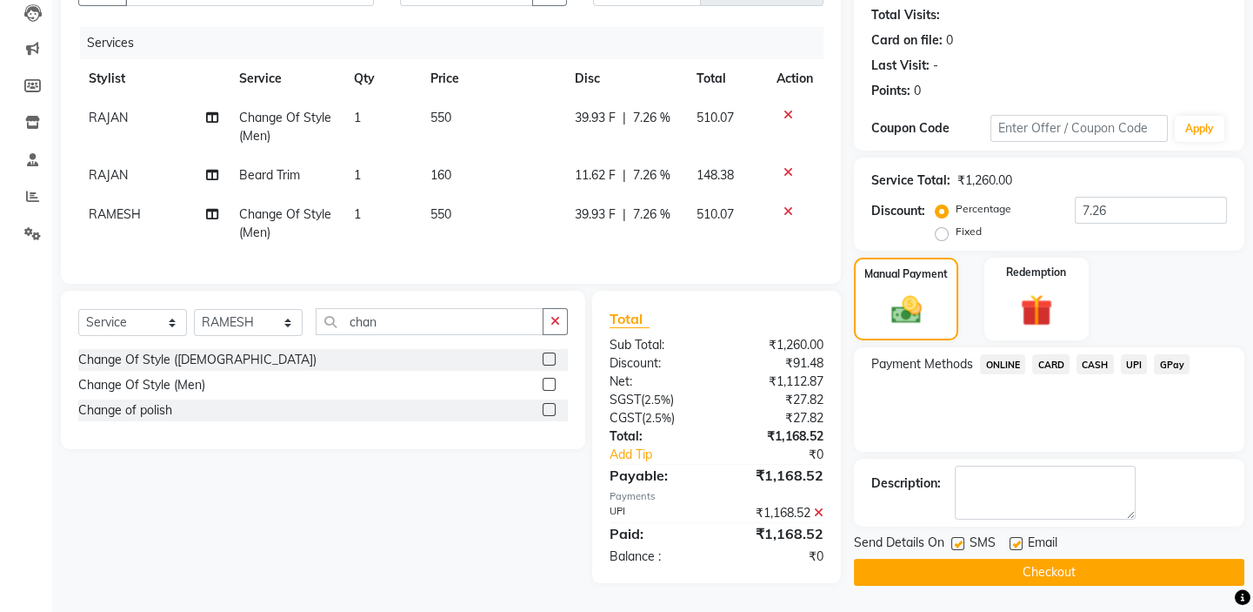
click at [1079, 547] on div "Send Details On SMS Email Checkout" at bounding box center [1049, 559] width 391 height 52
click at [1080, 558] on button "Checkout" at bounding box center [1049, 571] width 391 height 27
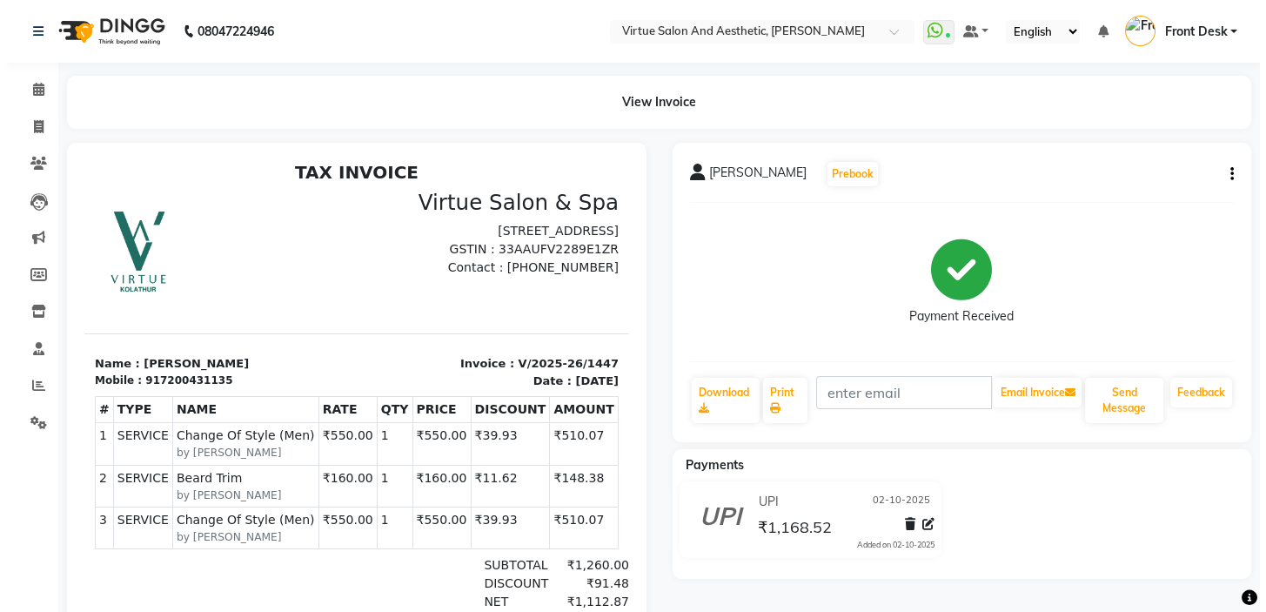
scroll to position [14, 0]
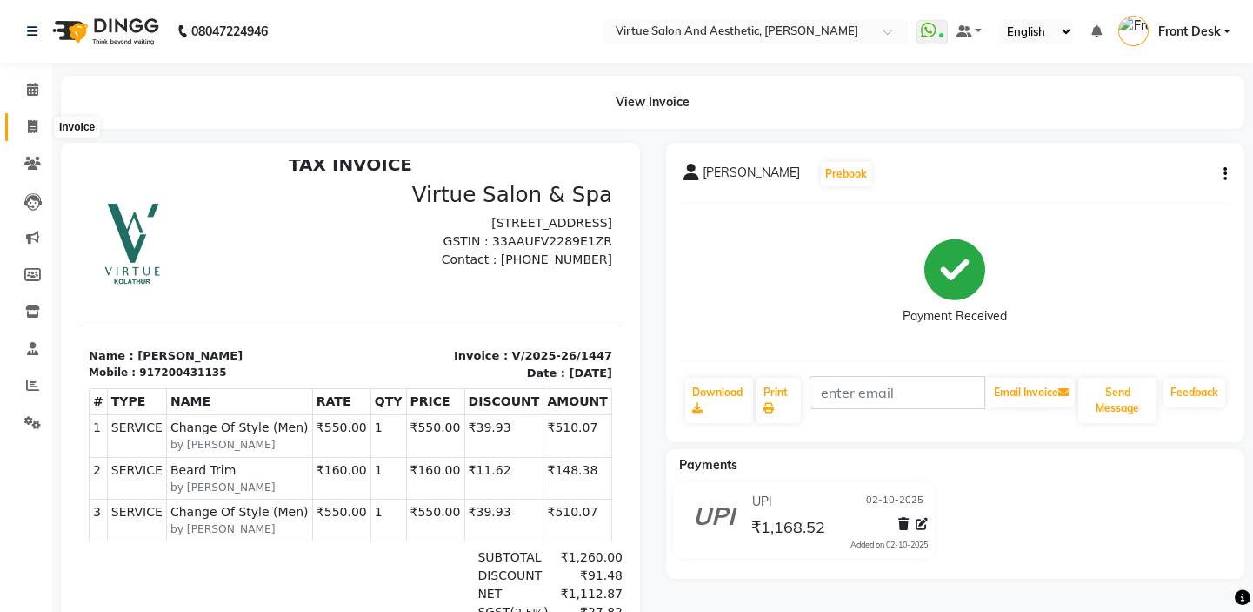
click at [19, 130] on span at bounding box center [32, 127] width 30 height 20
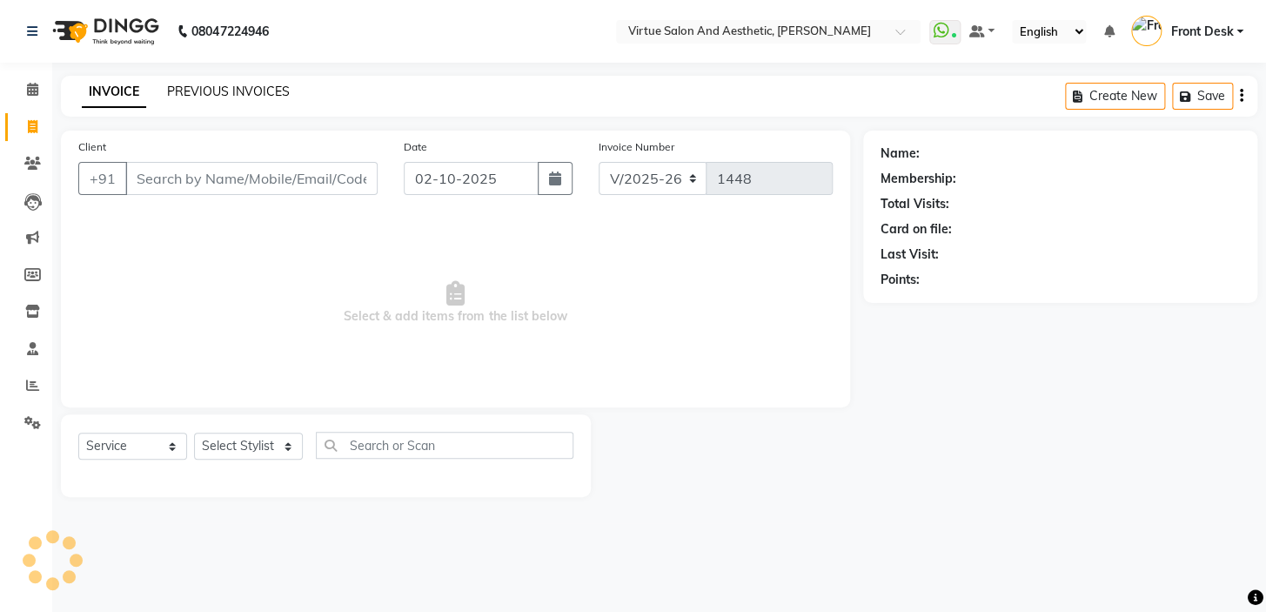
click at [198, 92] on link "PREVIOUS INVOICES" at bounding box center [228, 92] width 123 height 16
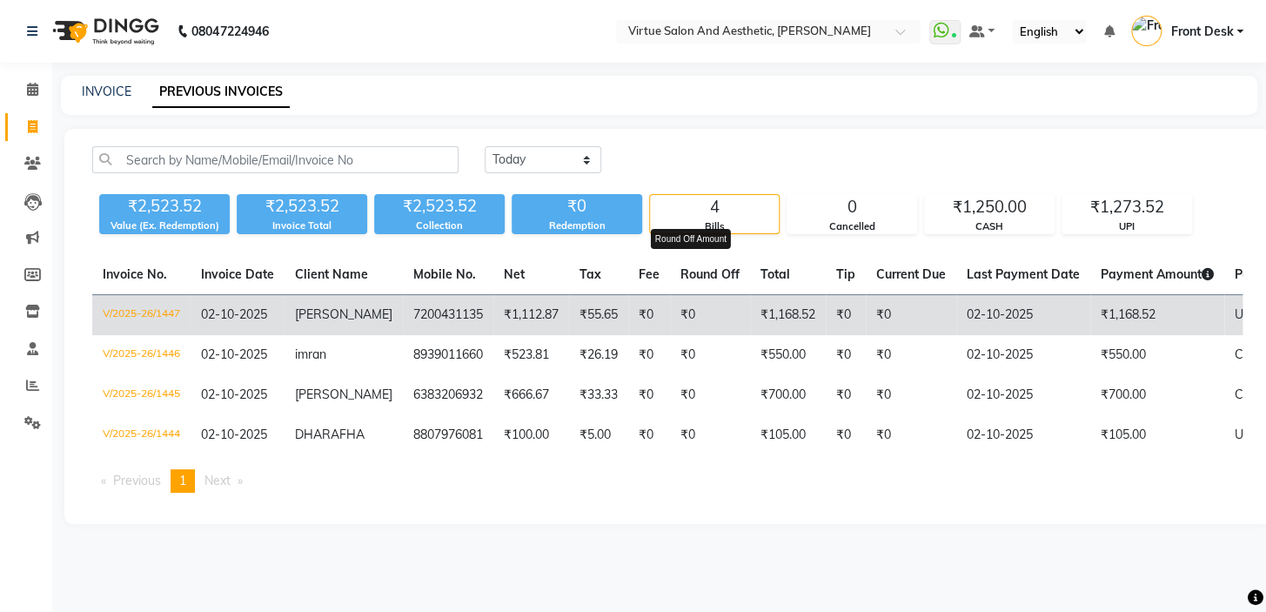
click at [686, 255] on ngb-tooltip-window "Round Off Amount" at bounding box center [691, 239] width 80 height 31
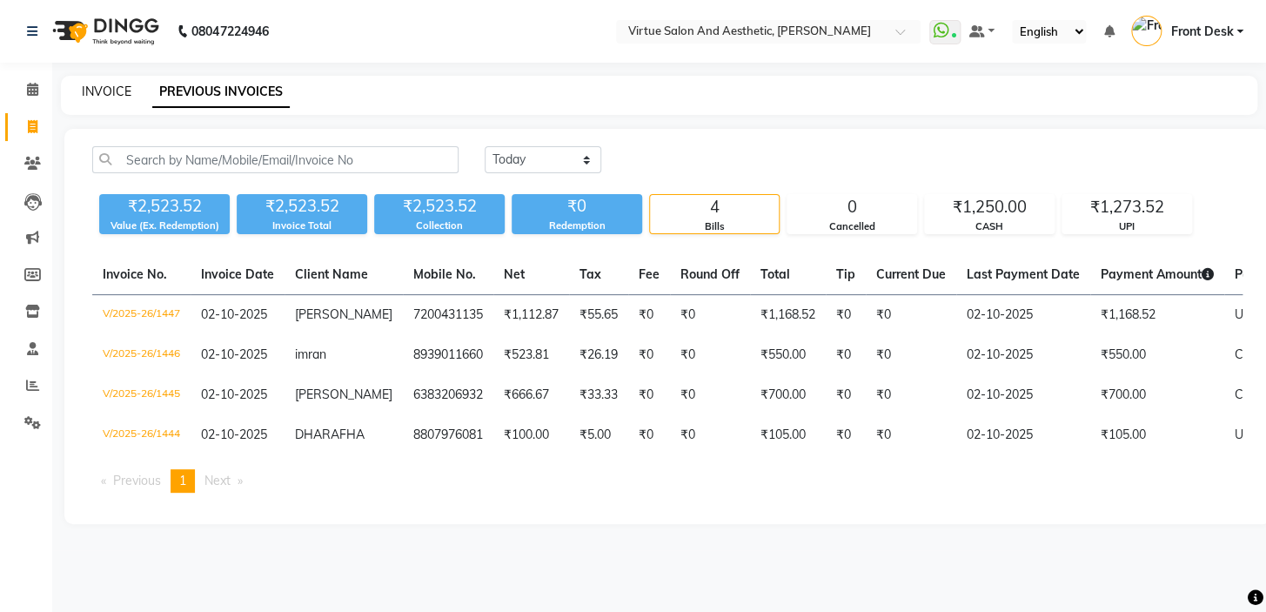
click at [122, 90] on link "INVOICE" at bounding box center [107, 92] width 50 height 16
select select "7053"
select select "service"
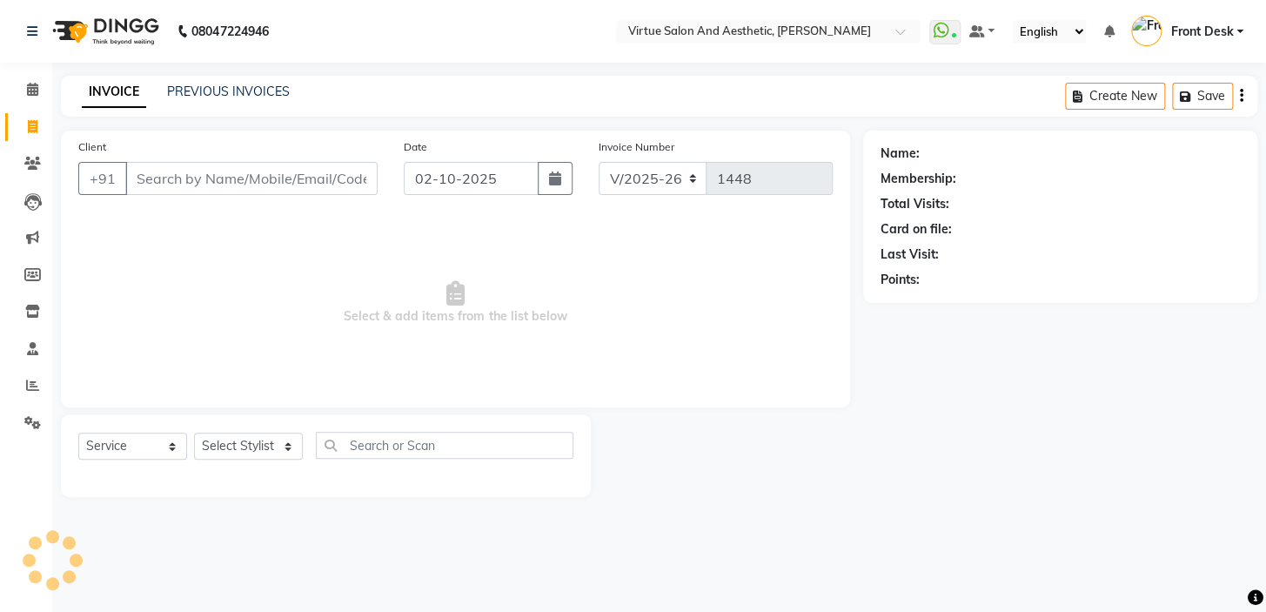
click at [186, 191] on input "Client" at bounding box center [251, 178] width 252 height 33
type input "7904121481"
click at [318, 183] on span "Add Client" at bounding box center [332, 178] width 69 height 17
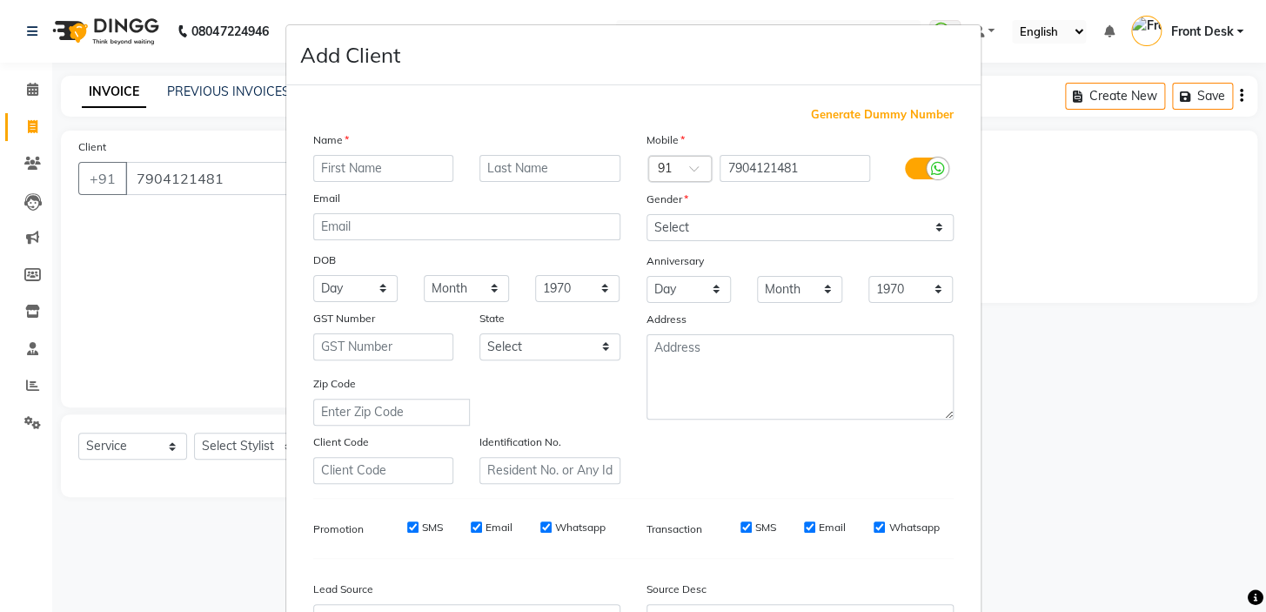
click at [384, 170] on input "text" at bounding box center [383, 168] width 141 height 27
type input "praveen"
click at [739, 222] on select "Select [DEMOGRAPHIC_DATA] [DEMOGRAPHIC_DATA] Other Prefer Not To Say" at bounding box center [799, 227] width 307 height 27
select select "[DEMOGRAPHIC_DATA]"
click at [646, 214] on select "Select [DEMOGRAPHIC_DATA] [DEMOGRAPHIC_DATA] Other Prefer Not To Say" at bounding box center [799, 227] width 307 height 27
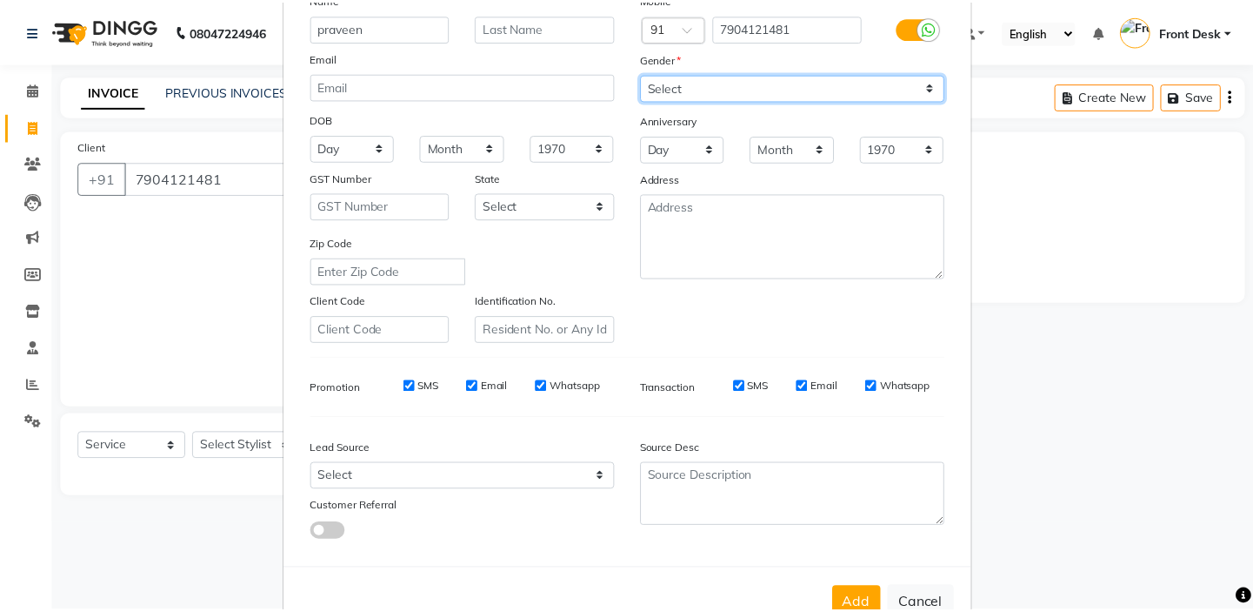
scroll to position [197, 0]
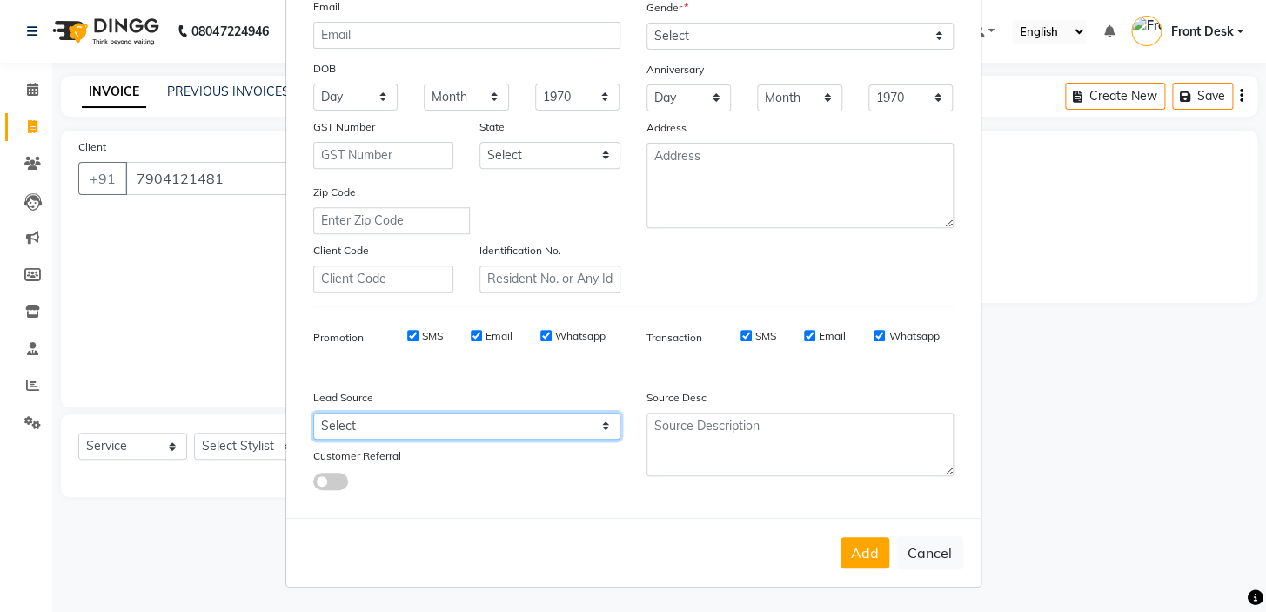
drag, startPoint x: 512, startPoint y: 435, endPoint x: 510, endPoint y: 411, distance: 24.5
click at [512, 432] on select "Select Walk-in Referral Internet Friend Word of Mouth Advertisement Facebook Ju…" at bounding box center [466, 425] width 307 height 27
select select "48932"
click at [313, 412] on select "Select Walk-in Referral Internet Friend Word of Mouth Advertisement Facebook Ju…" at bounding box center [466, 425] width 307 height 27
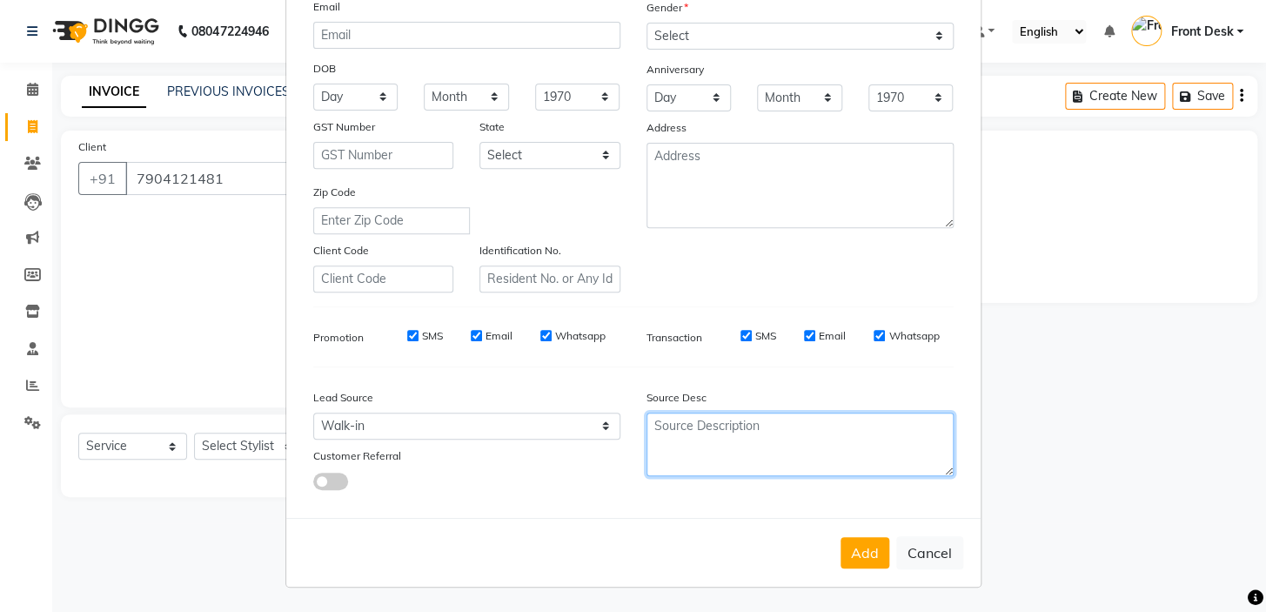
click at [718, 434] on textarea at bounding box center [799, 444] width 307 height 64
type textarea "google"
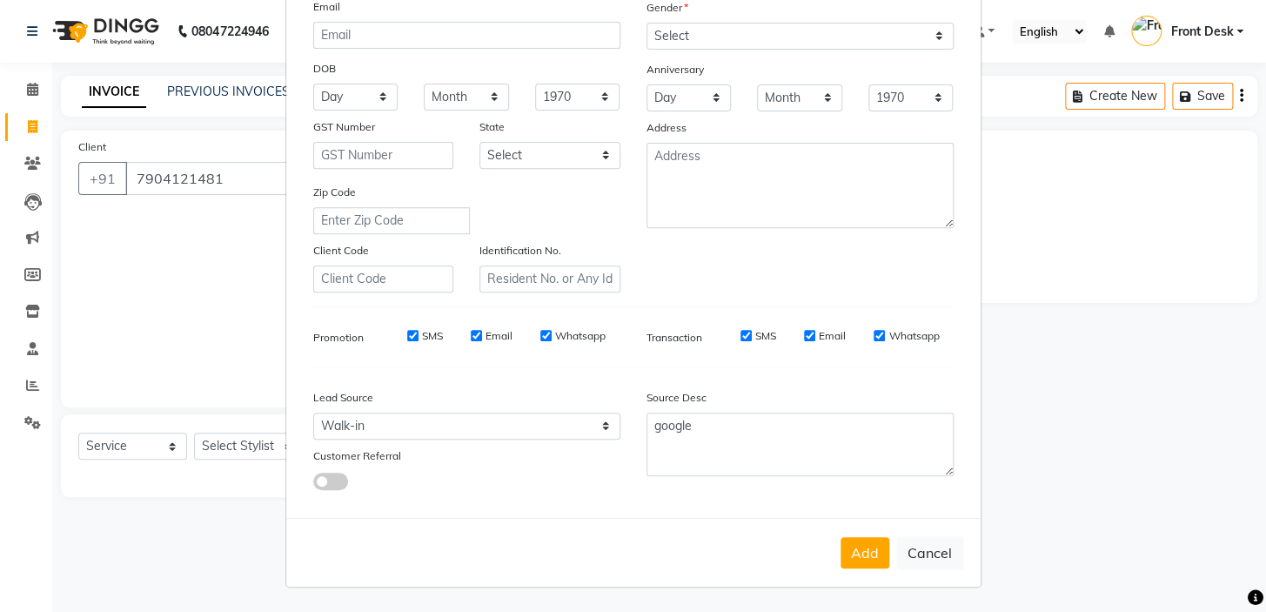
drag, startPoint x: 849, startPoint y: 562, endPoint x: 778, endPoint y: 565, distance: 71.4
click at [849, 561] on button "Add" at bounding box center [864, 552] width 49 height 31
select select
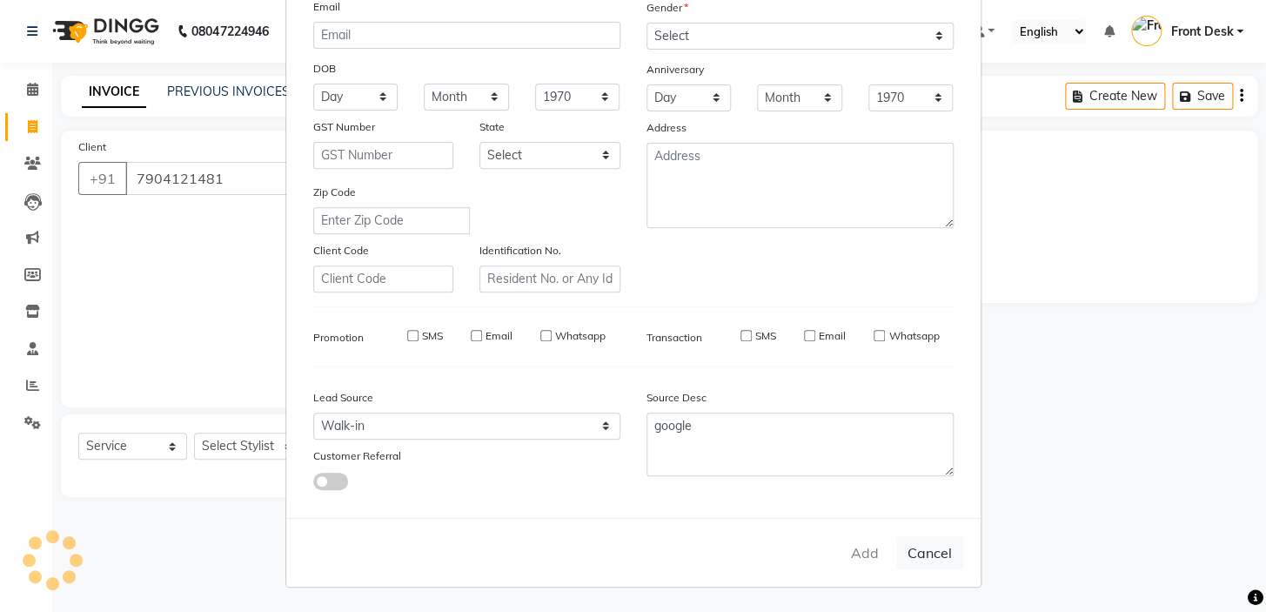
select select
checkbox input "false"
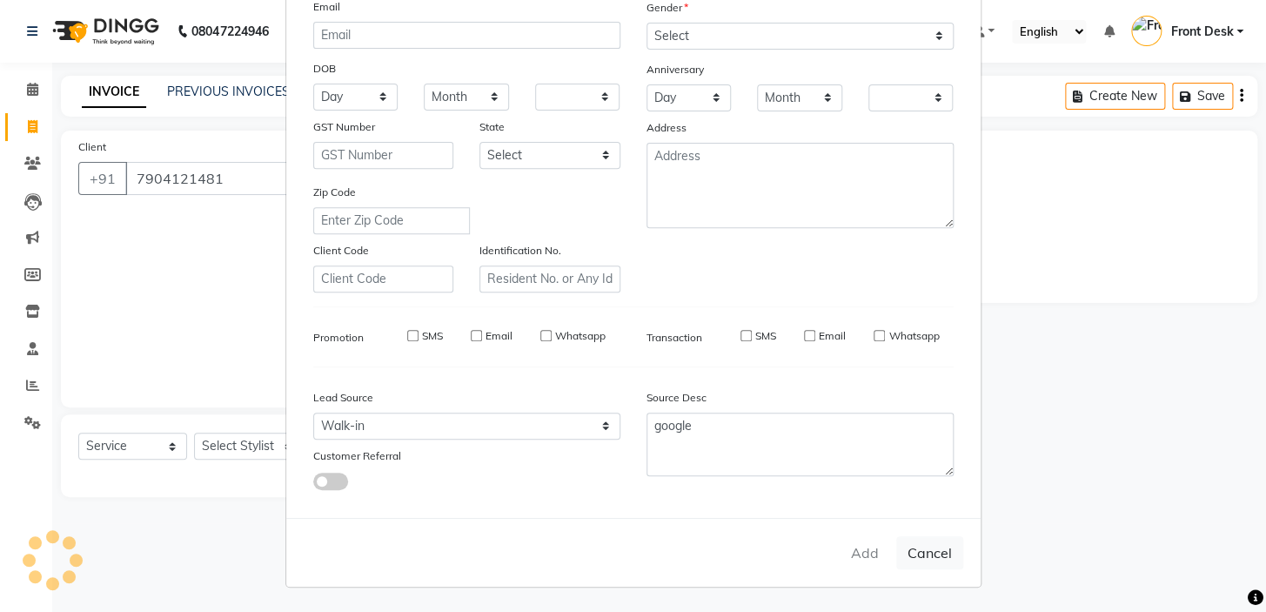
checkbox input "false"
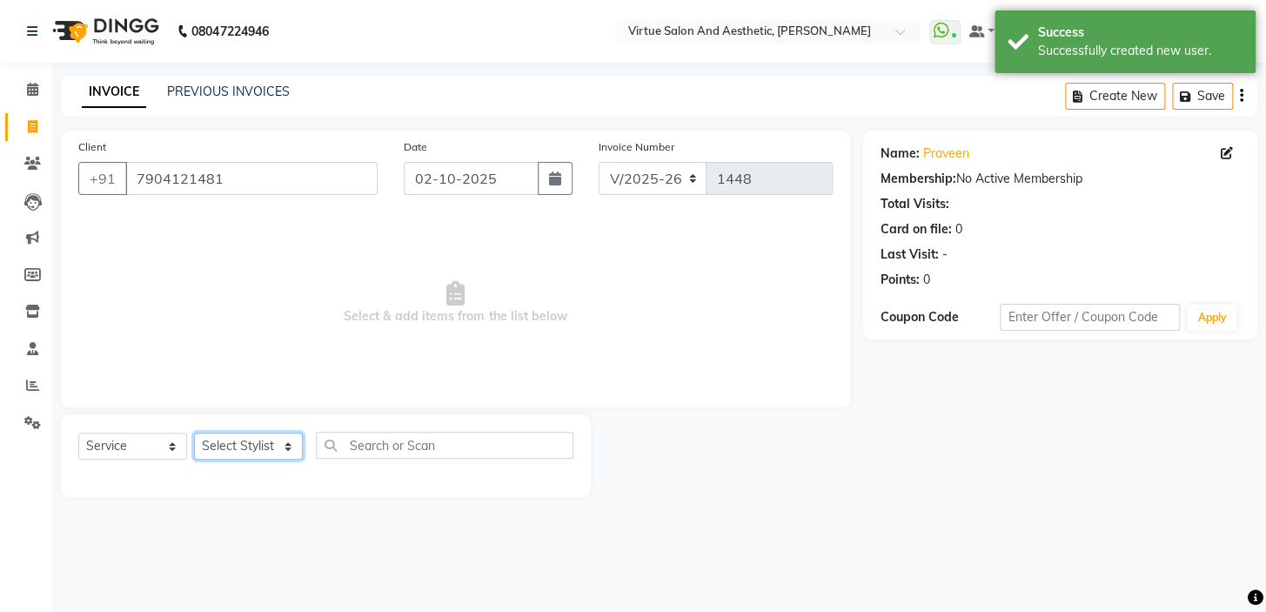
click at [277, 445] on select "Select Stylist BALAJI DIVYA FAMITHA Front Desk ILAKKIYA [PERSON_NAME] [PERSON_N…" at bounding box center [248, 445] width 109 height 27
select select "62507"
click at [194, 432] on select "Select Stylist BALAJI DIVYA FAMITHA Front Desk ILAKKIYA [PERSON_NAME] [PERSON_N…" at bounding box center [248, 445] width 109 height 27
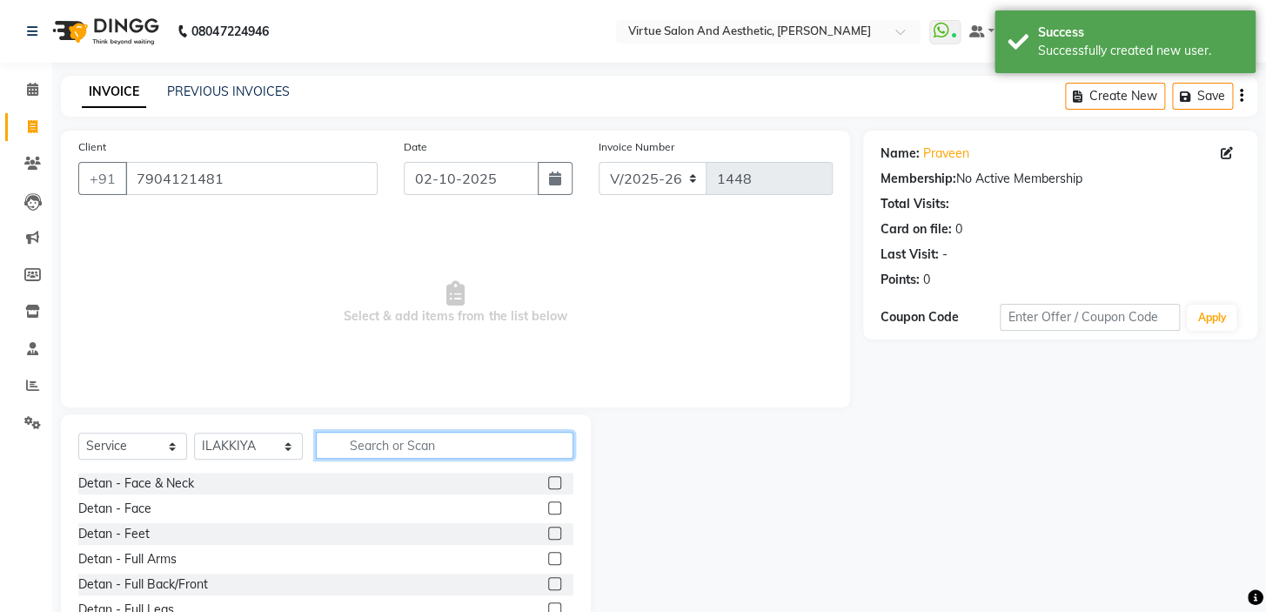
click at [379, 438] on input "text" at bounding box center [444, 444] width 257 height 27
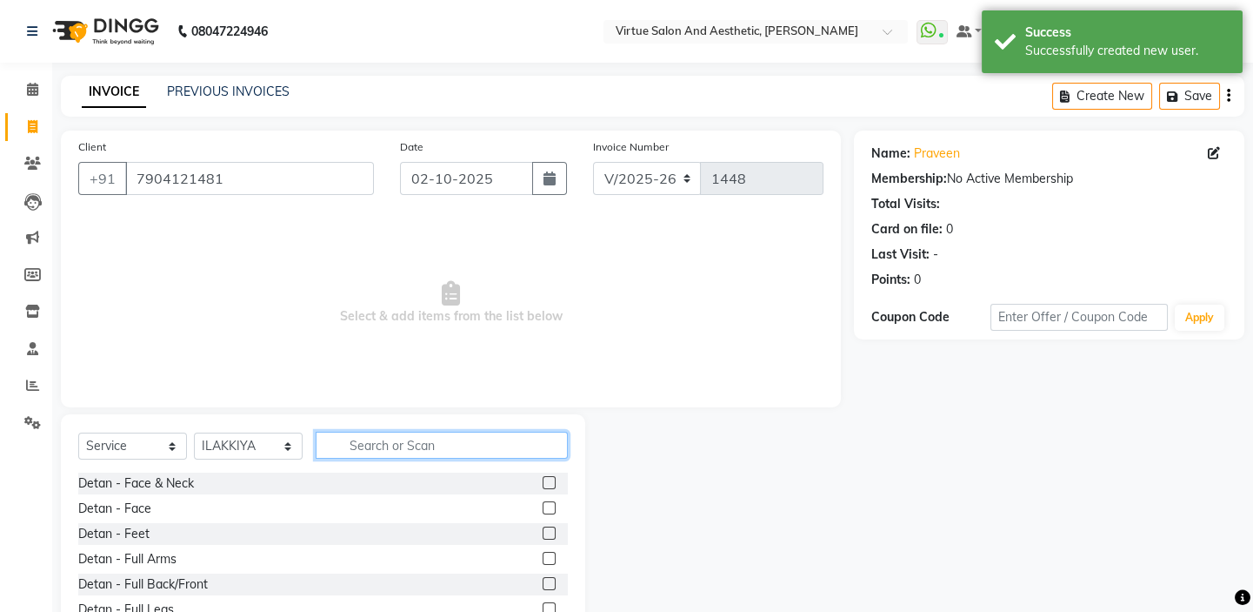
click at [386, 449] on input "text" at bounding box center [442, 444] width 252 height 27
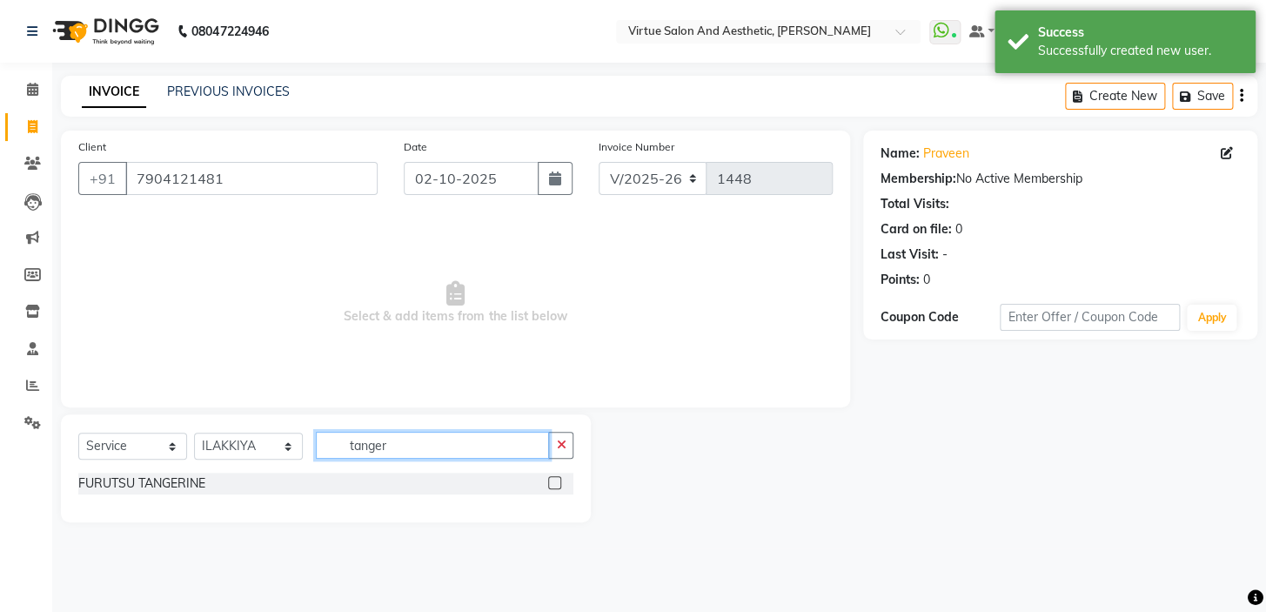
type input "tanger"
click at [555, 480] on label at bounding box center [554, 482] width 13 height 13
click at [555, 480] on input "checkbox" at bounding box center [553, 483] width 11 height 11
checkbox input "true"
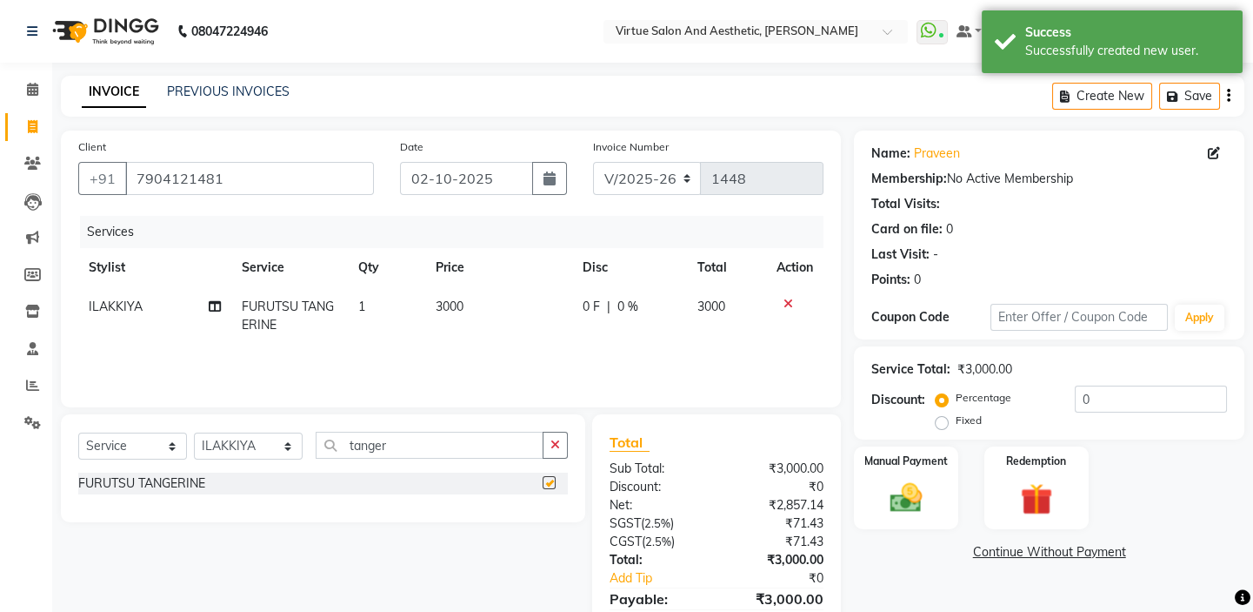
click at [491, 340] on td "3000" at bounding box center [499, 315] width 148 height 57
select select "62507"
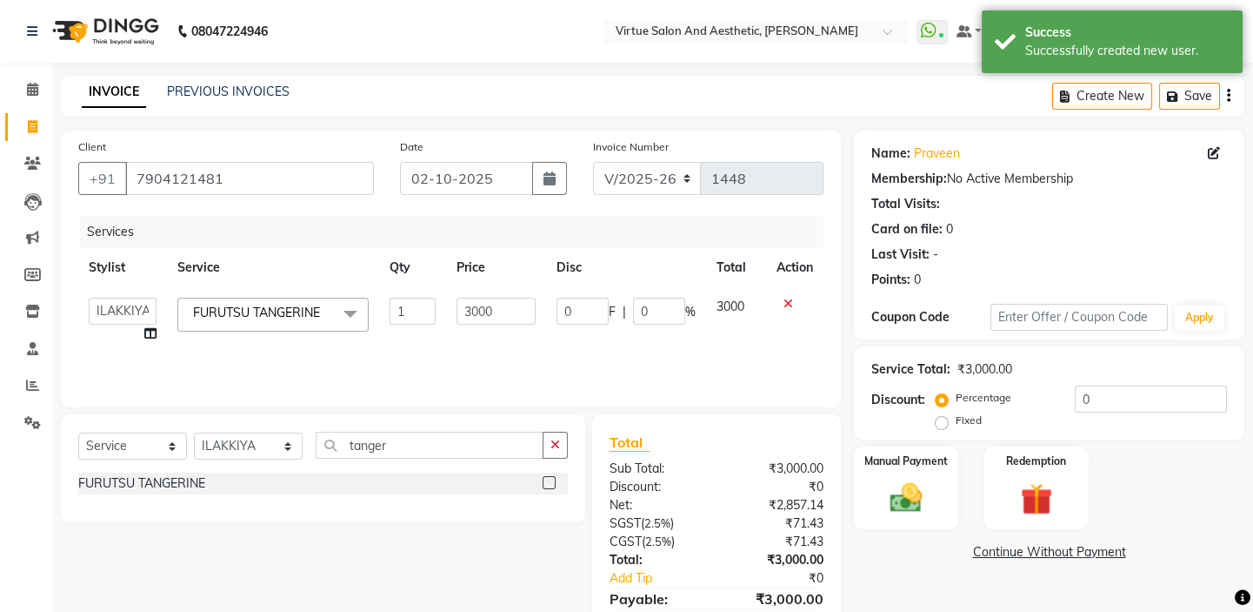
checkbox input "false"
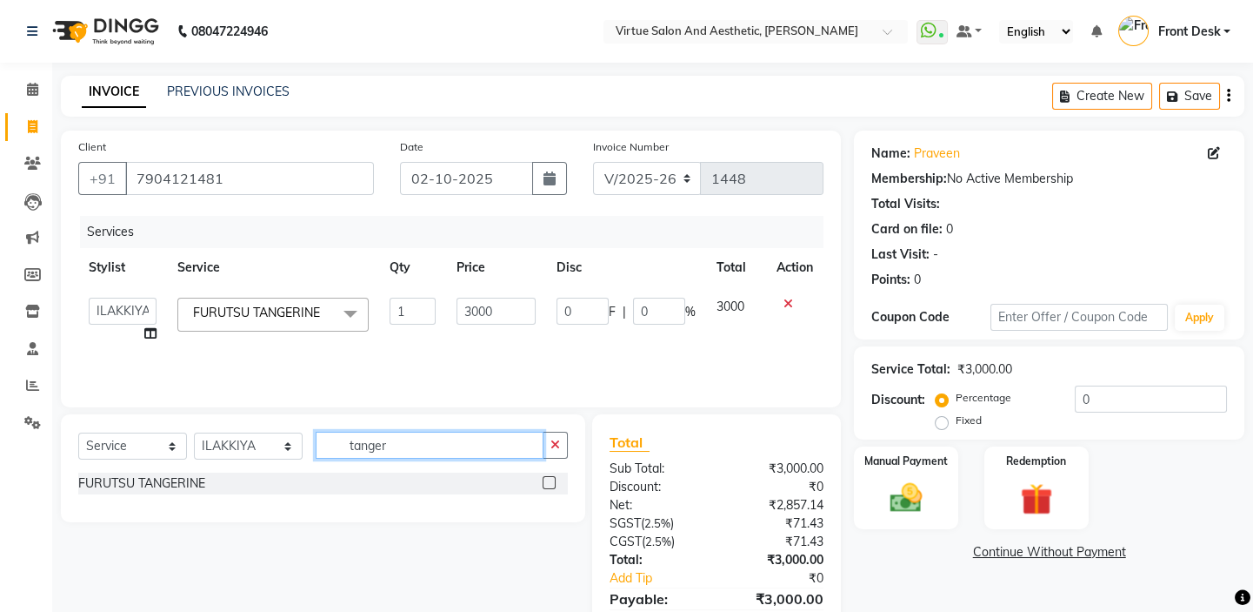
drag, startPoint x: 434, startPoint y: 431, endPoint x: 328, endPoint y: 438, distance: 106.4
click at [327, 437] on input "tanger" at bounding box center [430, 444] width 228 height 27
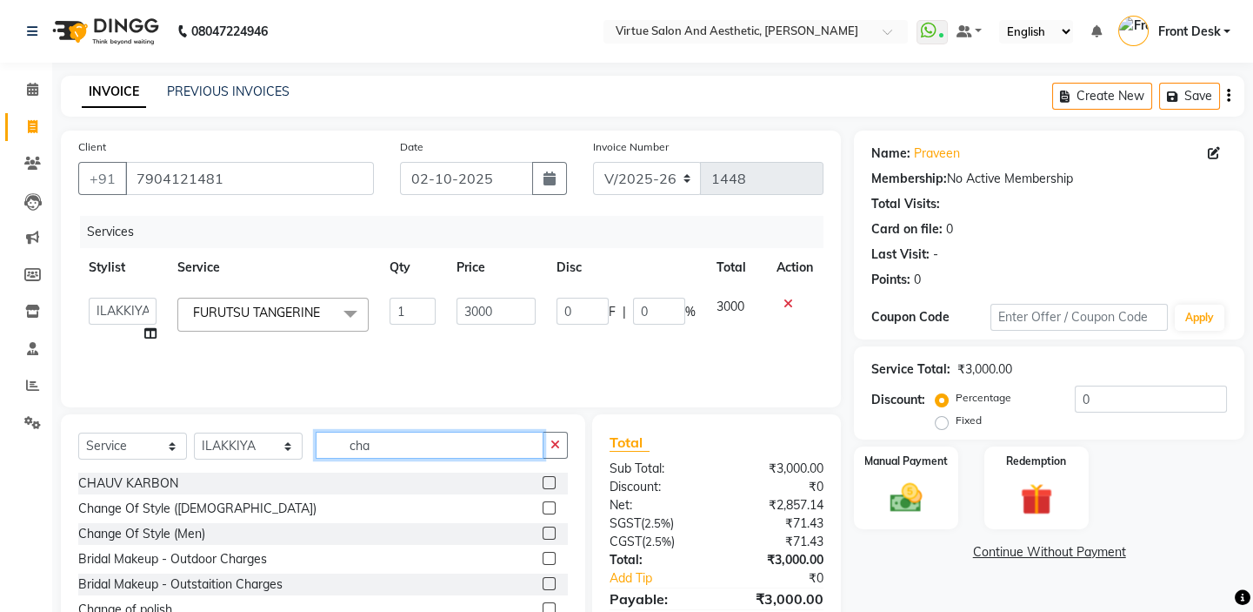
type input "cha"
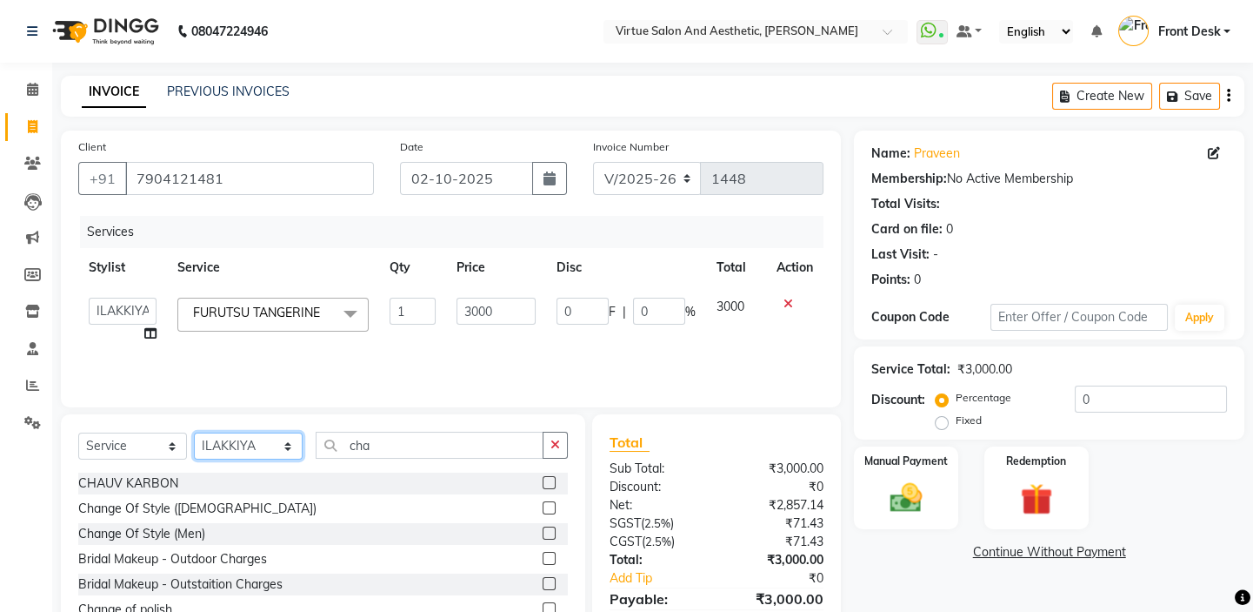
drag, startPoint x: 278, startPoint y: 449, endPoint x: 278, endPoint y: 434, distance: 14.8
click at [278, 443] on select "Select Stylist BALAJI DIVYA FAMITHA Front Desk ILAKKIYA [PERSON_NAME] [PERSON_N…" at bounding box center [248, 445] width 109 height 27
select select "84323"
click at [194, 432] on select "Select Stylist BALAJI DIVYA FAMITHA Front Desk ILAKKIYA [PERSON_NAME] [PERSON_N…" at bounding box center [248, 445] width 109 height 27
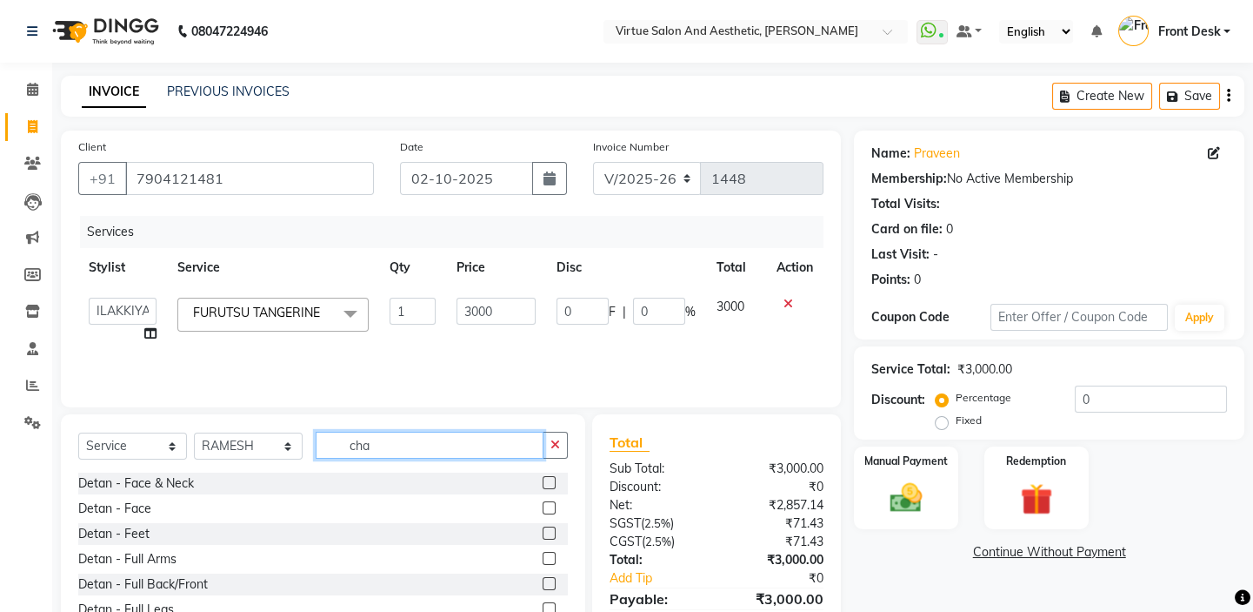
click at [377, 445] on input "cha" at bounding box center [430, 444] width 228 height 27
drag, startPoint x: 378, startPoint y: 447, endPoint x: 269, endPoint y: 451, distance: 108.8
click at [268, 451] on div "Select Service Product Membership Package Voucher Prepaid Gift Card Select Styl…" at bounding box center [323, 451] width 490 height 41
type input "b"
type input "cha"
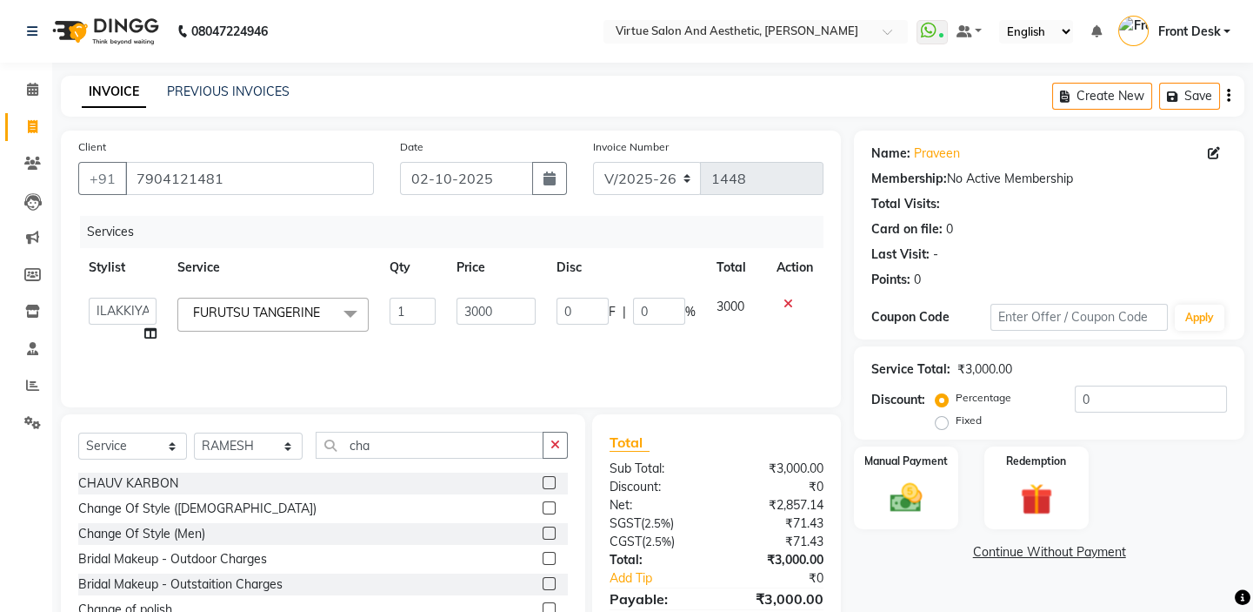
click at [545, 532] on label at bounding box center [549, 532] width 13 height 13
click at [545, 532] on input "checkbox" at bounding box center [548, 533] width 11 height 11
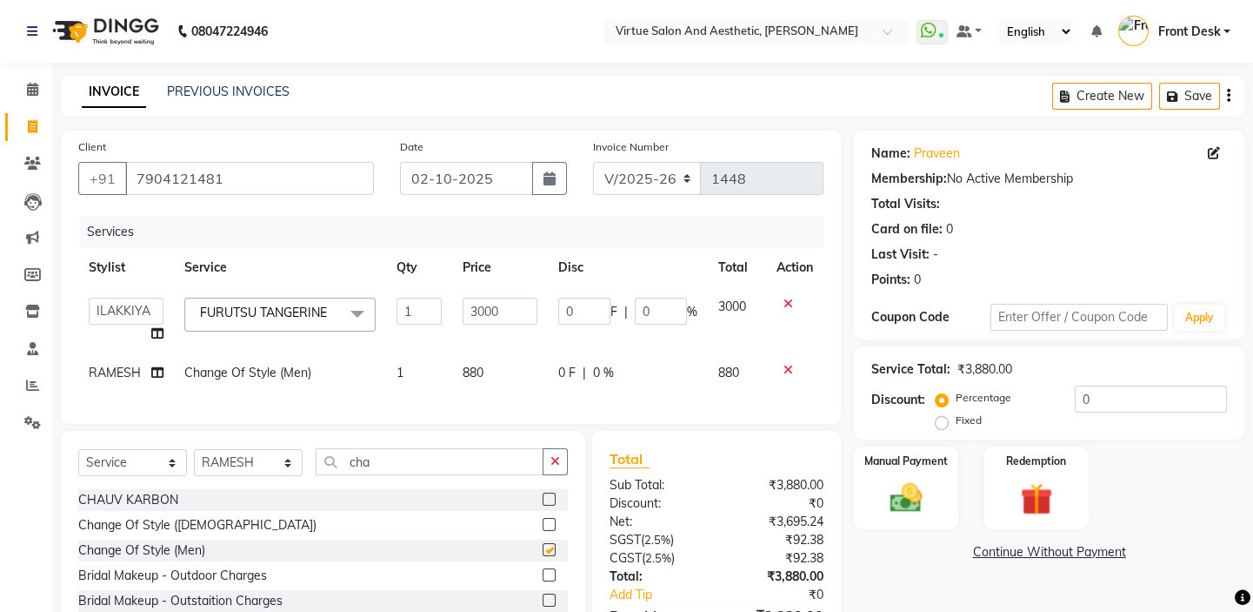
checkbox input "false"
click at [514, 379] on td "880" at bounding box center [500, 372] width 96 height 39
select select "84323"
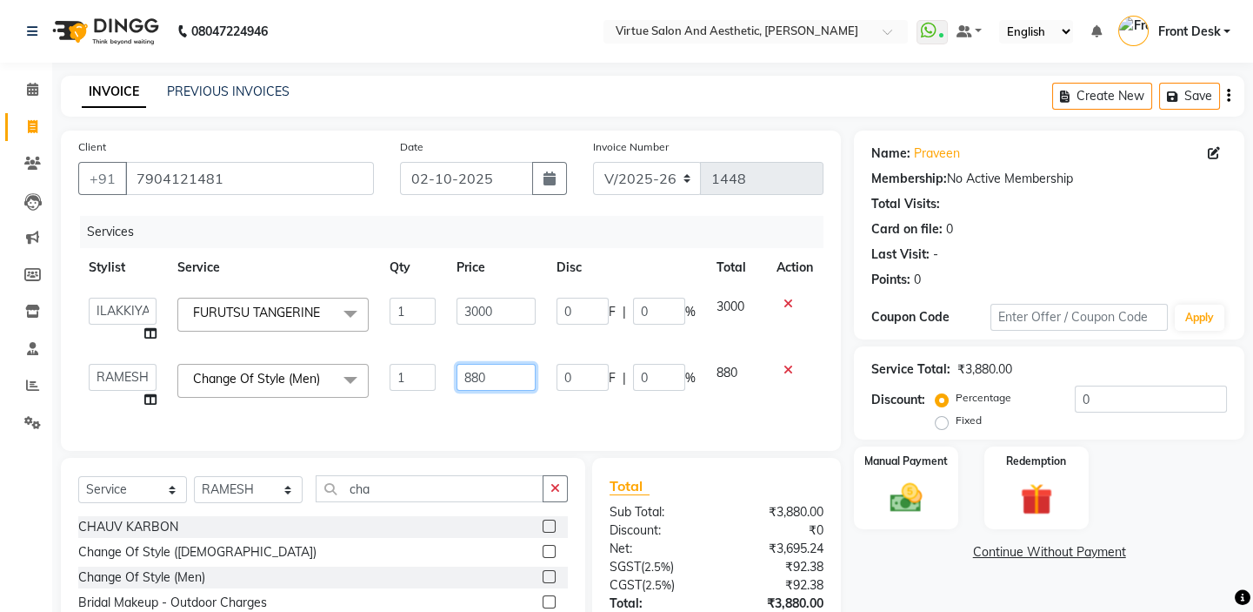
drag, startPoint x: 513, startPoint y: 368, endPoint x: 448, endPoint y: 380, distance: 66.4
click at [448, 376] on td "880" at bounding box center [496, 386] width 100 height 66
type input "500"
drag, startPoint x: 455, startPoint y: 383, endPoint x: 471, endPoint y: 400, distance: 23.4
click at [462, 388] on td "500" at bounding box center [496, 386] width 100 height 66
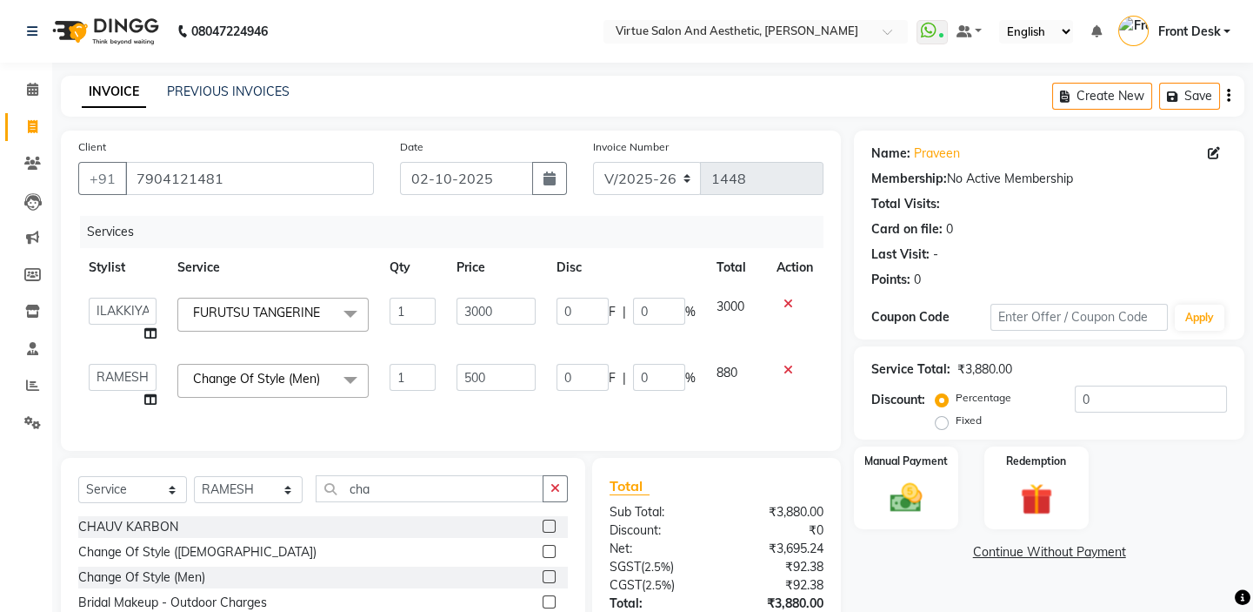
select select "84323"
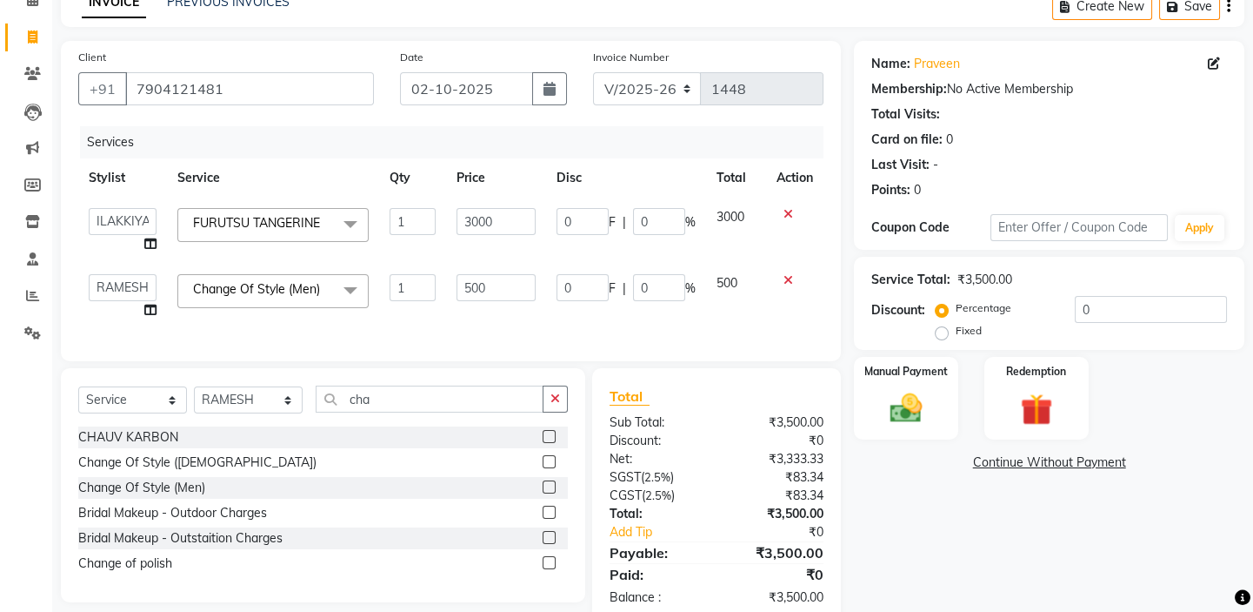
scroll to position [140, 0]
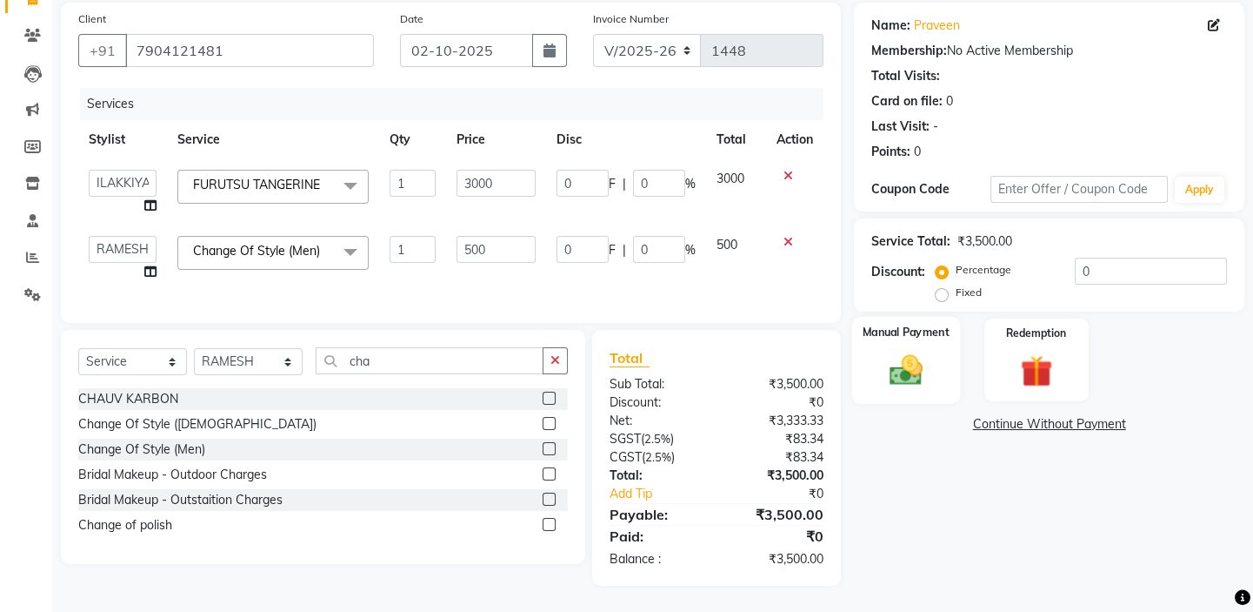
click at [914, 361] on img at bounding box center [906, 370] width 54 height 38
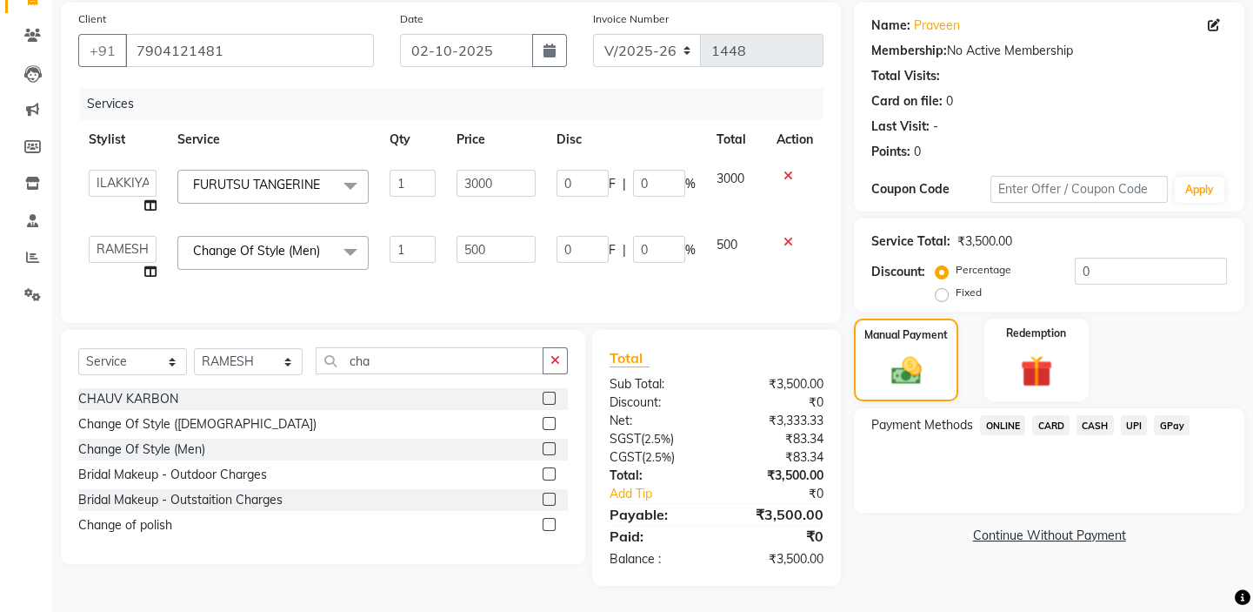
drag, startPoint x: 1141, startPoint y: 408, endPoint x: 1139, endPoint y: 431, distance: 22.8
click at [1141, 415] on span "UPI" at bounding box center [1134, 425] width 27 height 20
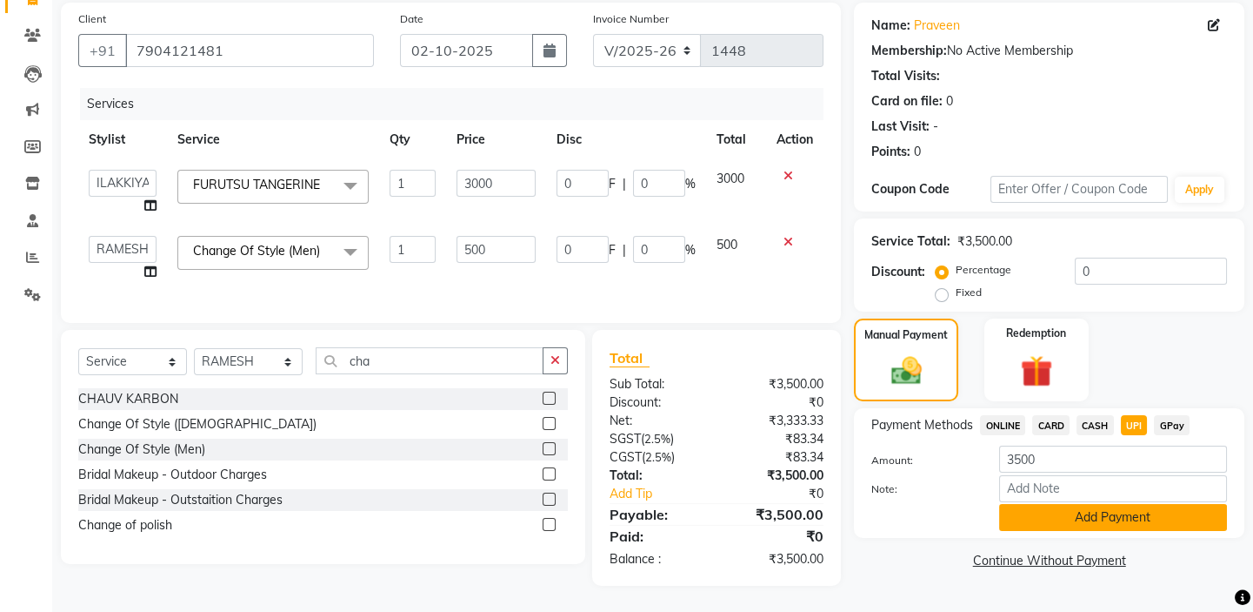
click at [1122, 504] on button "Add Payment" at bounding box center [1113, 517] width 228 height 27
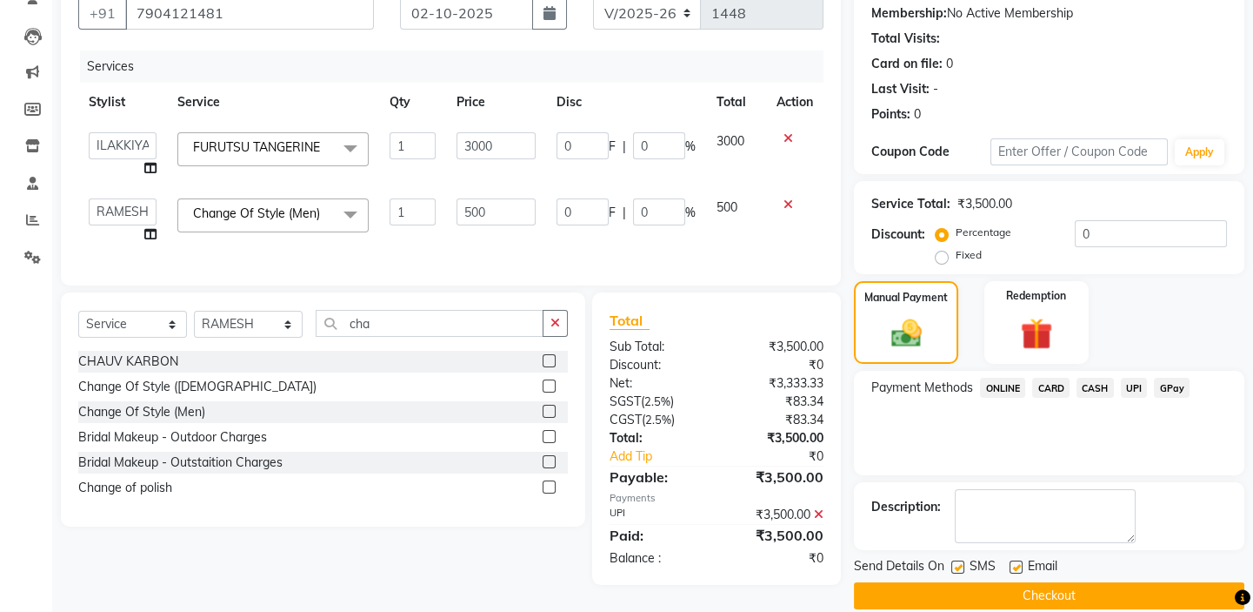
scroll to position [188, 0]
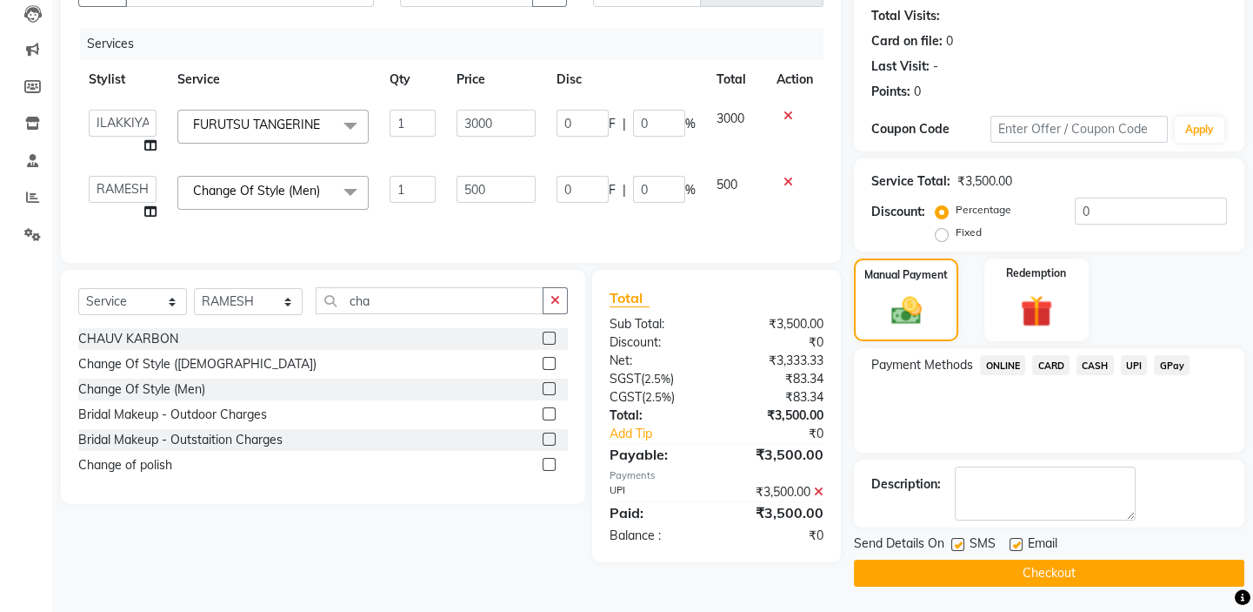
click at [1097, 564] on button "Checkout" at bounding box center [1049, 572] width 391 height 27
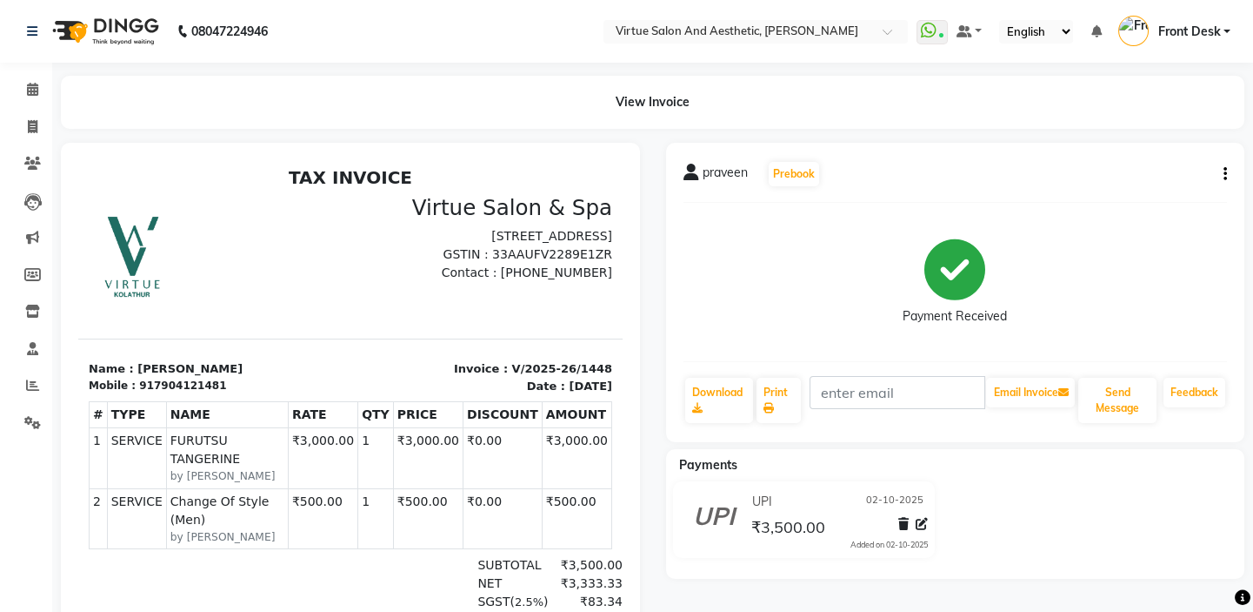
click at [26, 144] on ul "Calendar Invoice Clients Leads Marketing Members Inventory Staff Reports Settin…" at bounding box center [26, 260] width 52 height 378
click at [52, 110] on div "View Invoice" at bounding box center [653, 102] width 1210 height 53
click at [30, 124] on icon at bounding box center [33, 126] width 10 height 13
select select "7053"
select select "service"
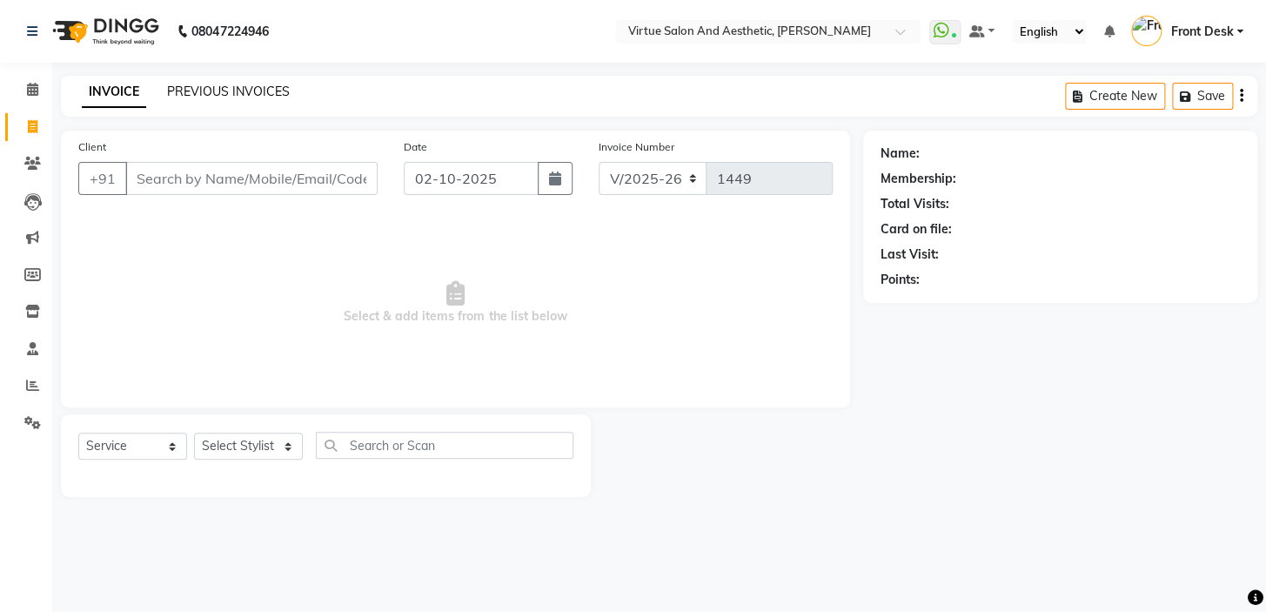
click at [170, 95] on link "PREVIOUS INVOICES" at bounding box center [228, 92] width 123 height 16
